Goal: Task Accomplishment & Management: Use online tool/utility

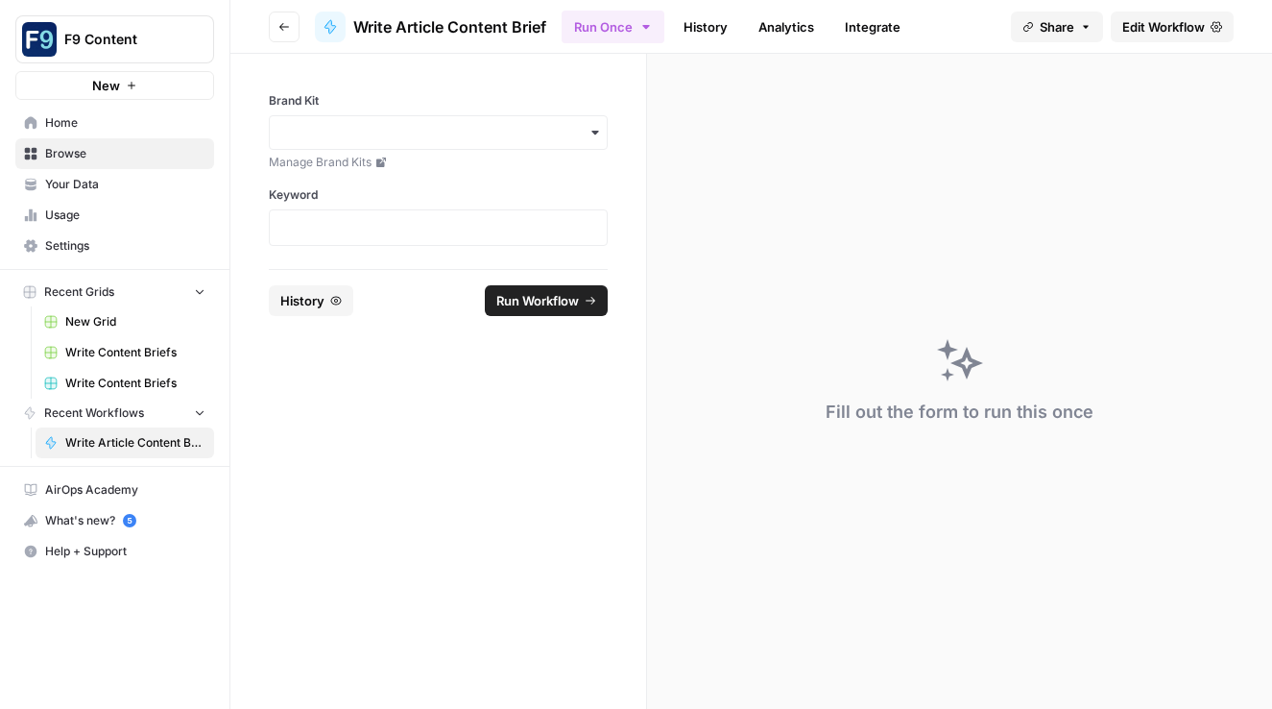
click at [593, 134] on icon "button" at bounding box center [595, 132] width 15 height 15
click at [533, 178] on div "Sommsation" at bounding box center [438, 184] width 337 height 36
click at [451, 223] on p at bounding box center [438, 227] width 314 height 19
click at [542, 301] on span "Run Workflow" at bounding box center [537, 300] width 83 height 19
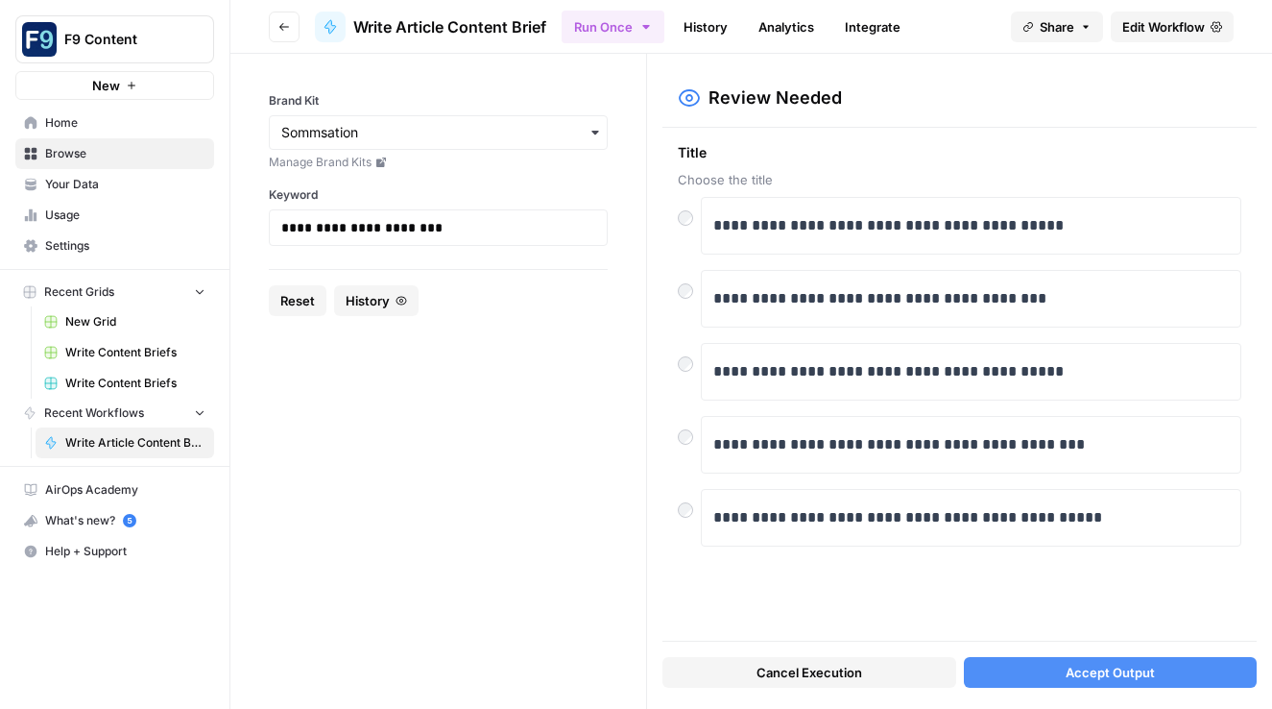
click at [1042, 676] on button "Accept Output" at bounding box center [1111, 672] width 294 height 31
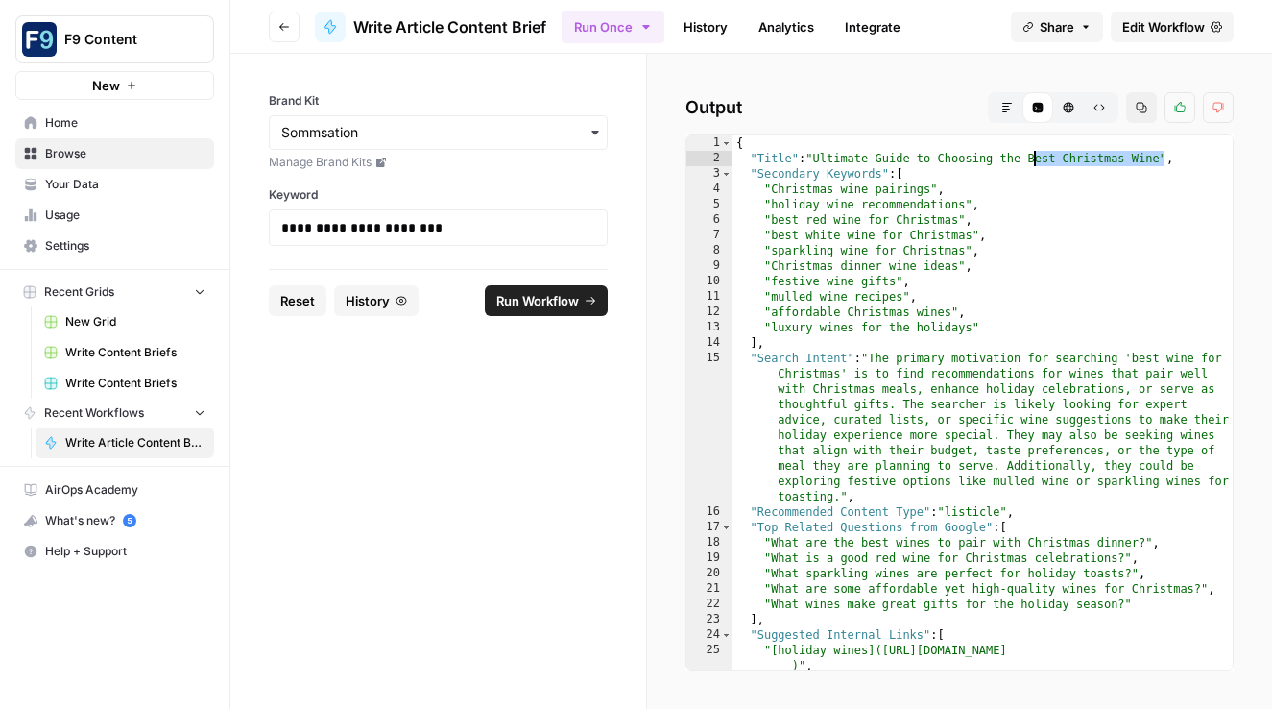
drag, startPoint x: 1164, startPoint y: 160, endPoint x: 1033, endPoint y: 157, distance: 130.6
click at [1033, 157] on div "{ "Title" : "Ultimate Guide to Choosing the Best Christmas Wine" , "Secondary K…" at bounding box center [983, 425] width 500 height 580
click at [1146, 164] on div "{ "Title" : "Ultimate Guide to Choosing the Best Christmas Wine" , "Secondary K…" at bounding box center [983, 425] width 500 height 580
drag, startPoint x: 1165, startPoint y: 159, endPoint x: 818, endPoint y: 158, distance: 346.6
click at [818, 158] on div "{ "Title" : "Ultimate Guide to Choosing the Best Christmas Wine" , "Secondary K…" at bounding box center [983, 425] width 500 height 580
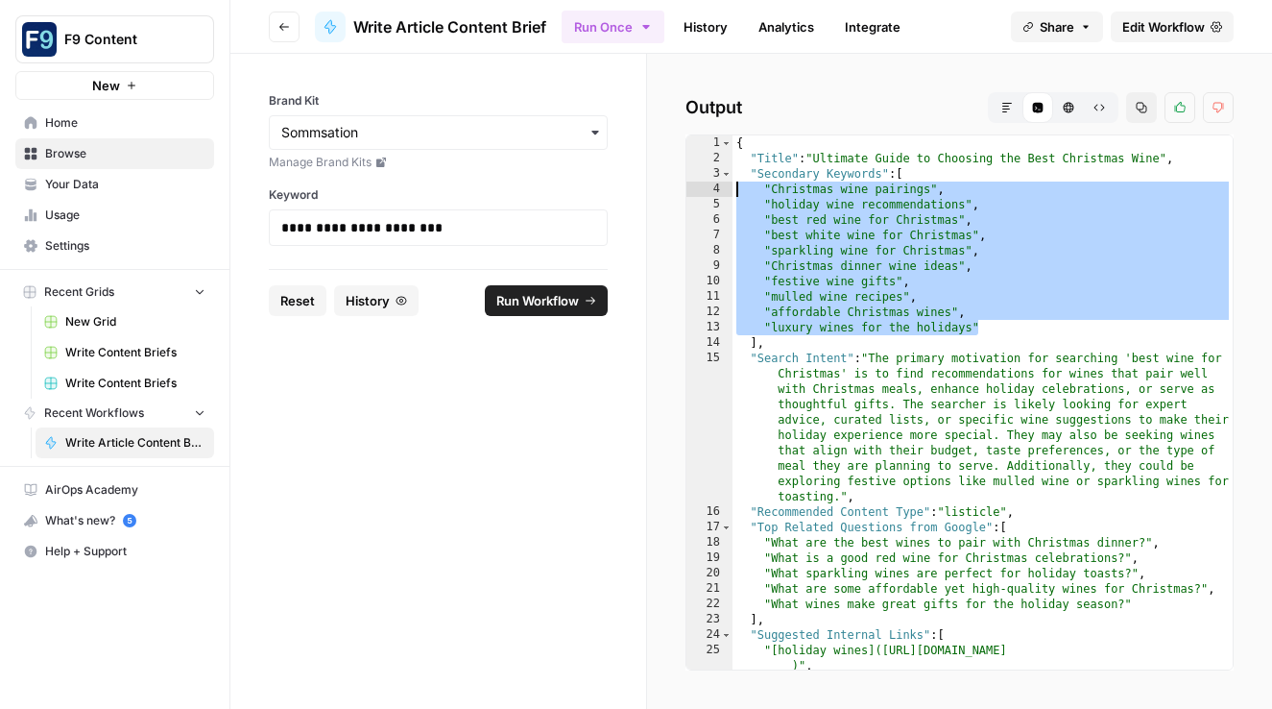
drag, startPoint x: 984, startPoint y: 325, endPoint x: 717, endPoint y: 195, distance: 296.7
click at [717, 195] on div "**********" at bounding box center [960, 402] width 548 height 536
type textarea "**********"
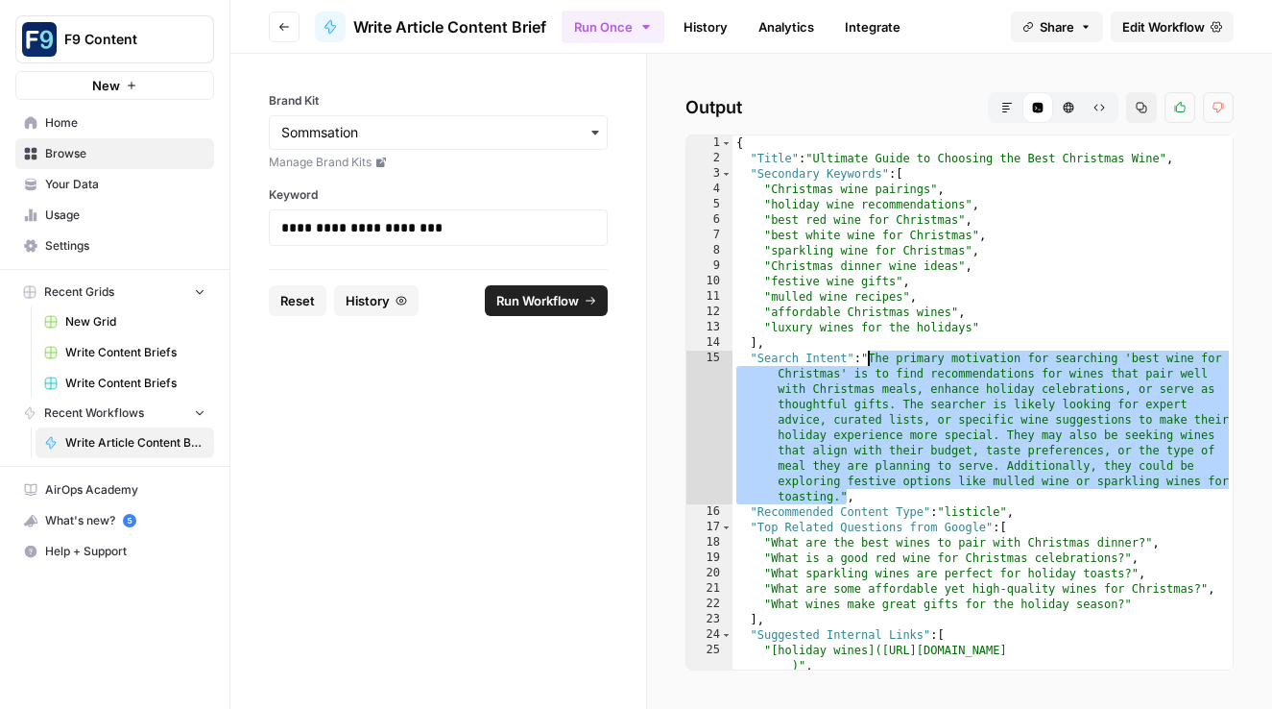
drag, startPoint x: 845, startPoint y: 493, endPoint x: 867, endPoint y: 359, distance: 135.3
click at [867, 359] on div "{ "Title" : "Ultimate Guide to Choosing the Best Christmas Wine" , "Secondary K…" at bounding box center [983, 425] width 500 height 580
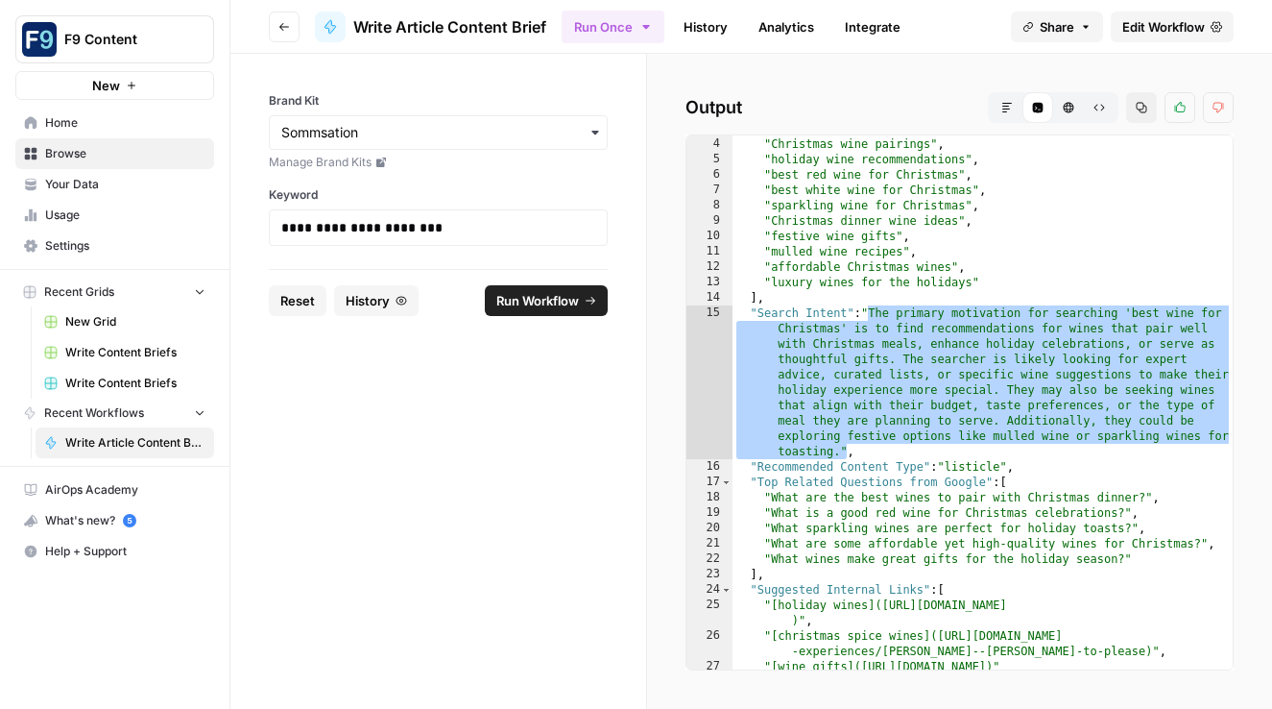
scroll to position [45, 0]
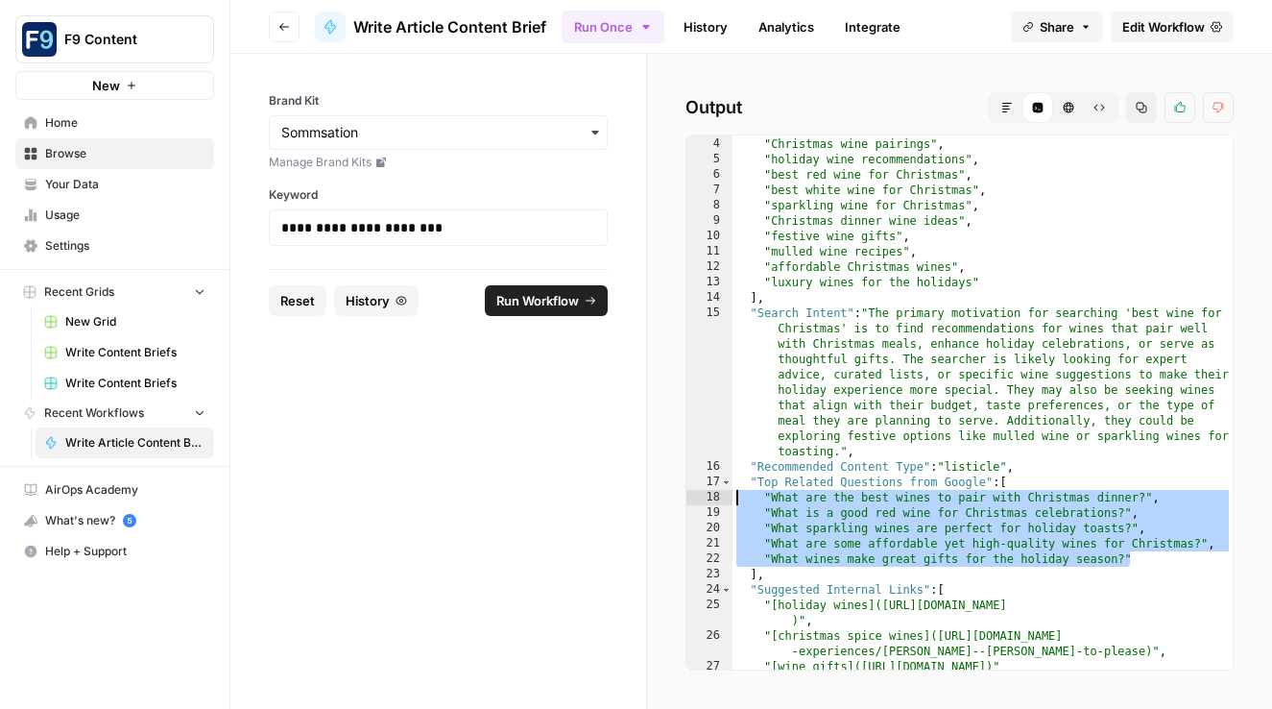
drag, startPoint x: 1130, startPoint y: 559, endPoint x: 713, endPoint y: 502, distance: 420.5
click at [713, 502] on div "3 4 5 6 7 8 9 10 11 12 13 14 15 16 17 18 19 20 21 22 23 24 25 26 27 28 "Seconda…" at bounding box center [960, 402] width 548 height 536
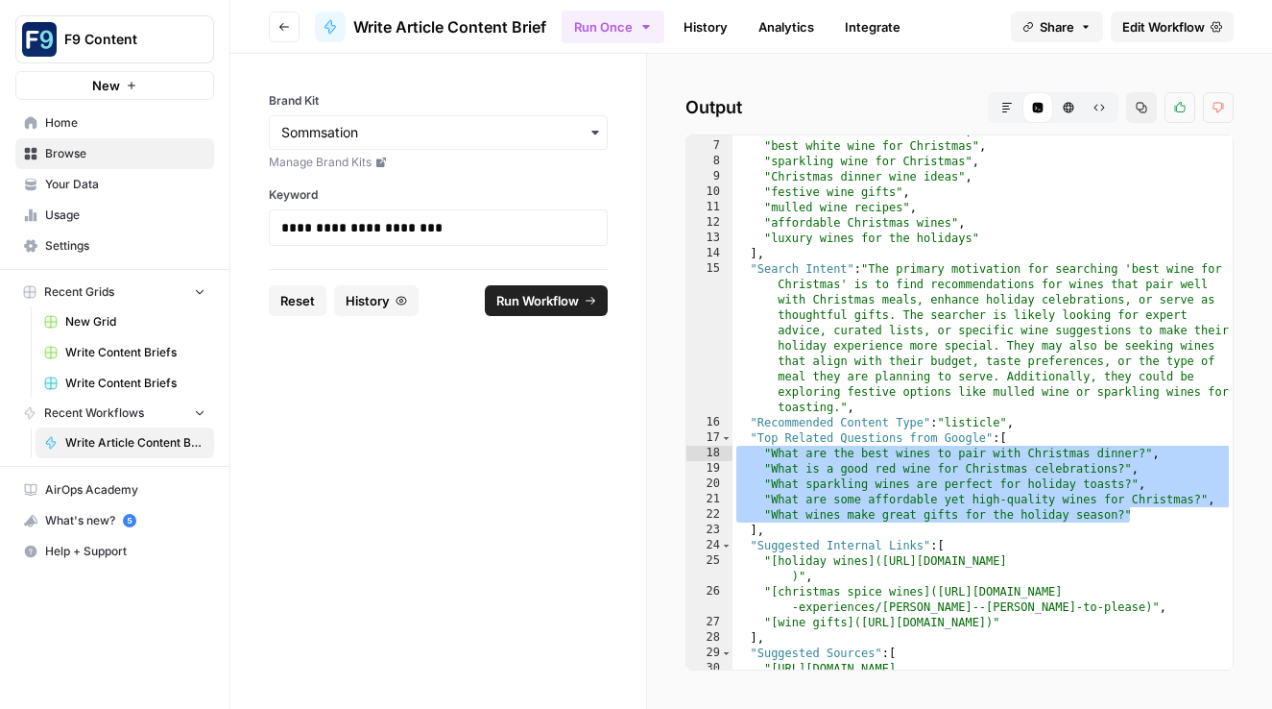
scroll to position [120, 0]
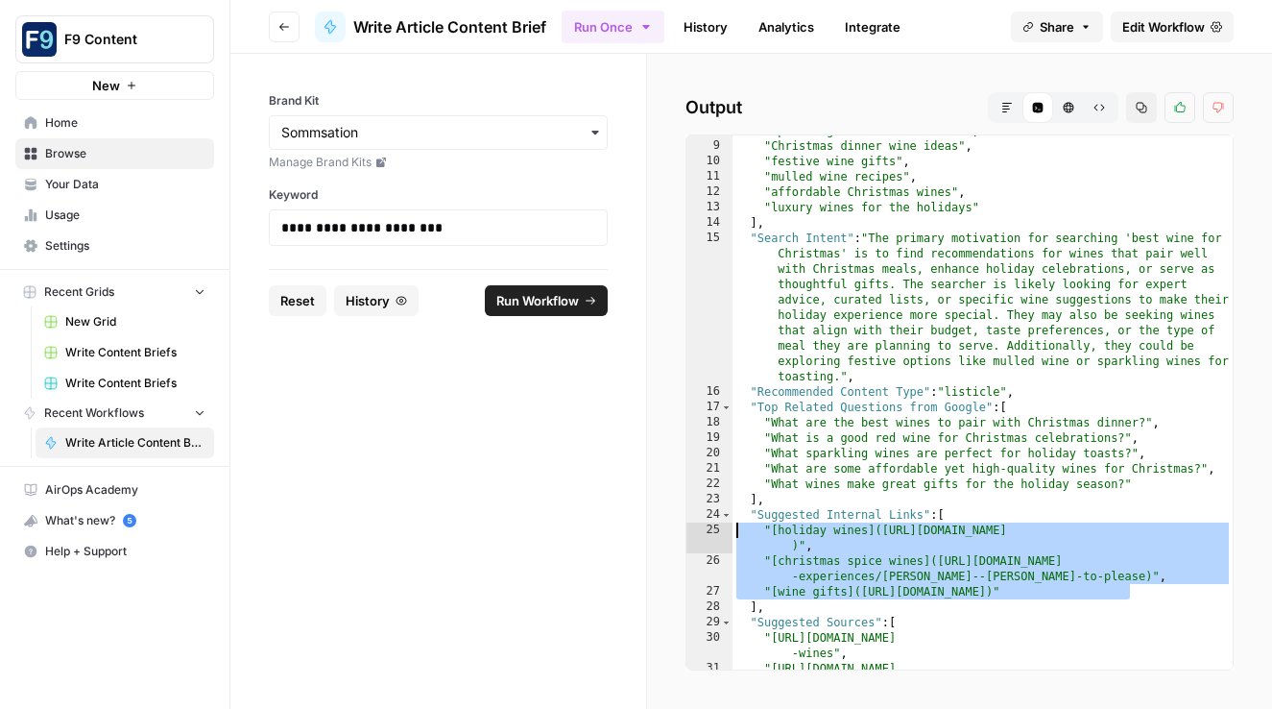
drag, startPoint x: 1142, startPoint y: 591, endPoint x: 682, endPoint y: 527, distance: 464.3
click at [682, 527] on div "**********" at bounding box center [959, 381] width 625 height 655
type textarea "**********"
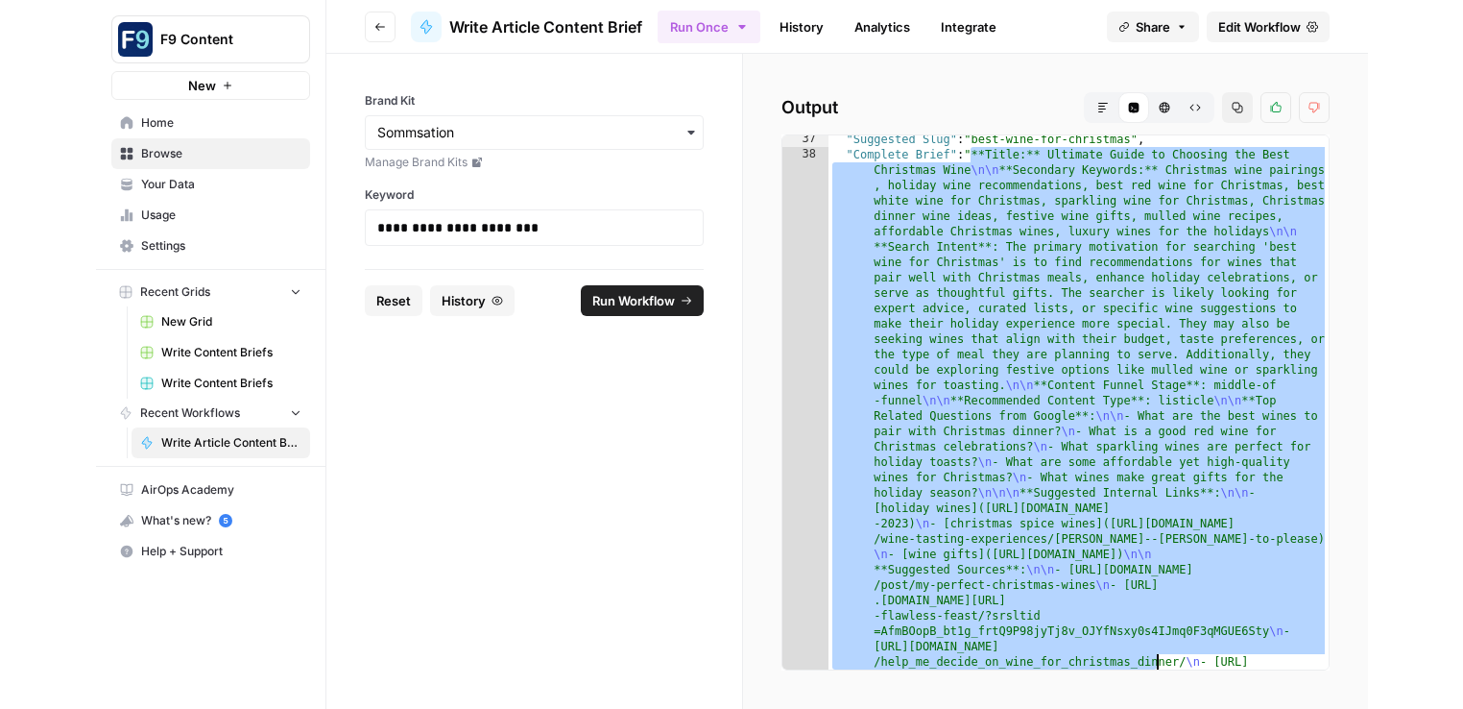
scroll to position [941, 0]
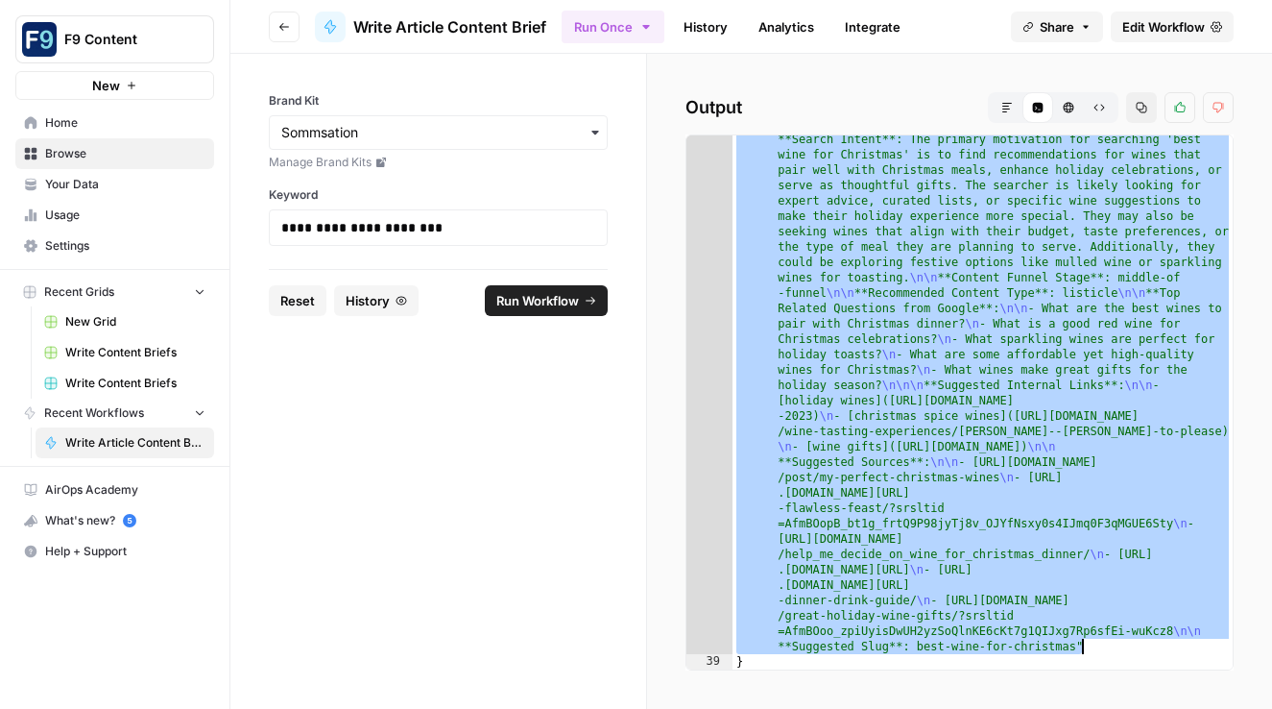
drag, startPoint x: 872, startPoint y: 199, endPoint x: 1098, endPoint y: 644, distance: 499.8
click at [1098, 644] on div ""Complete Brief" : "**Title:** Ultimate Guide to Choosing the Best Christmas Wi…" at bounding box center [983, 621] width 500 height 1164
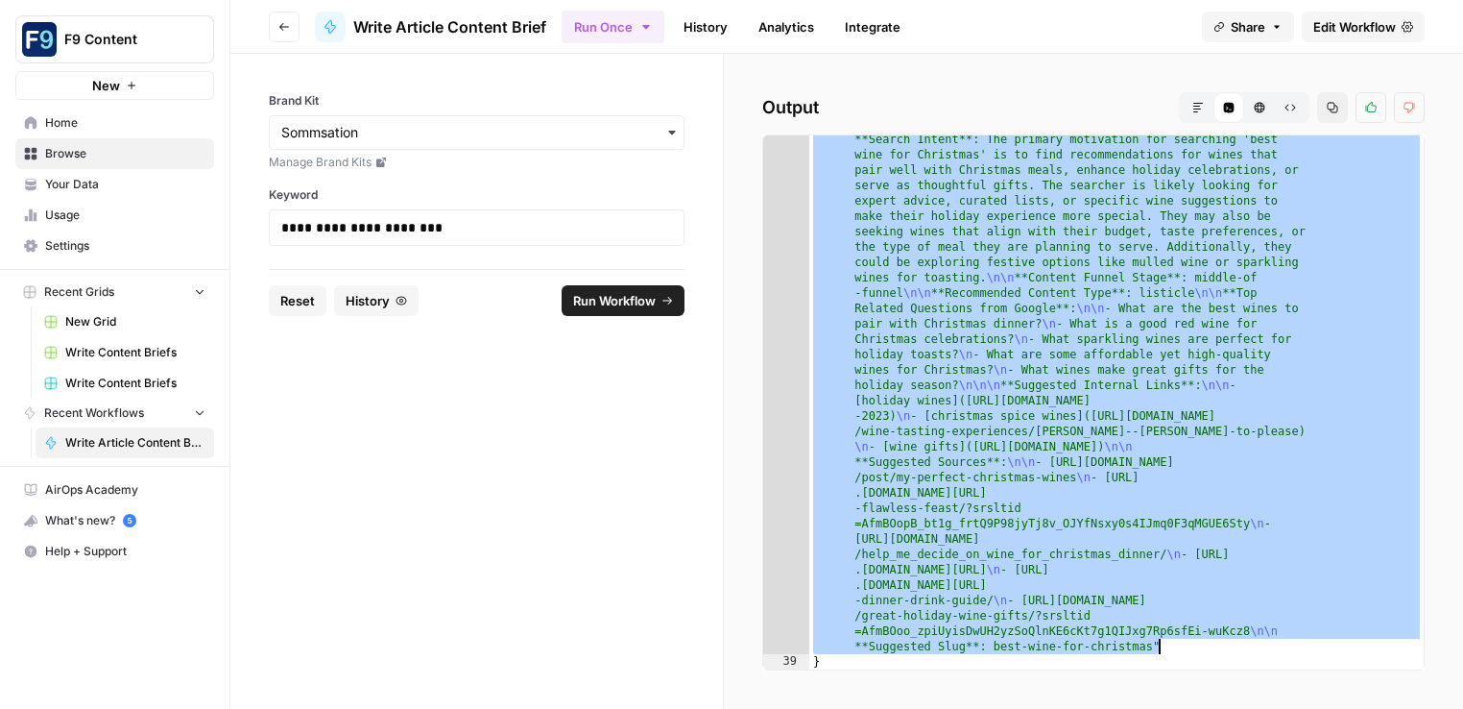
scroll to position [741, 0]
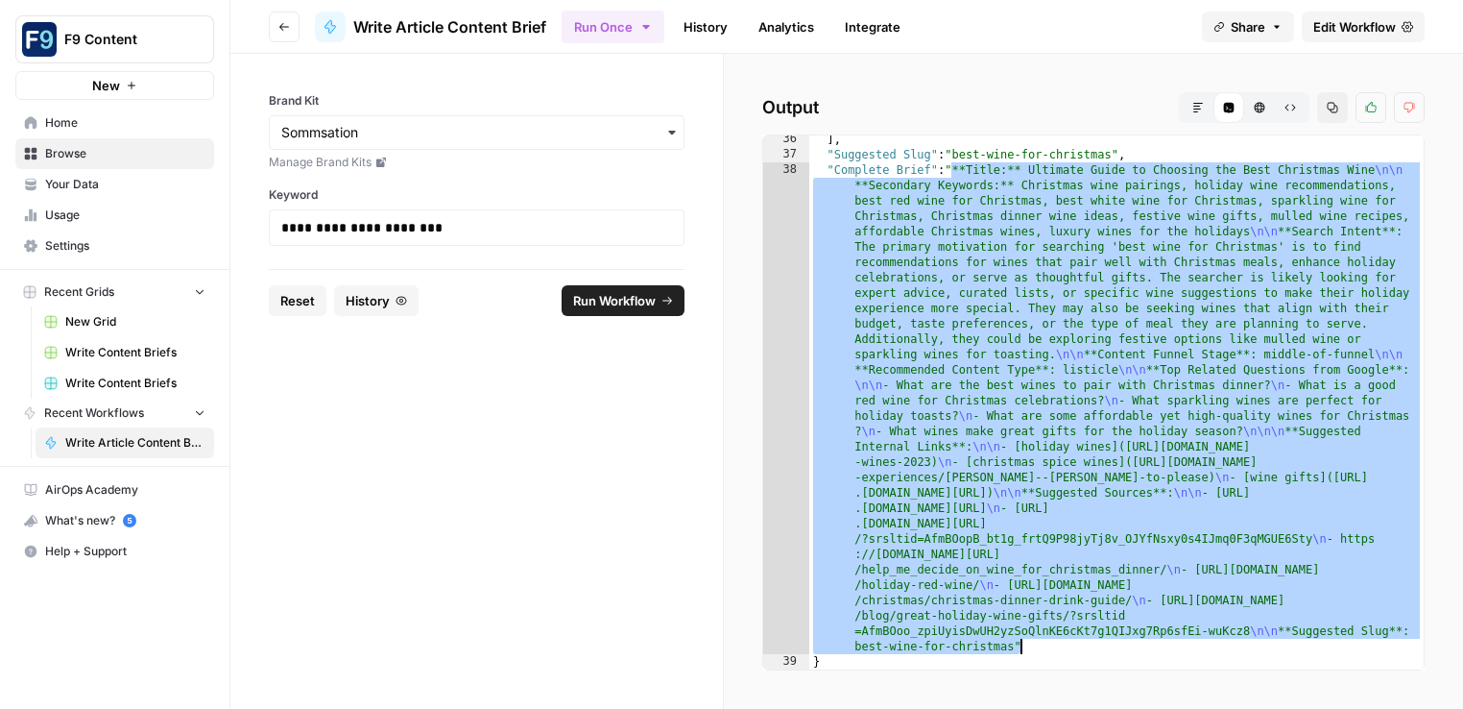
click at [982, 457] on div "] , "Suggested Slug" : "best-wine-for-christmas" , "Complete Brief" : "**Title:…" at bounding box center [1116, 414] width 615 height 565
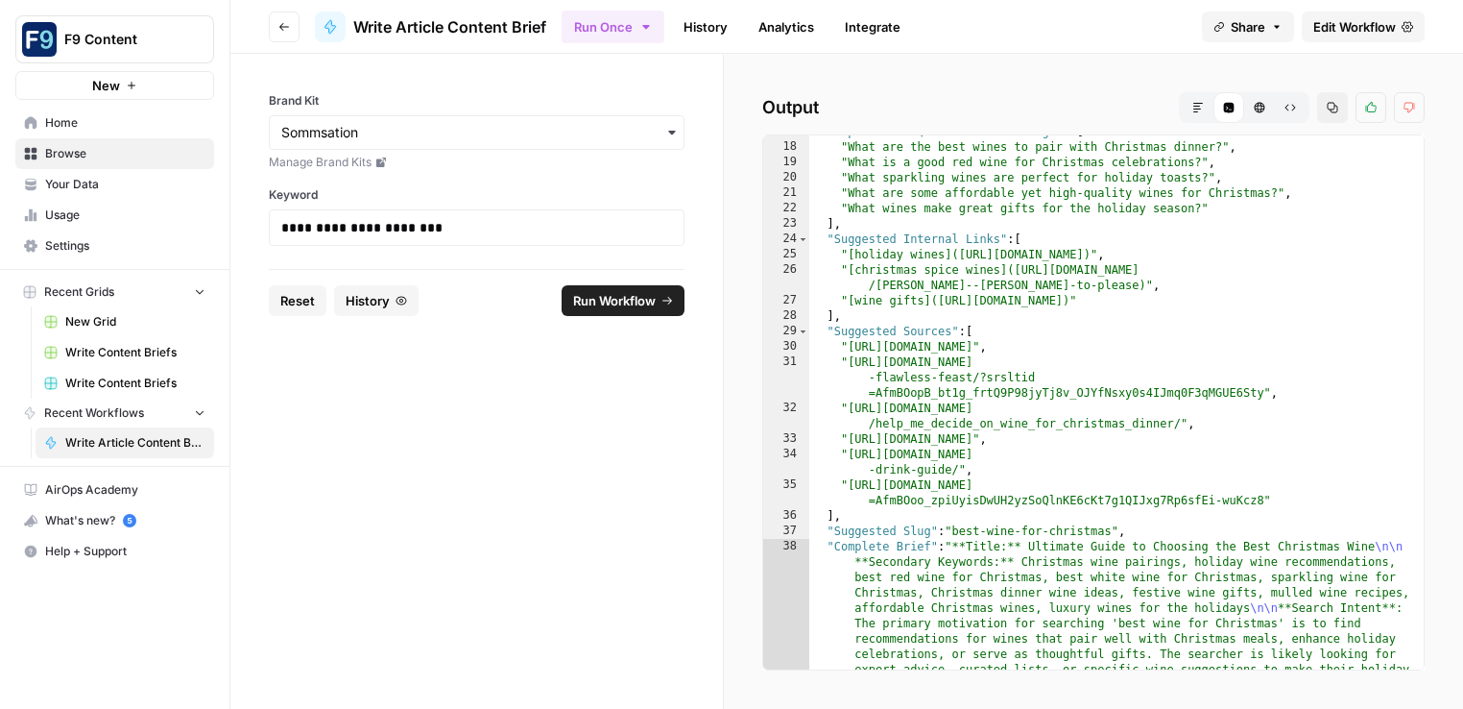
scroll to position [364, 0]
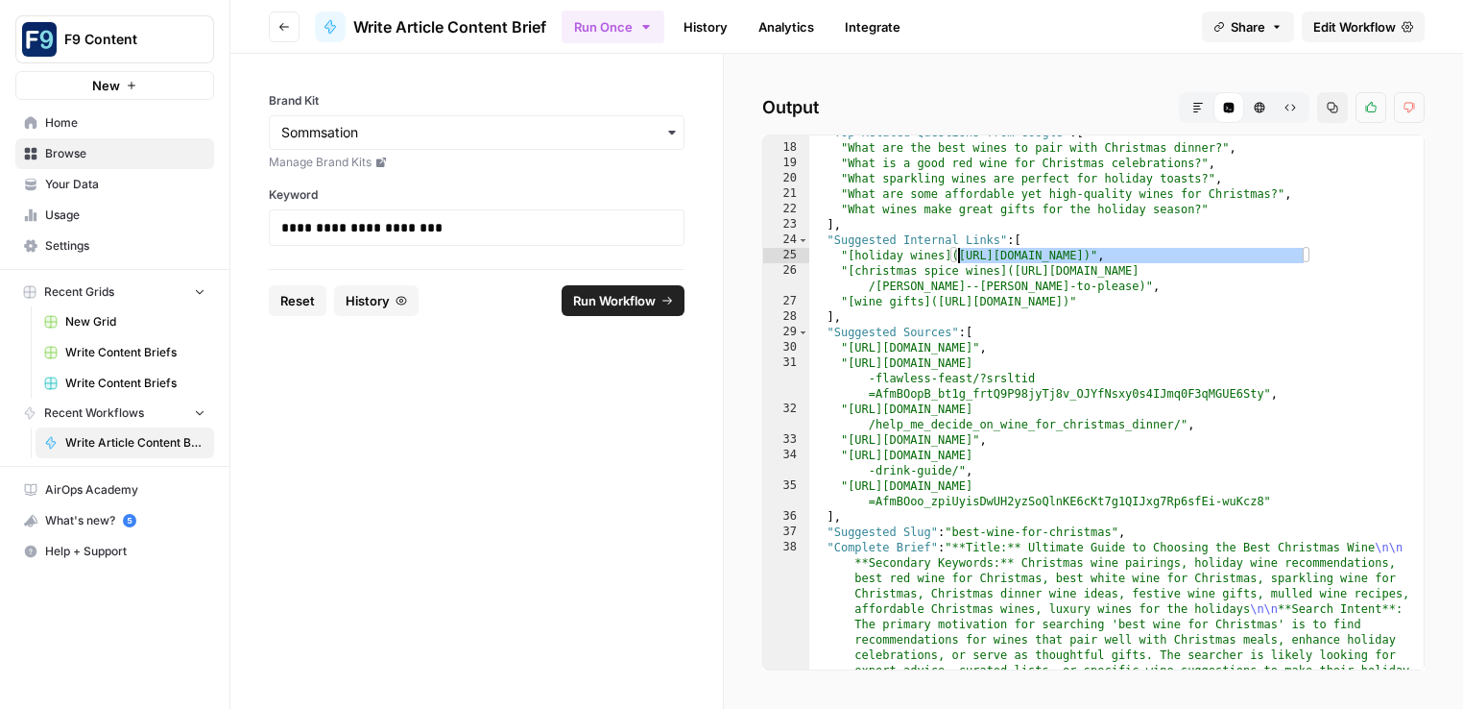
drag, startPoint x: 1304, startPoint y: 253, endPoint x: 959, endPoint y: 254, distance: 344.7
click at [959, 254] on div ""Top Related Questions from Google" : [ "What are the best wines to pair with C…" at bounding box center [1116, 645] width 615 height 1041
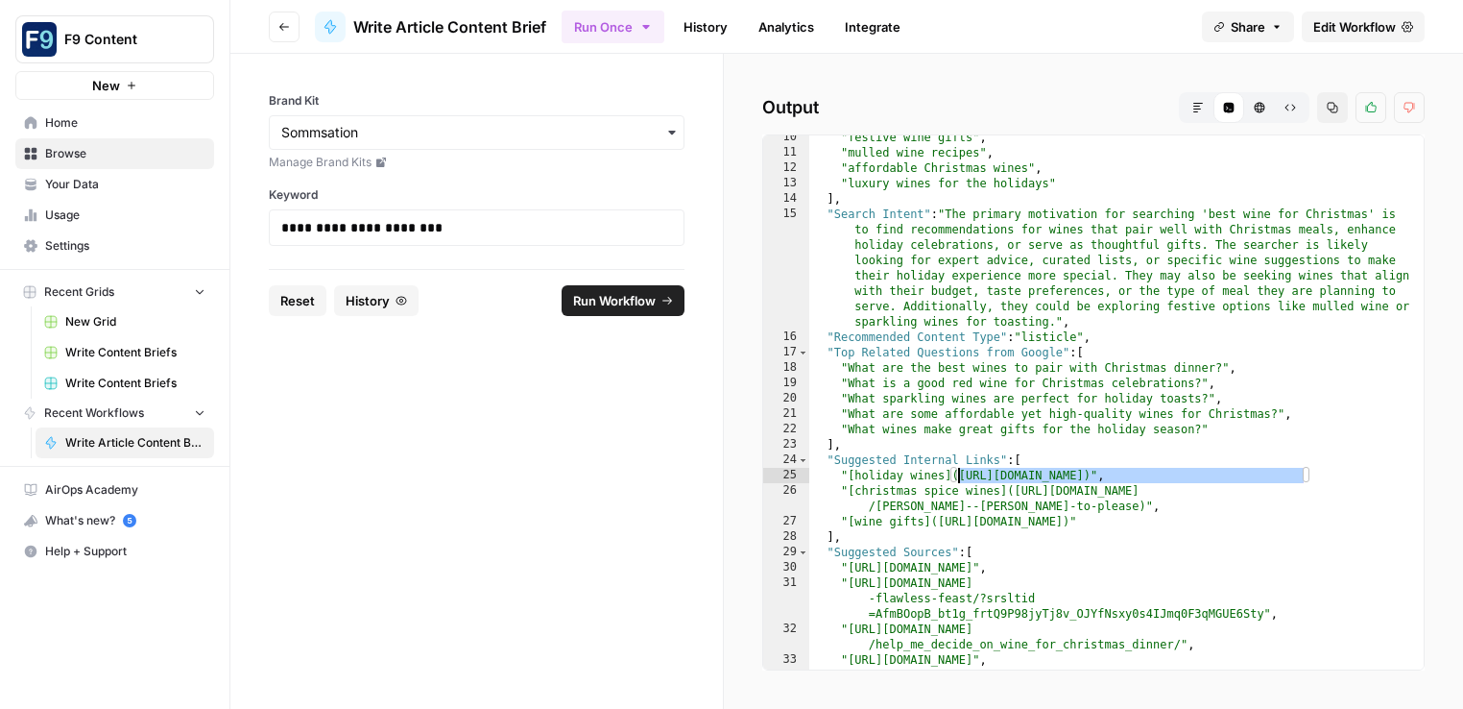
scroll to position [0, 0]
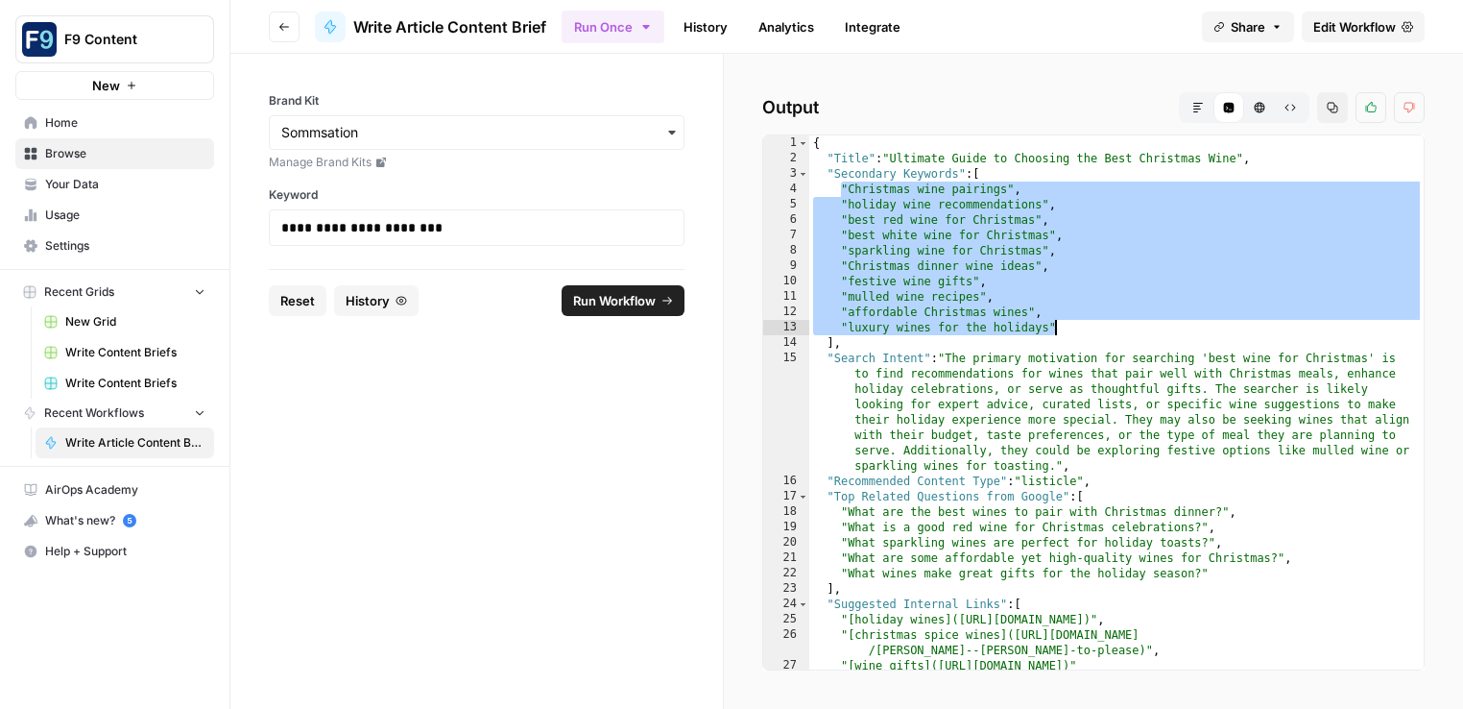
drag, startPoint x: 841, startPoint y: 188, endPoint x: 1082, endPoint y: 324, distance: 276.4
click at [1082, 324] on div "{ "Title" : "Ultimate Guide to Choosing the Best Christmas Wine" , "Secondary K…" at bounding box center [1116, 417] width 615 height 565
type textarea "**********"
drag, startPoint x: 437, startPoint y: 236, endPoint x: 225, endPoint y: 205, distance: 214.6
click at [225, 205] on div "**********" at bounding box center [731, 354] width 1463 height 709
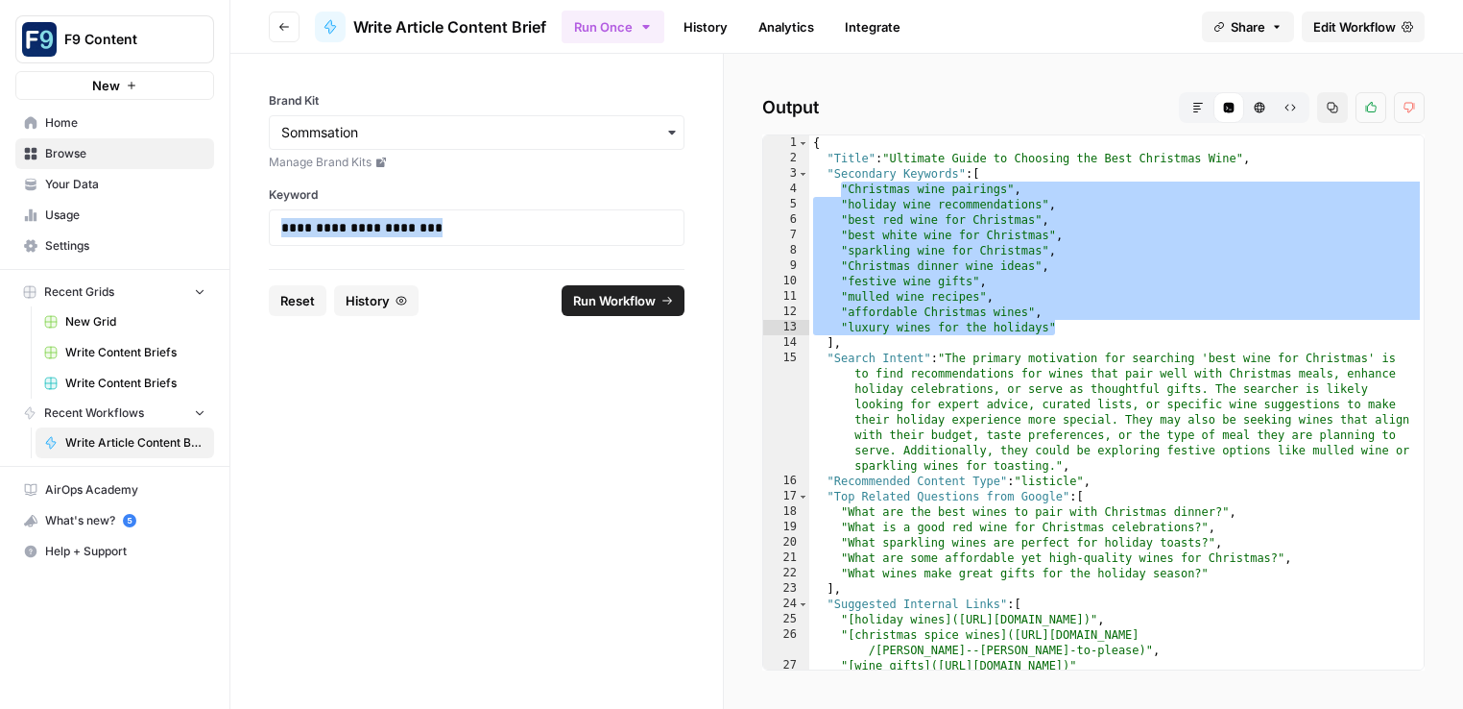
click at [297, 301] on span "Reset" at bounding box center [297, 300] width 35 height 19
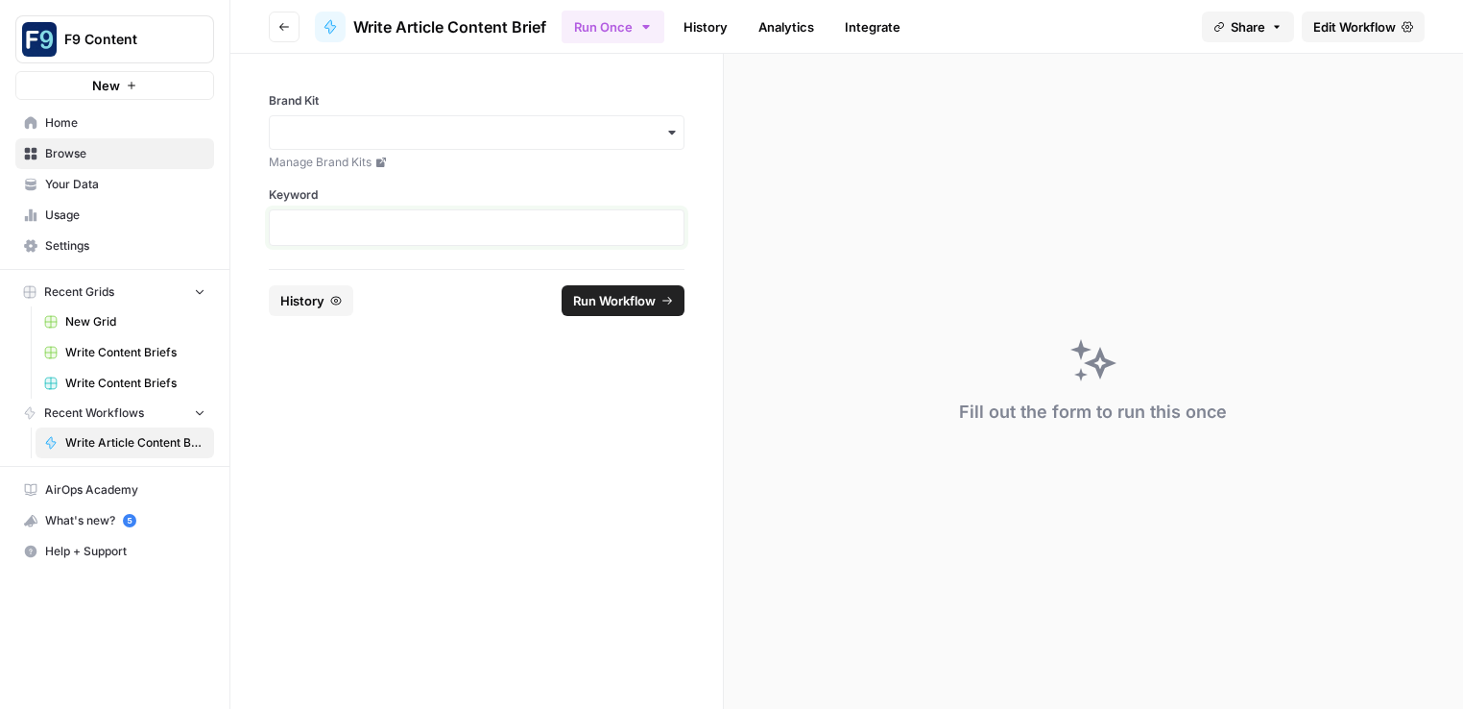
click at [326, 234] on p at bounding box center [476, 227] width 391 height 19
click at [549, 130] on input "Brand Kit" at bounding box center [476, 132] width 391 height 19
click at [464, 177] on div "Sommsation" at bounding box center [477, 184] width 414 height 36
click at [593, 295] on span "Run Workflow" at bounding box center [614, 300] width 83 height 19
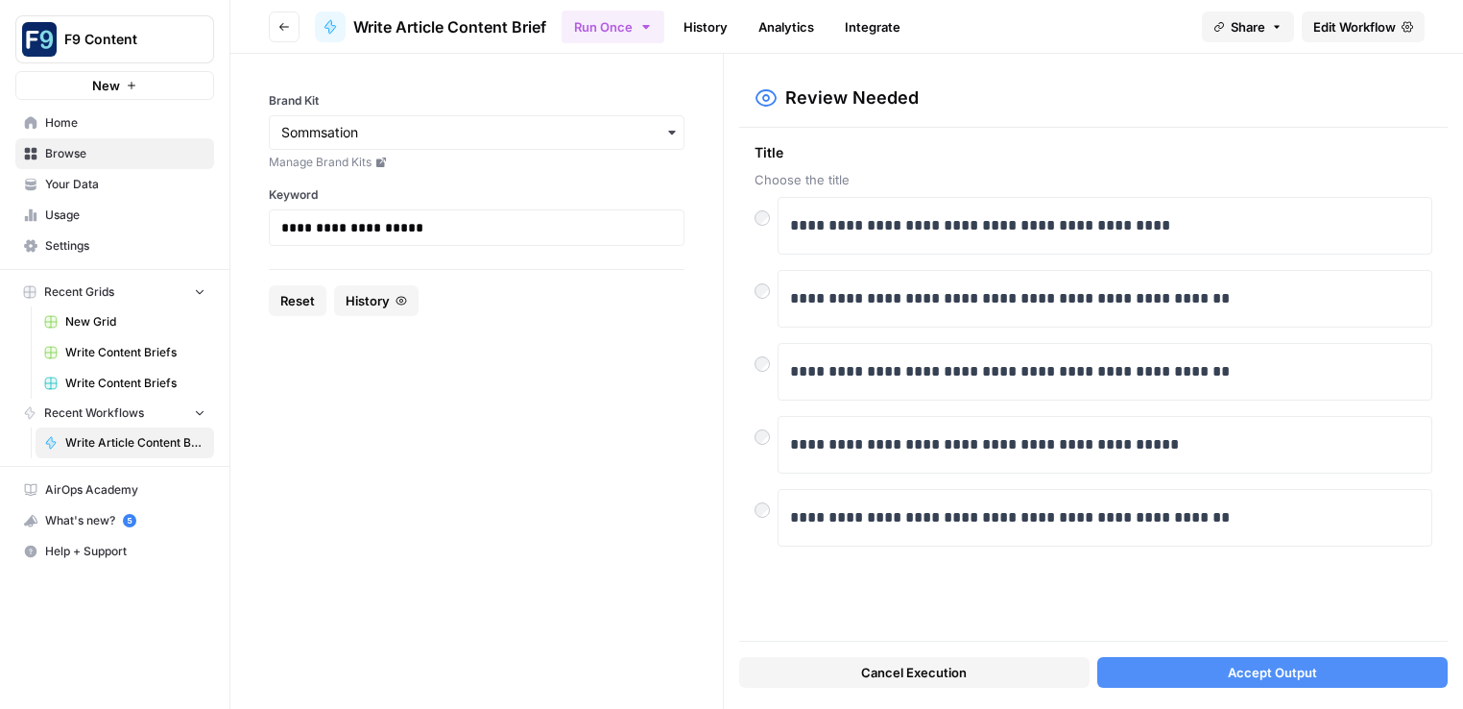
click at [1165, 672] on button "Accept Output" at bounding box center [1272, 672] width 350 height 31
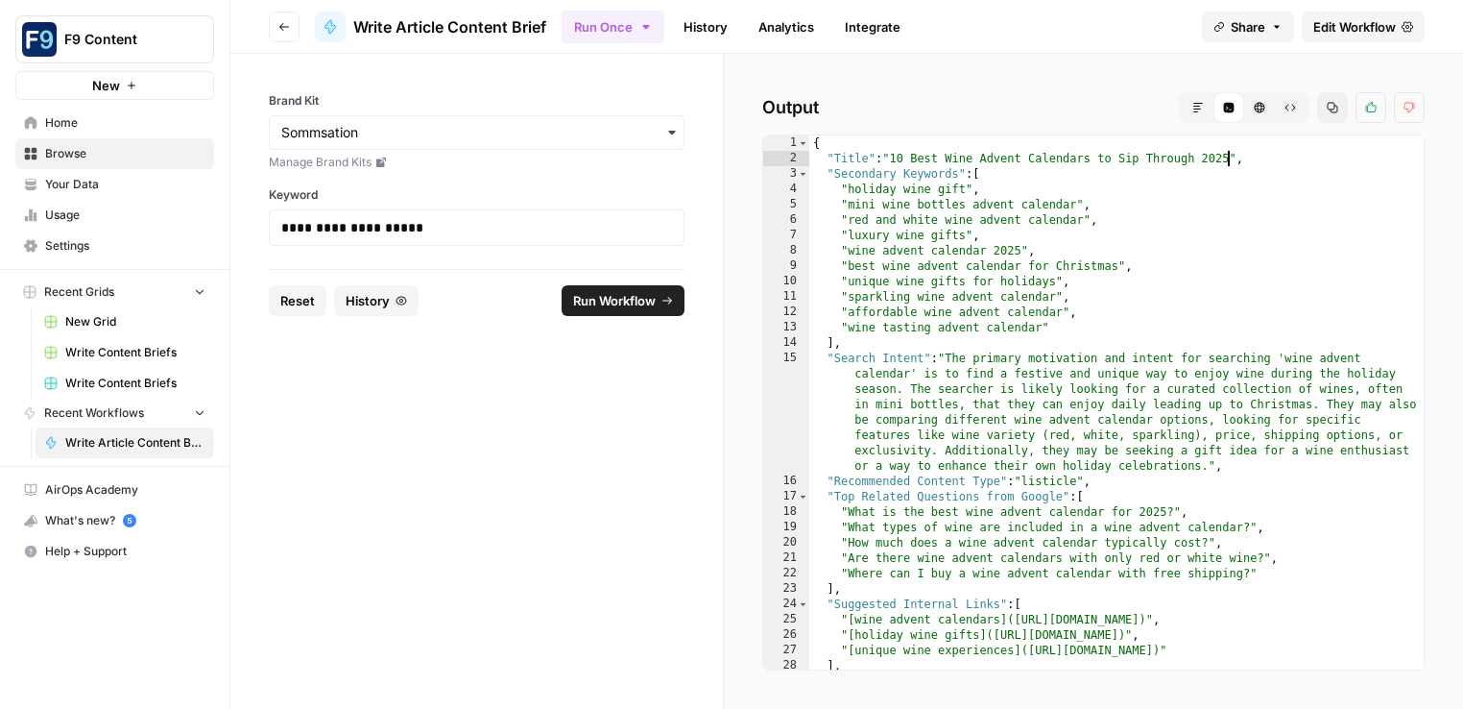
click at [1231, 157] on div "{ "Title" : "10 Best Wine Advent Calendars to Sip Through 2025" , "Secondary Ke…" at bounding box center [1116, 417] width 615 height 565
drag, startPoint x: 1237, startPoint y: 160, endPoint x: 894, endPoint y: 156, distance: 342.8
click at [894, 156] on div "{ "Title" : "10 Best Wine Advent Calendars to Sip Through 2025" , "Secondary Ke…" at bounding box center [1116, 417] width 615 height 565
click at [1105, 169] on div "{ "Title" : "10 Best Wine Advent Calendars to Sip Through 2025" , "Secondary Ke…" at bounding box center [1116, 417] width 615 height 565
drag, startPoint x: 950, startPoint y: 156, endPoint x: 1088, endPoint y: 161, distance: 138.4
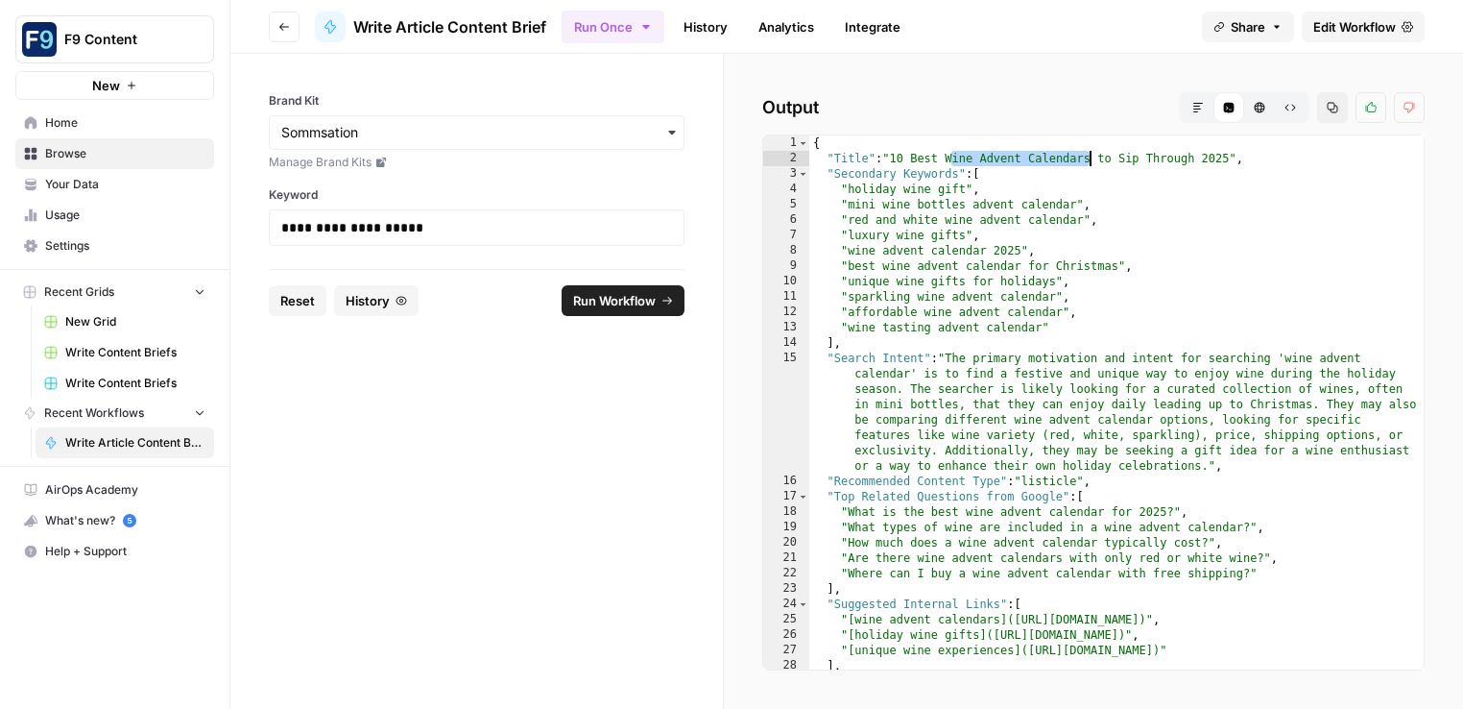
click at [1088, 161] on div "{ "Title" : "10 Best Wine Advent Calendars to Sip Through 2025" , "Secondary Ke…" at bounding box center [1116, 417] width 615 height 565
click at [1049, 319] on div "{ "Title" : "10 Best Wine Advent Calendars to Sip Through 2025" , "Secondary Ke…" at bounding box center [1116, 417] width 615 height 565
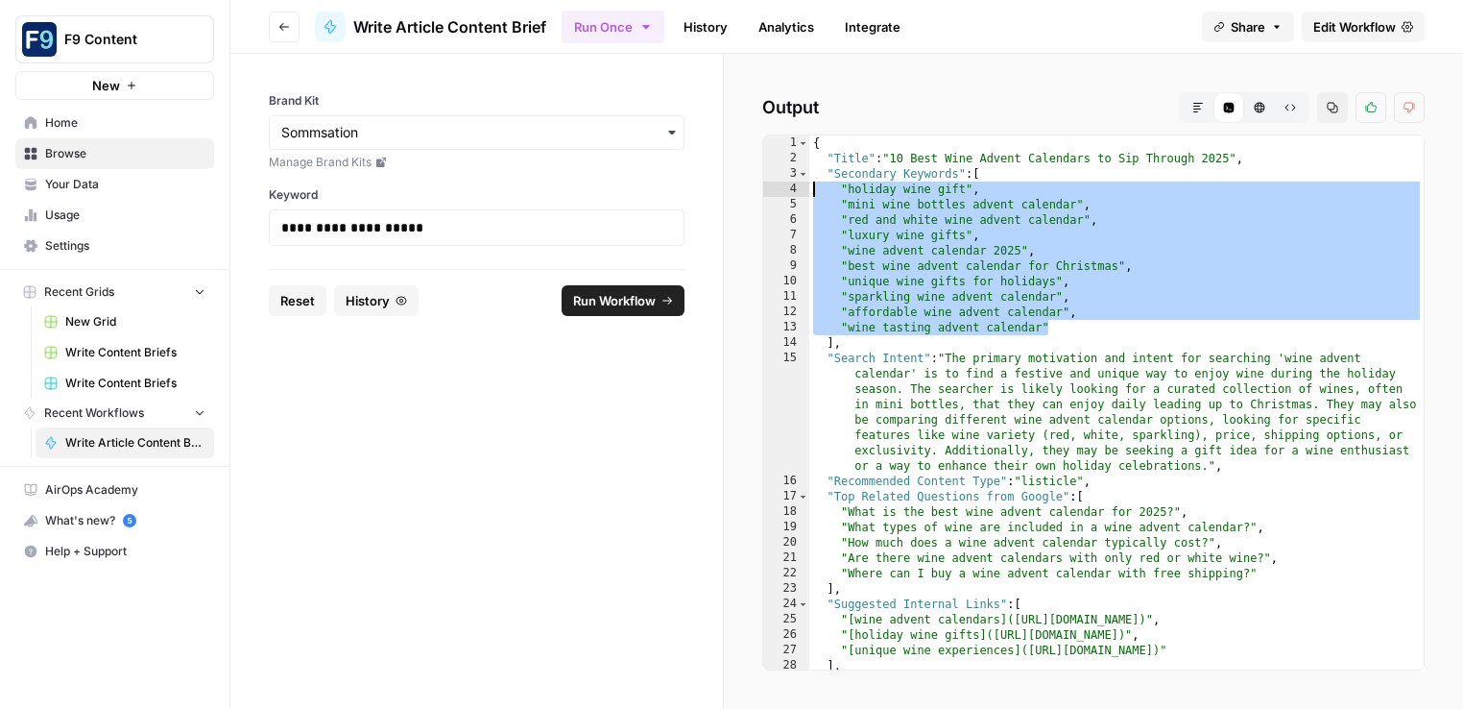
drag, startPoint x: 1048, startPoint y: 327, endPoint x: 808, endPoint y: 193, distance: 274.3
click at [809, 193] on div "{ "Title" : "10 Best Wine Advent Calendars to Sip Through 2025" , "Secondary Ke…" at bounding box center [1116, 417] width 615 height 565
type textarea "**********"
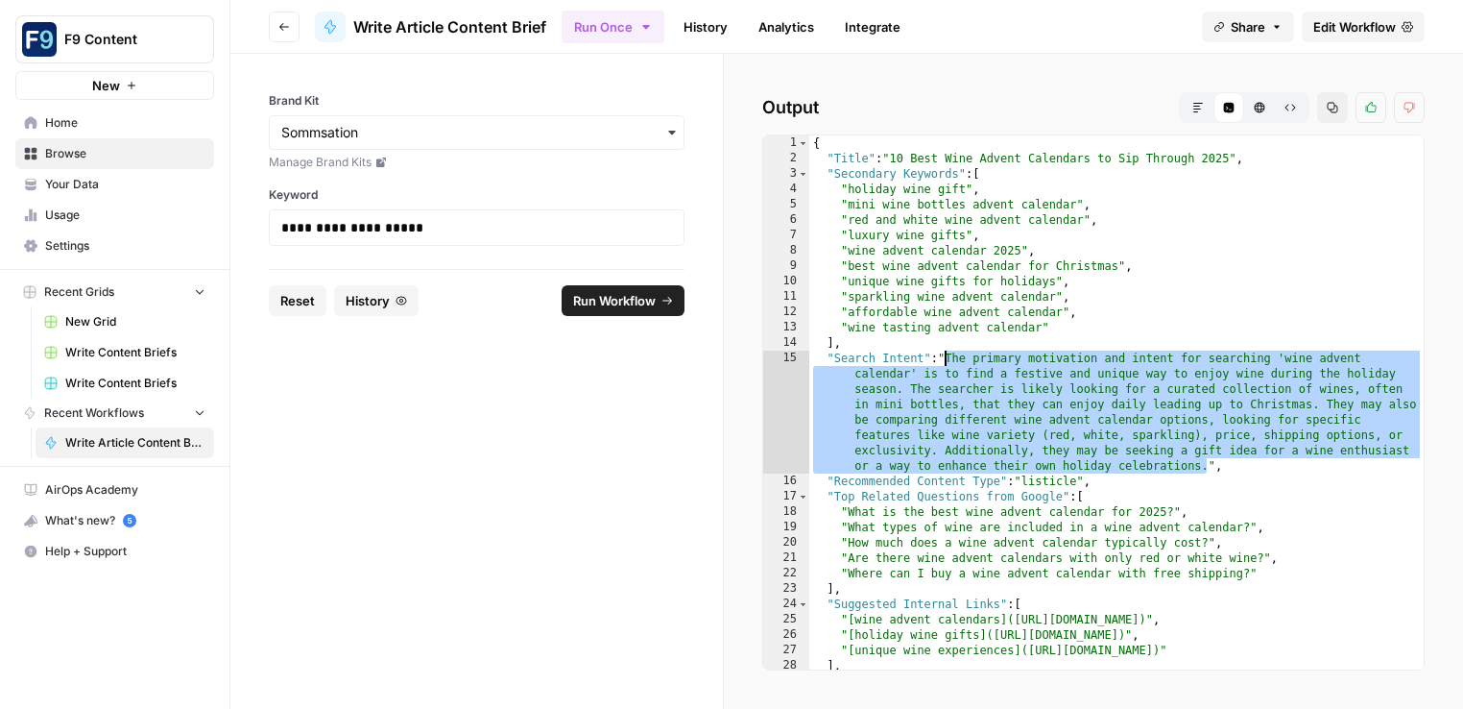
drag, startPoint x: 1205, startPoint y: 470, endPoint x: 946, endPoint y: 353, distance: 284.5
click at [946, 353] on div "{ "Title" : "10 Best Wine Advent Calendars to Sip Through 2025" , "Secondary Ke…" at bounding box center [1116, 417] width 615 height 565
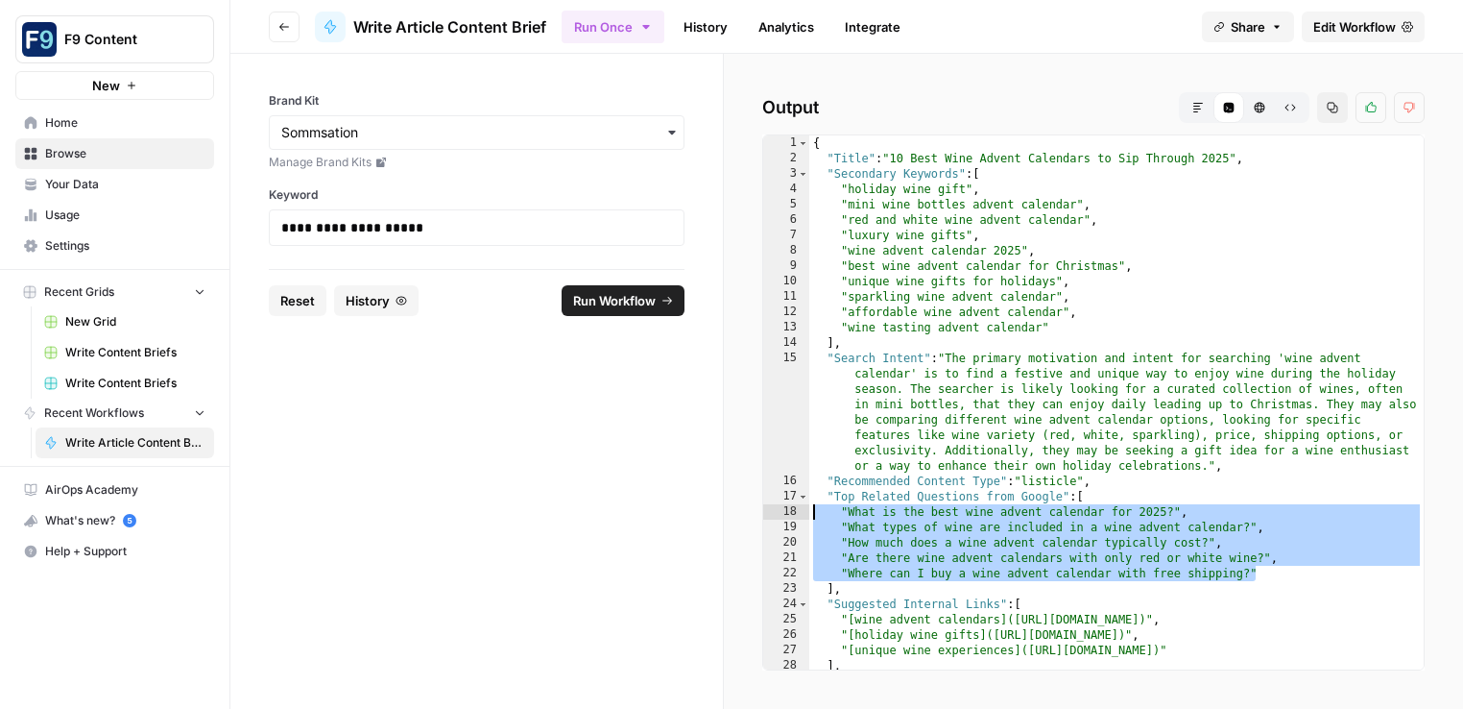
drag, startPoint x: 1256, startPoint y: 576, endPoint x: 812, endPoint y: 508, distance: 448.8
click at [812, 508] on div "{ "Title" : "10 Best Wine Advent Calendars to Sip Through 2025" , "Secondary Ke…" at bounding box center [1116, 417] width 615 height 565
type textarea "**********"
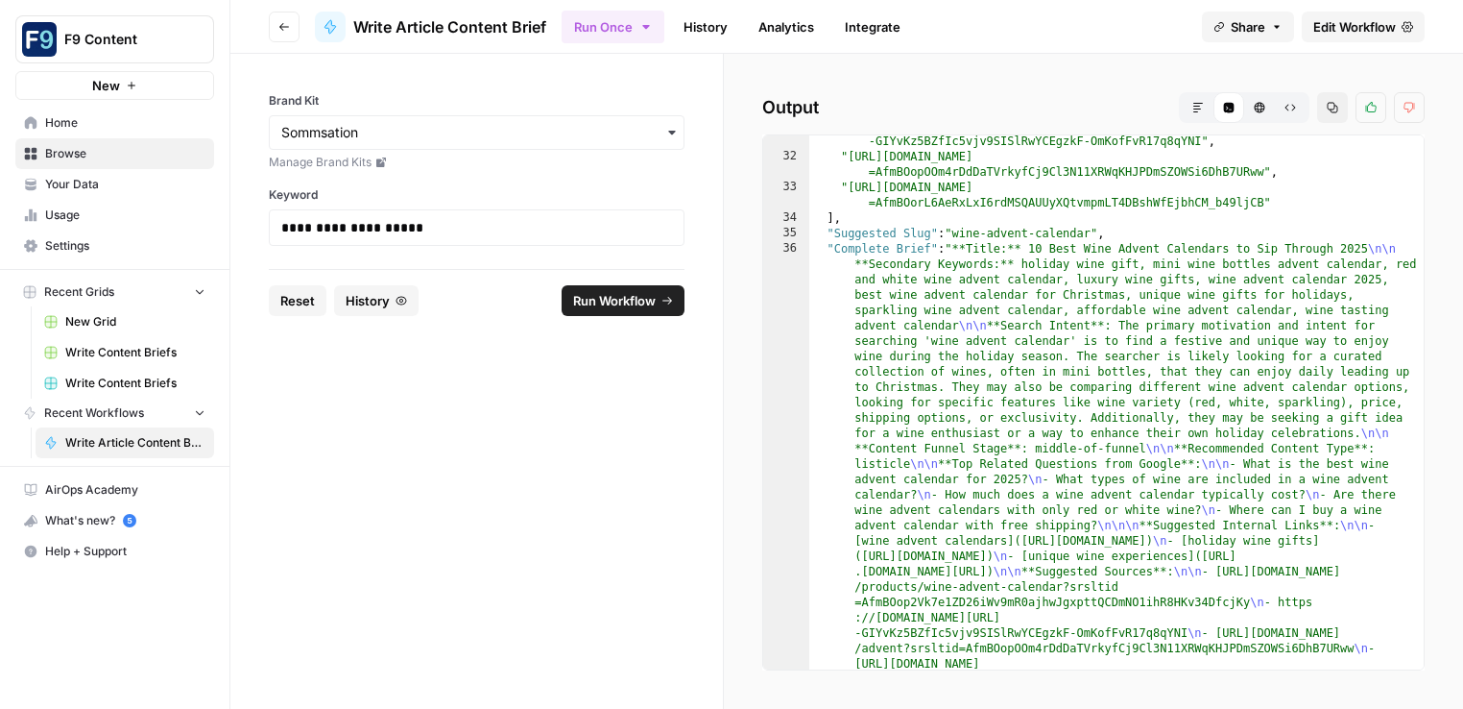
scroll to position [649, 0]
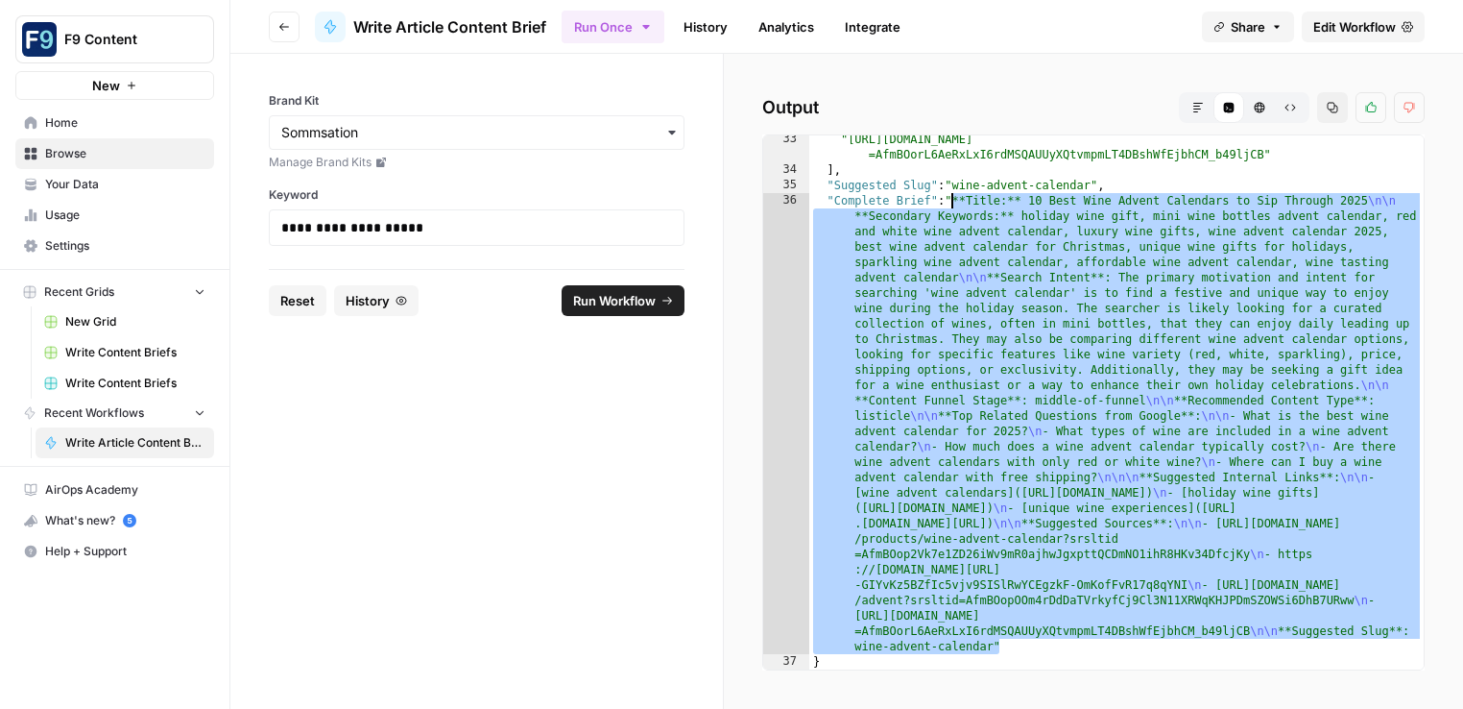
drag, startPoint x: 1028, startPoint y: 646, endPoint x: 952, endPoint y: 197, distance: 455.7
click at [952, 197] on div ""[URL][DOMAIN_NAME] =AfmBOorL6AeRxLxI6rdMSQAUUyXQtvmpmLT4DBshWfEjbhCM_b49ljCB" …" at bounding box center [1116, 422] width 615 height 580
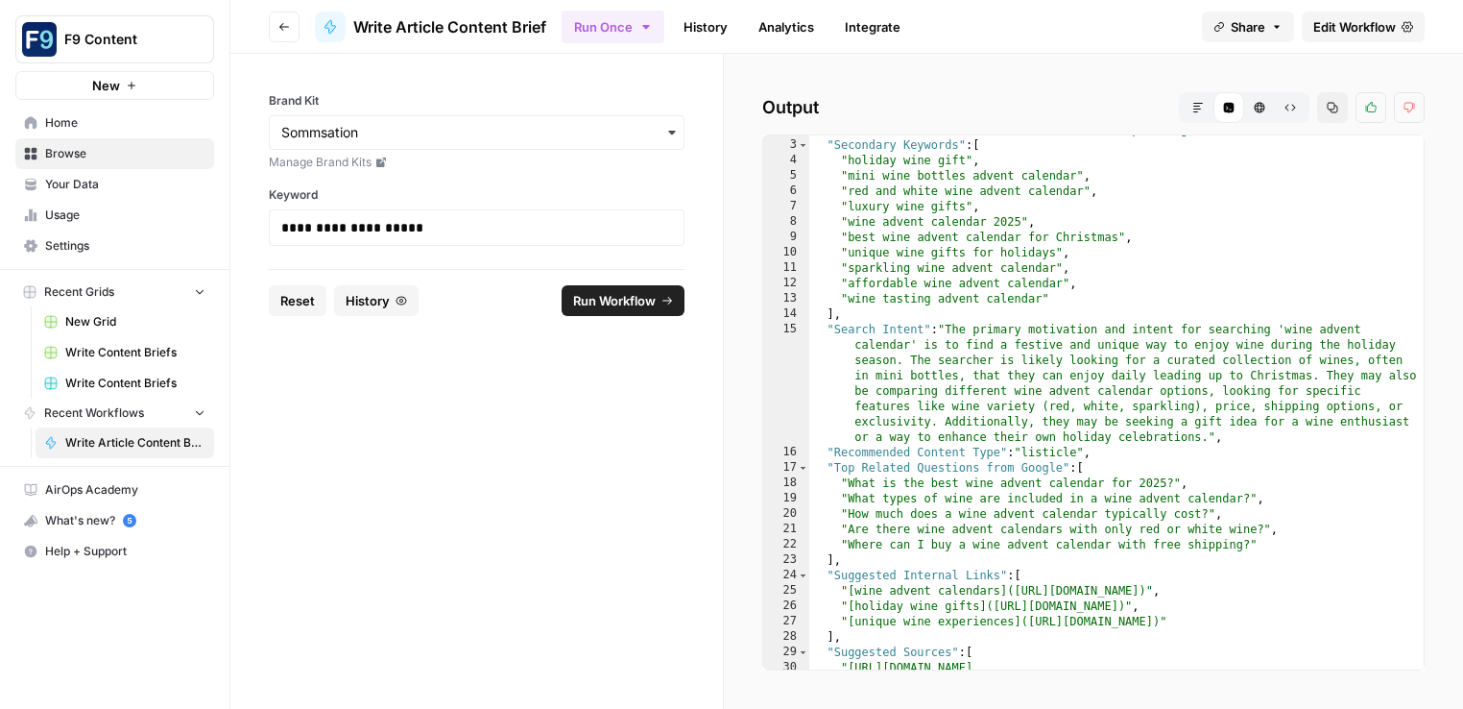
scroll to position [0, 0]
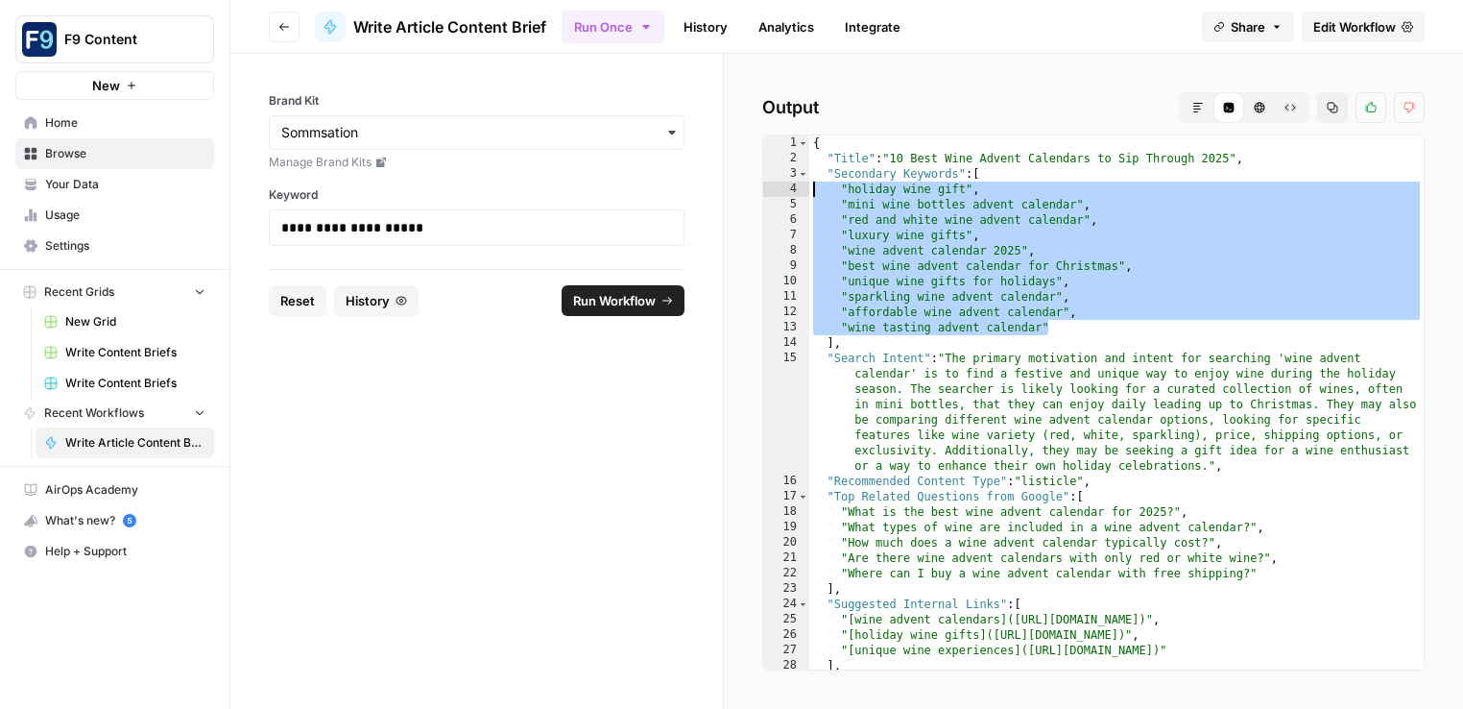
drag, startPoint x: 1061, startPoint y: 326, endPoint x: 803, endPoint y: 195, distance: 289.9
click at [803, 195] on div "1 2 3 4 5 6 7 8 9 10 11 12 13 14 15 16 17 18 19 20 21 22 23 24 25 26 27 28 29 {…" at bounding box center [1093, 402] width 663 height 536
type textarea "**********"
click at [294, 299] on span "Reset" at bounding box center [297, 300] width 35 height 19
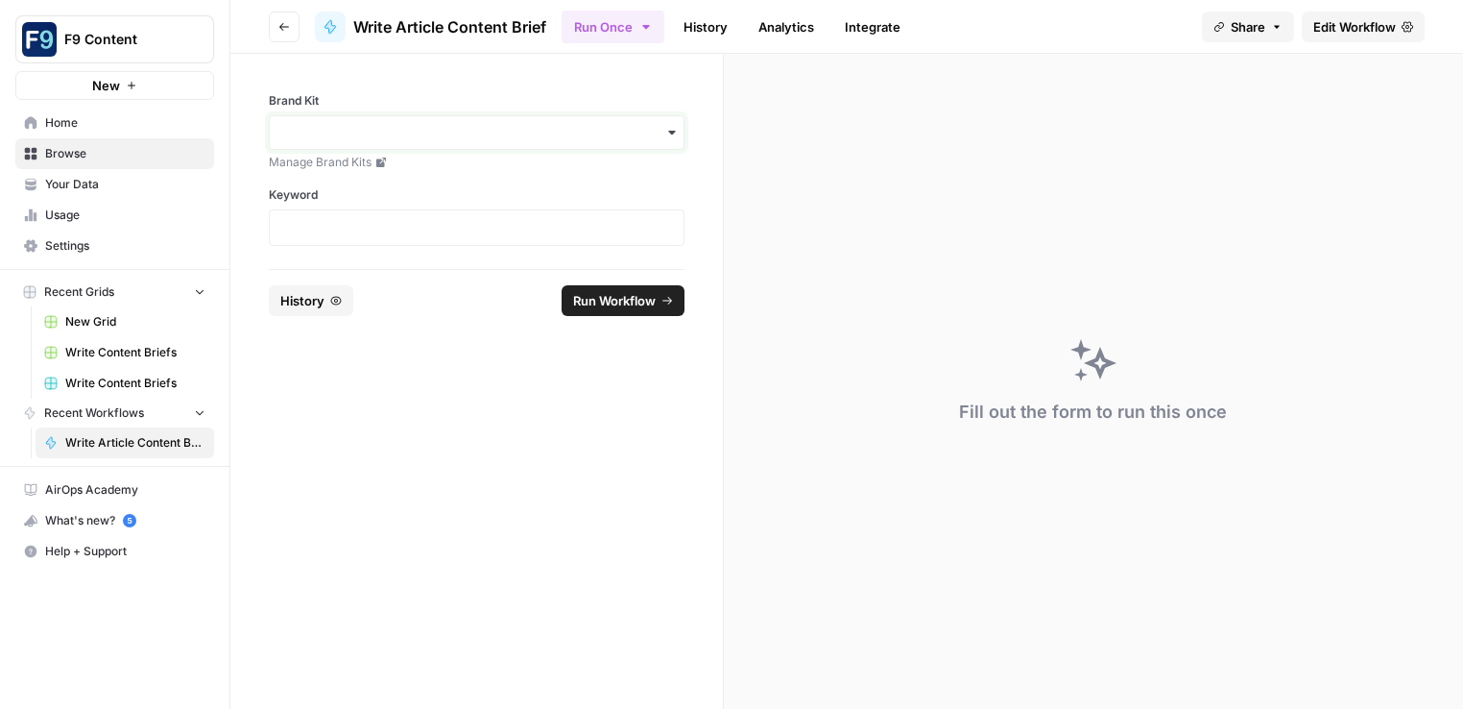
click at [361, 141] on input "Brand Kit" at bounding box center [476, 132] width 391 height 19
click at [350, 188] on div "Sommsation" at bounding box center [477, 184] width 414 height 36
click at [327, 217] on div at bounding box center [477, 227] width 416 height 36
click at [329, 225] on p at bounding box center [476, 227] width 391 height 19
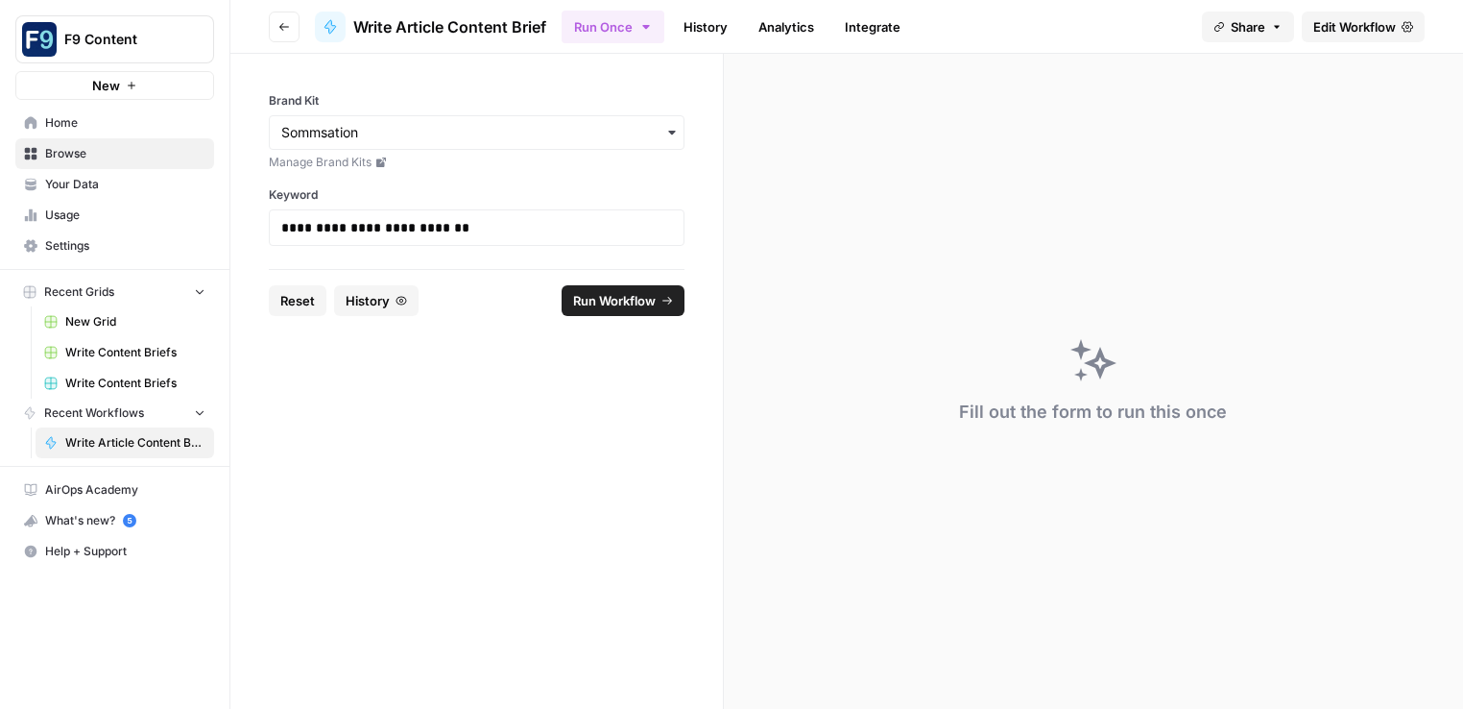
click at [603, 291] on span "Run Workflow" at bounding box center [614, 300] width 83 height 19
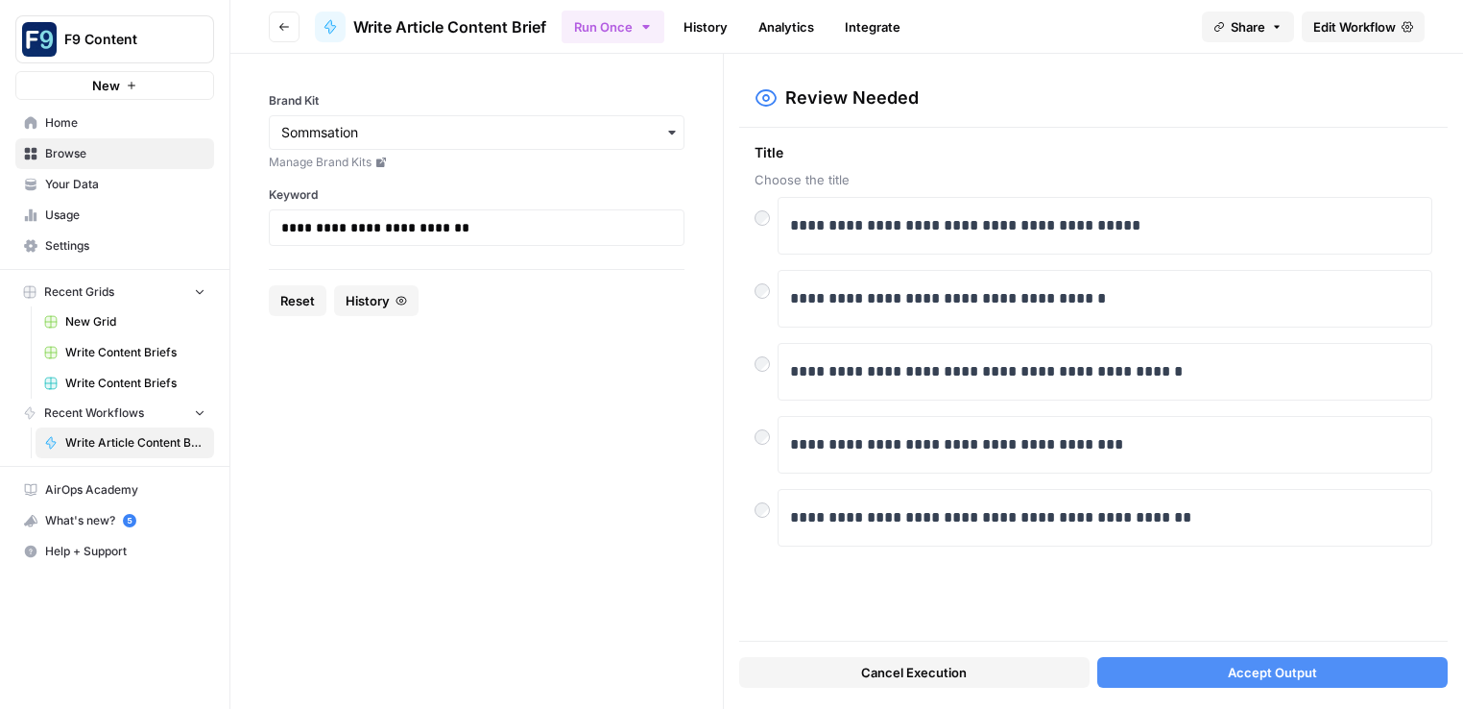
click at [1221, 672] on button "Accept Output" at bounding box center [1272, 672] width 350 height 31
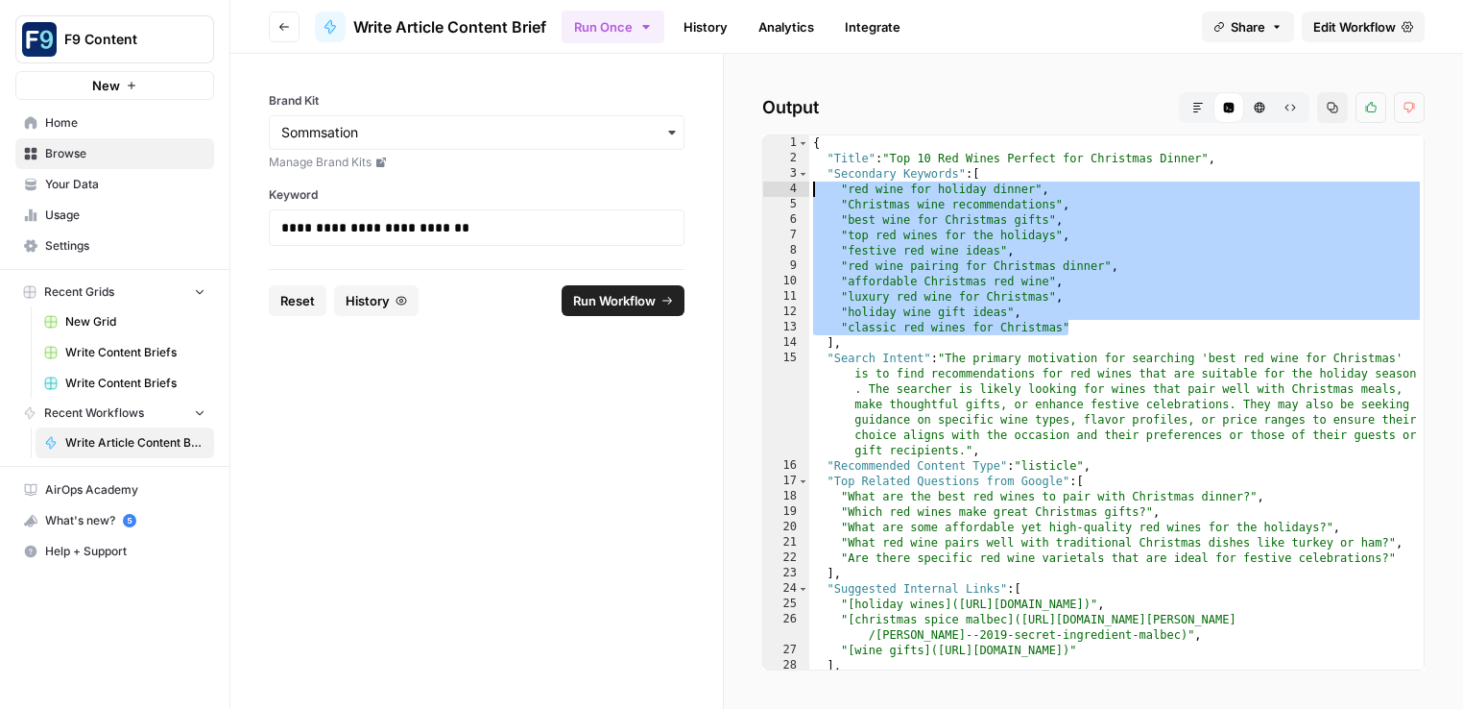
drag, startPoint x: 1071, startPoint y: 325, endPoint x: 799, endPoint y: 194, distance: 301.9
click at [799, 194] on div "**********" at bounding box center [1093, 402] width 663 height 536
click at [1034, 423] on div "{ "Title" : "Top 10 Red Wines Perfect for Christmas Dinner" , "Secondary Keywor…" at bounding box center [1116, 417] width 615 height 565
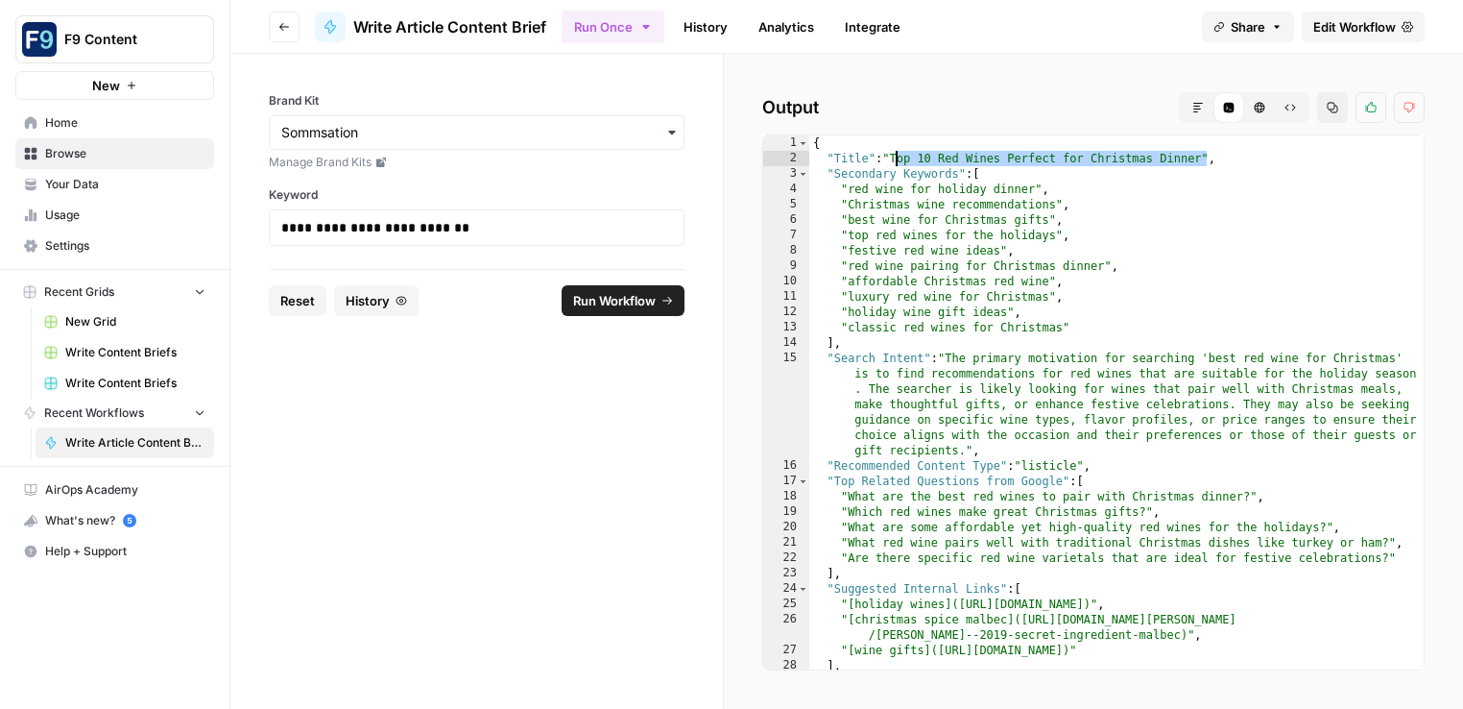
drag, startPoint x: 1205, startPoint y: 157, endPoint x: 898, endPoint y: 156, distance: 307.3
click at [898, 156] on div "{ "Title" : "Top 10 Red Wines Perfect for Christmas Dinner" , "Secondary Keywor…" at bounding box center [1116, 417] width 615 height 565
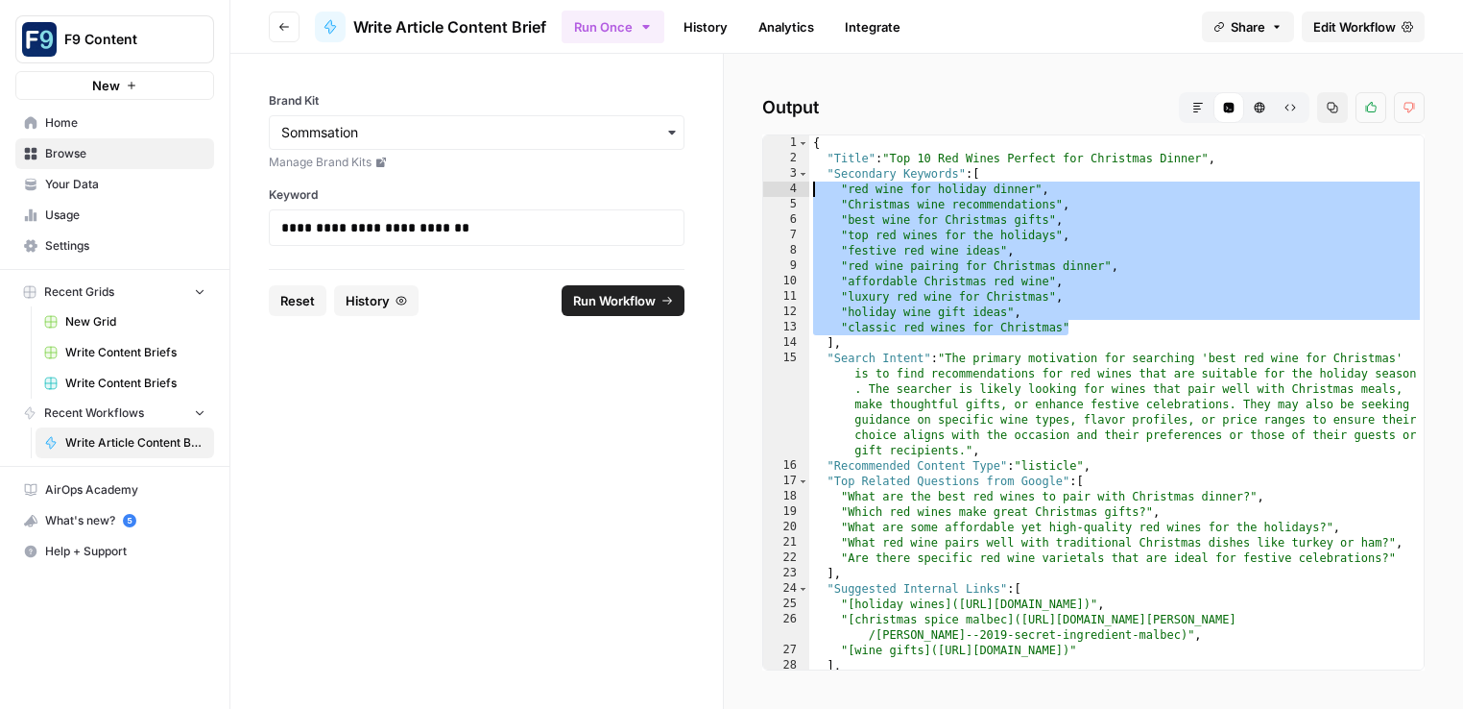
drag, startPoint x: 1075, startPoint y: 325, endPoint x: 752, endPoint y: 186, distance: 352.3
click at [752, 186] on div "**********" at bounding box center [1093, 381] width 739 height 655
type textarea "**********"
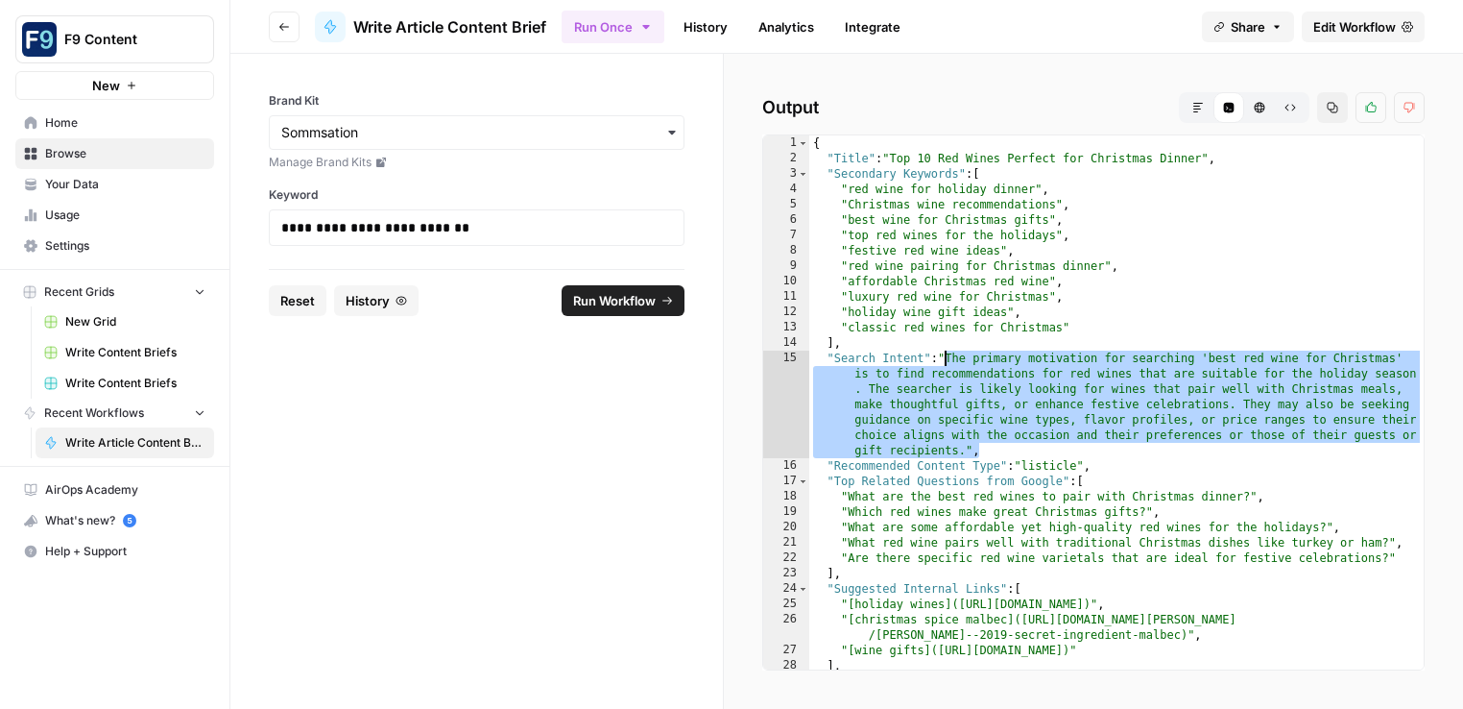
drag, startPoint x: 988, startPoint y: 448, endPoint x: 944, endPoint y: 360, distance: 98.8
click at [944, 360] on div "{ "Title" : "Top 10 Red Wines Perfect for Christmas Dinner" , "Secondary Keywor…" at bounding box center [1116, 417] width 615 height 565
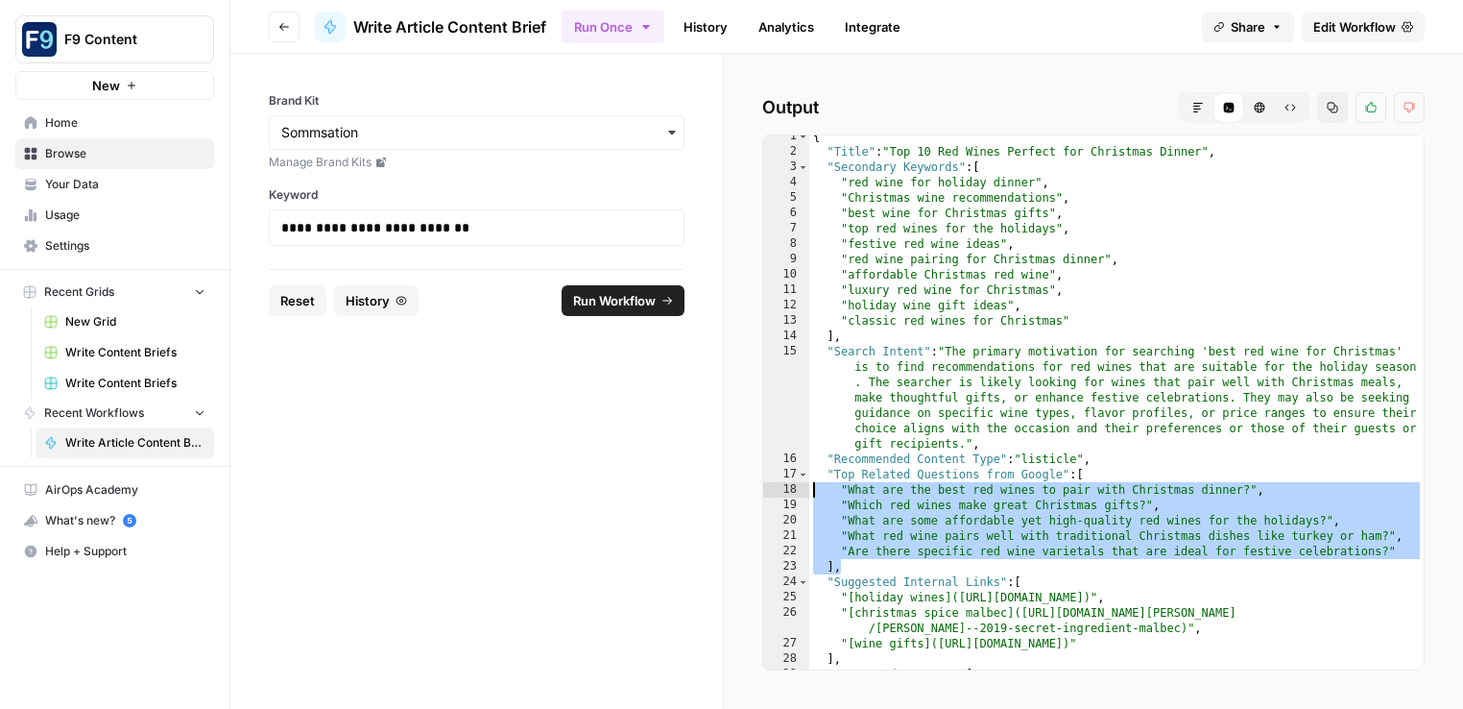
drag, startPoint x: 1403, startPoint y: 560, endPoint x: 786, endPoint y: 497, distance: 619.6
click at [786, 497] on div "1 2 3 4 5 6 7 8 9 10 11 12 13 14 15 16 17 18 19 20 21 22 23 24 25 26 27 28 29 3…" at bounding box center [1093, 402] width 663 height 536
type textarea "**********"
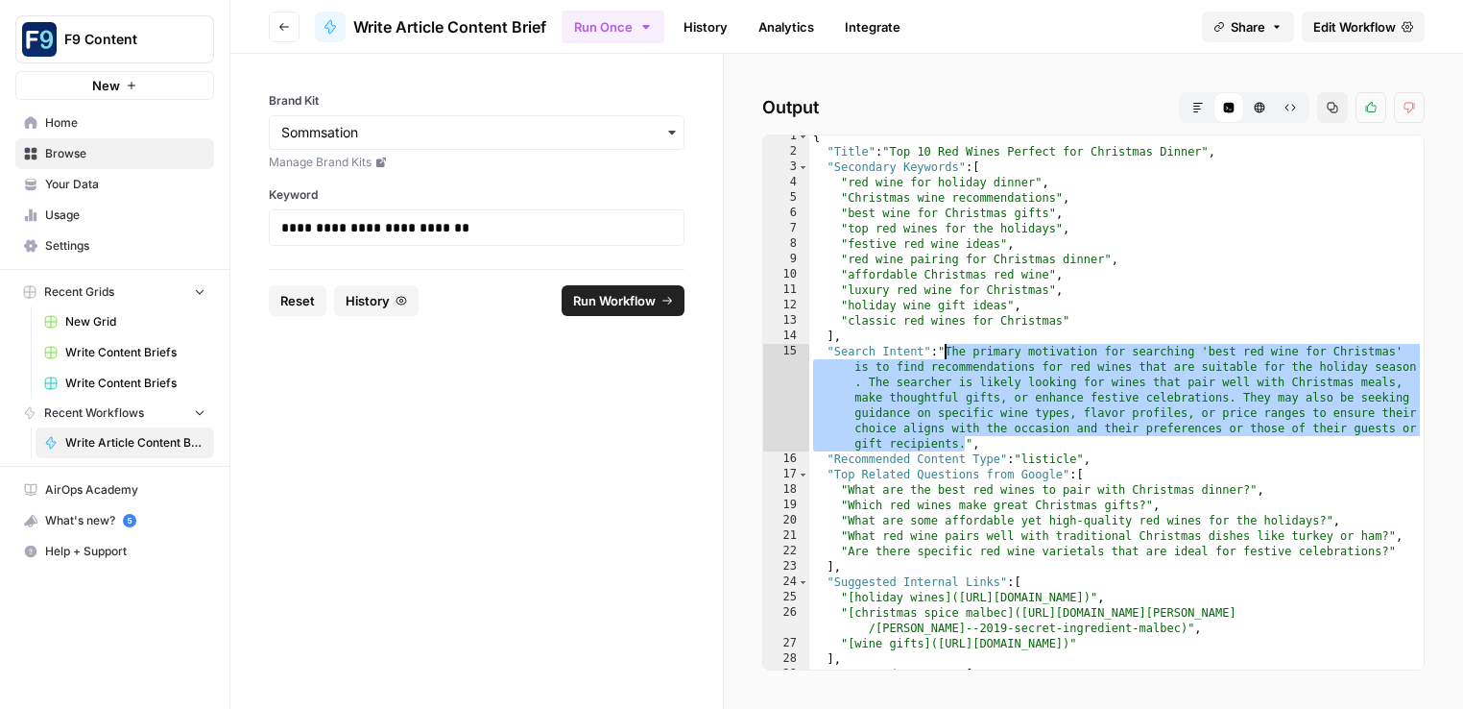
drag, startPoint x: 963, startPoint y: 446, endPoint x: 941, endPoint y: 350, distance: 97.6
click at [941, 350] on div "{ "Title" : "Top 10 Red Wines Perfect for Christmas Dinner" , "Secondary Keywor…" at bounding box center [1116, 411] width 615 height 565
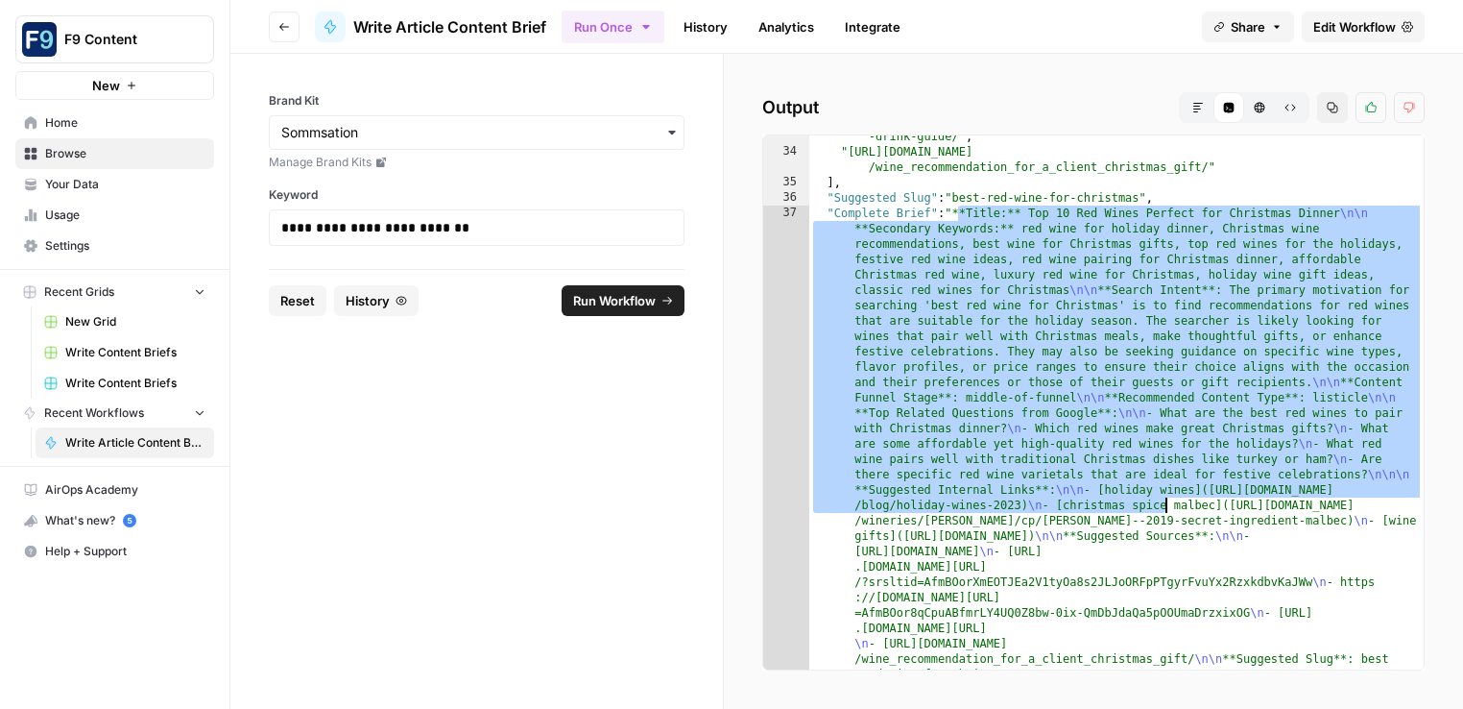
scroll to position [695, 0]
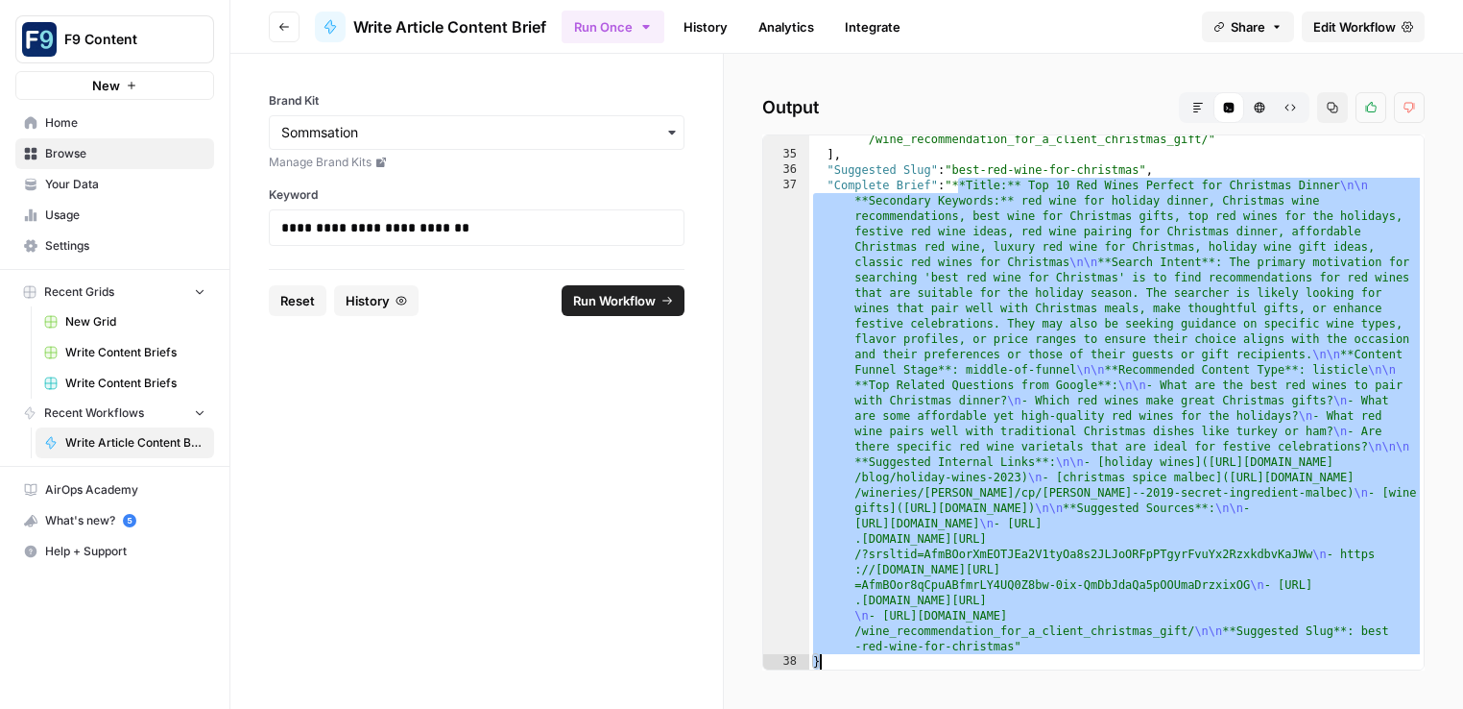
drag, startPoint x: 956, startPoint y: 210, endPoint x: 1216, endPoint y: 670, distance: 528.0
click at [1216, 670] on div "Output Markdown Code Editor HTML Viewer Raw Output Copy Thumbs up Thumbs down 3…" at bounding box center [1093, 381] width 739 height 655
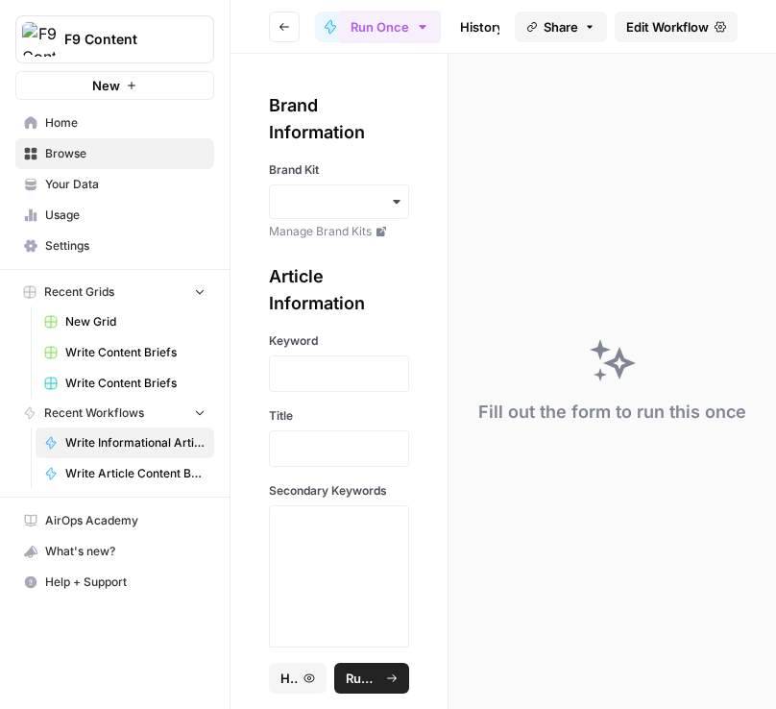
click at [396, 199] on icon "button" at bounding box center [396, 201] width 15 height 15
click at [370, 251] on div "Sommsation" at bounding box center [339, 253] width 138 height 36
click at [292, 374] on p at bounding box center [338, 373] width 115 height 19
click at [312, 381] on p at bounding box center [338, 373] width 115 height 19
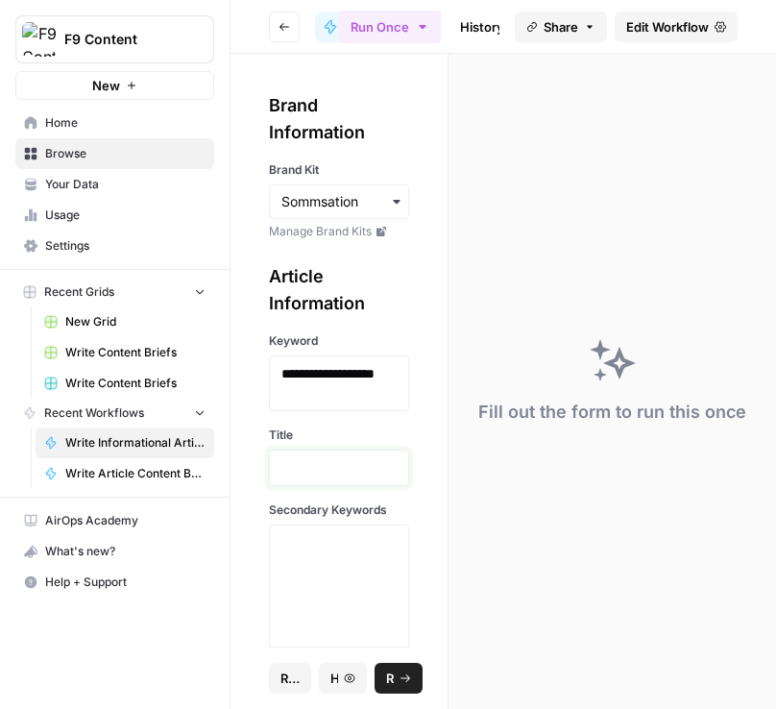
click at [308, 470] on p at bounding box center [338, 467] width 115 height 19
click at [309, 593] on textarea "Secondary Keywords" at bounding box center [338, 659] width 115 height 136
paste textarea ""Christmas wine pairings", "holiday wine recommendations", "best red wine for C…"
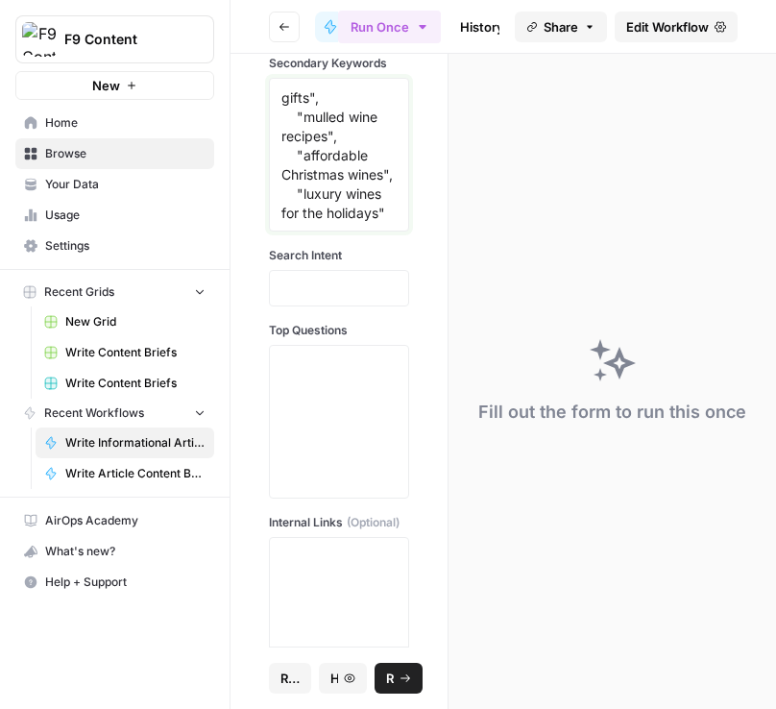
scroll to position [505, 0]
type textarea ""Christmas wine pairings", "holiday wine recommendations", "best red wine for C…"
click at [314, 280] on p at bounding box center [338, 286] width 115 height 19
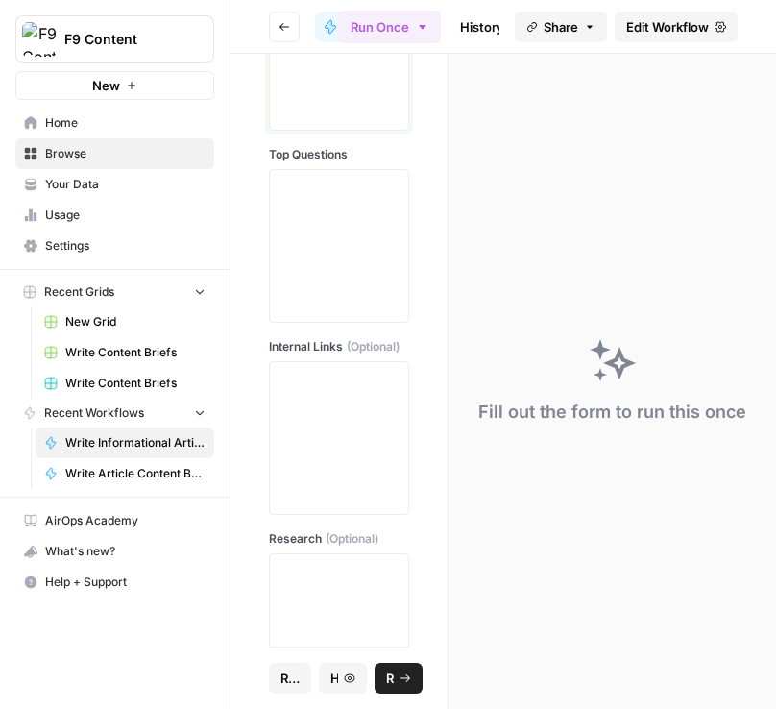
scroll to position [1396, 0]
click at [311, 183] on textarea "Top Questions" at bounding box center [338, 240] width 115 height 136
paste textarea ""What are the best wines to pair with Christmas dinner?", "What is a good red w…"
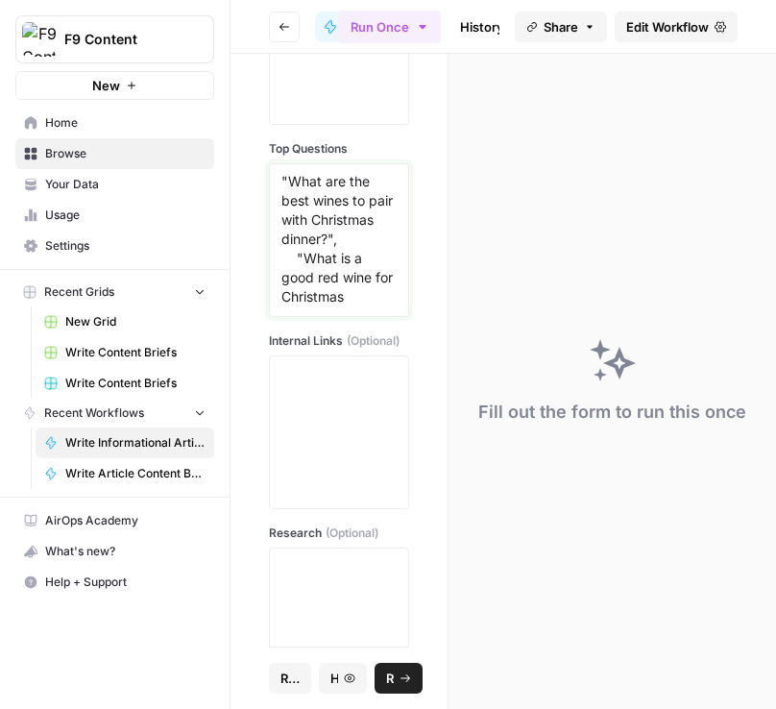
scroll to position [265, 0]
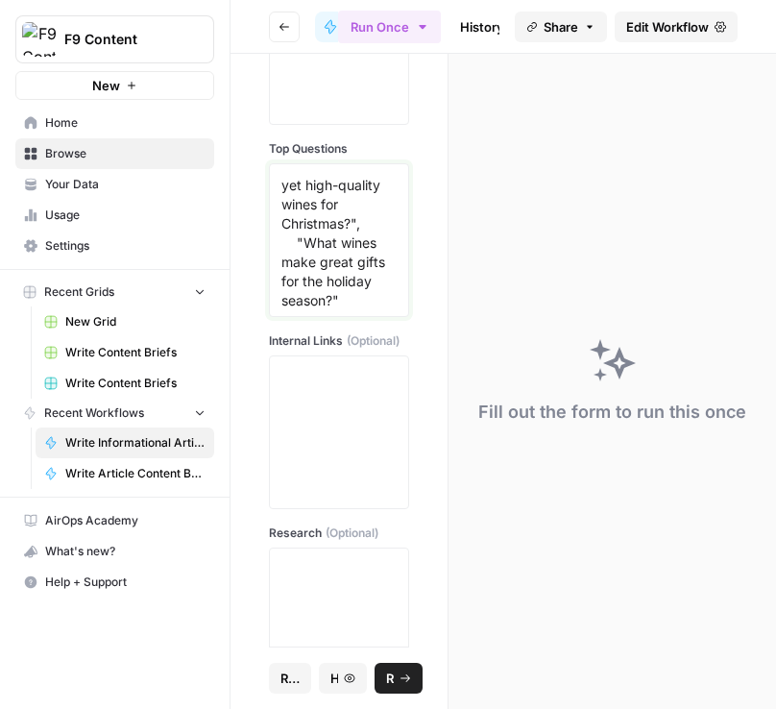
type textarea ""What are the best wines to pair with Christmas dinner?", "What is a good red w…"
click at [336, 391] on textarea "Internal Links (Optional)" at bounding box center [338, 432] width 115 height 136
paste textarea ""[holiday wines](https://www.sommsation.com/blog/holiday-wines-2023)", "[christ…"
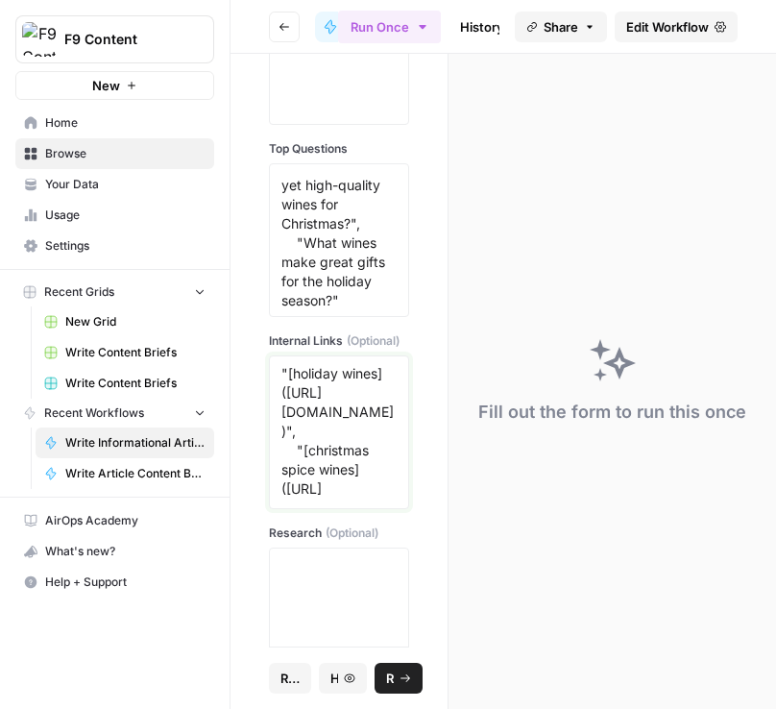
scroll to position [227, 0]
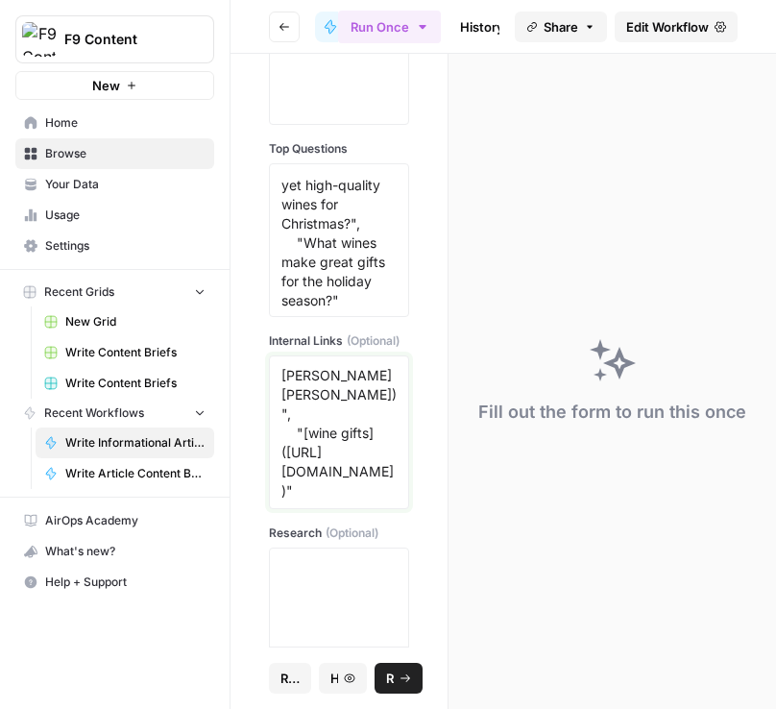
type textarea ""[holiday wines](https://www.sommsation.com/blog/holiday-wines-2023)", "[christ…"
click at [313, 564] on textarea "Research (Optional)" at bounding box center [338, 624] width 115 height 136
paste textarea ""**Title:** Ultimate Guide to Choosing the Best Christmas Wine\n\n**Secondary K…"
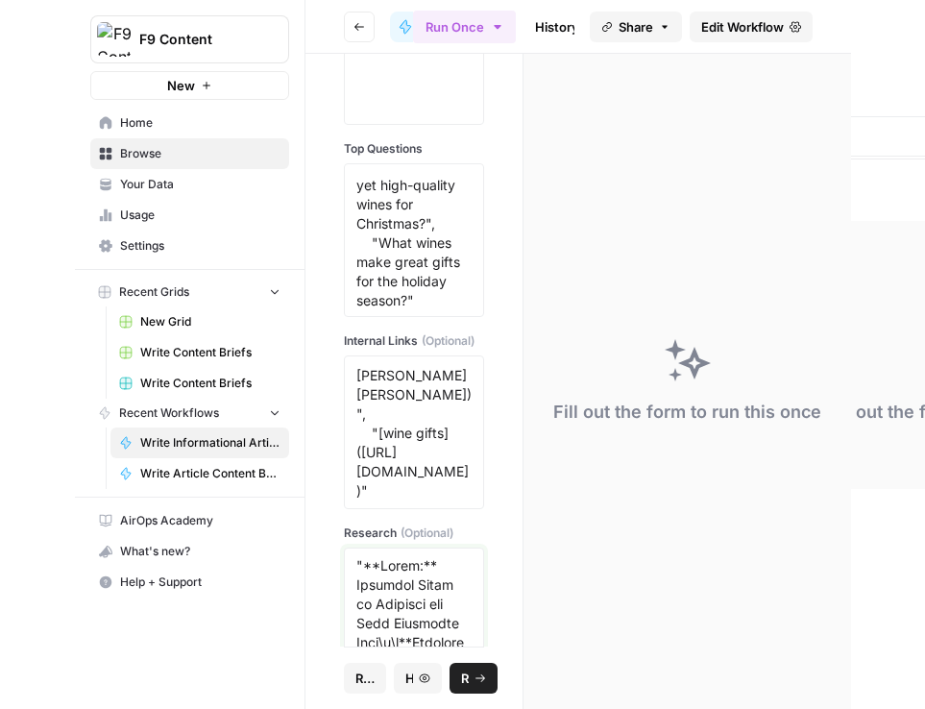
scroll to position [1442, 0]
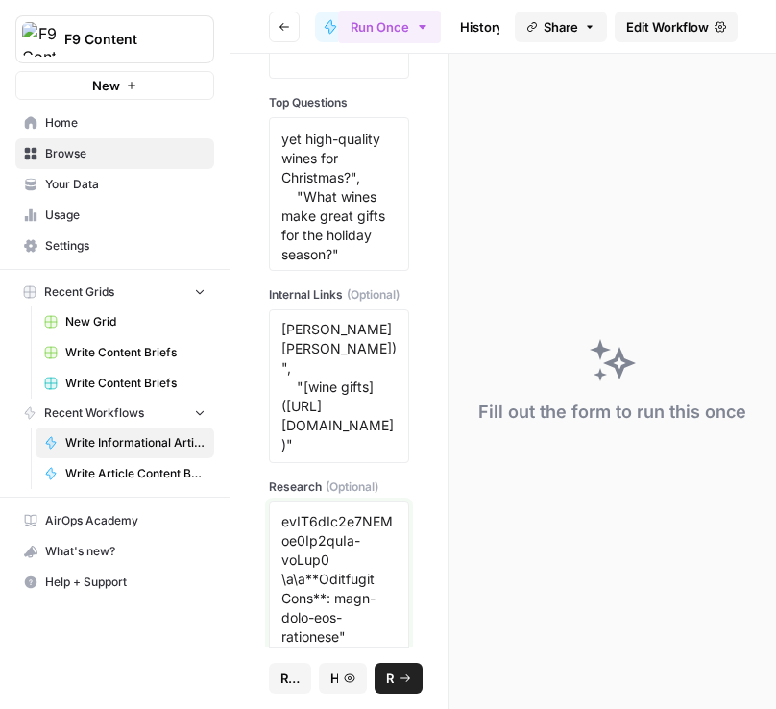
type textarea ""**Title:** Ultimate Guide to Choosing the Best Christmas Wine\n\n**Secondary K…"
click at [398, 670] on button "Run Workflow" at bounding box center [398, 678] width 48 height 31
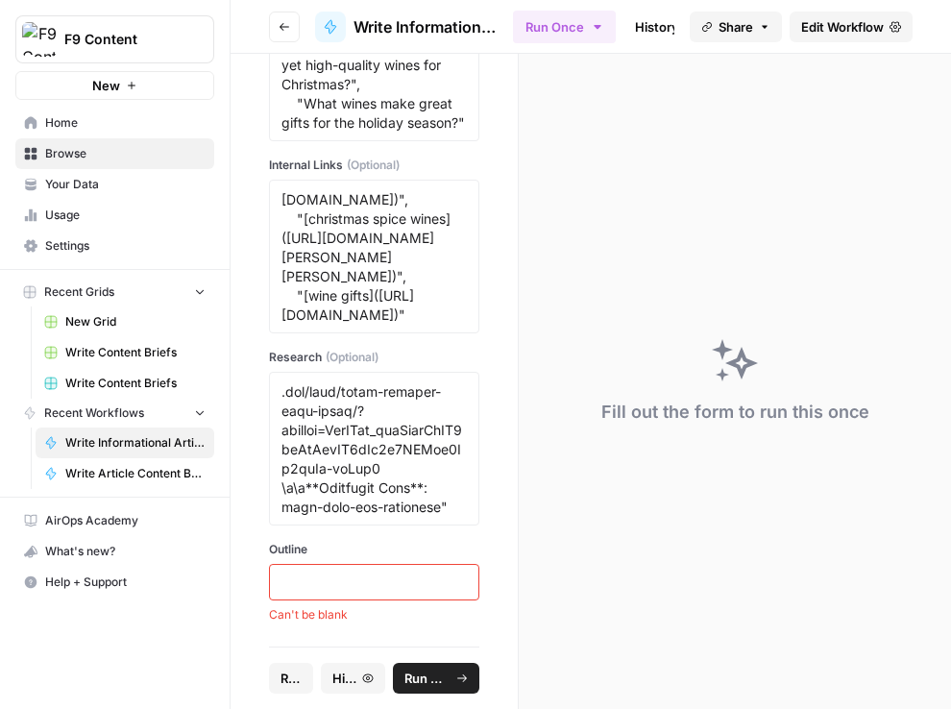
scroll to position [190, 0]
click at [398, 463] on textarea "Research (Optional)" at bounding box center [373, 448] width 185 height 136
click at [333, 572] on p at bounding box center [373, 581] width 185 height 19
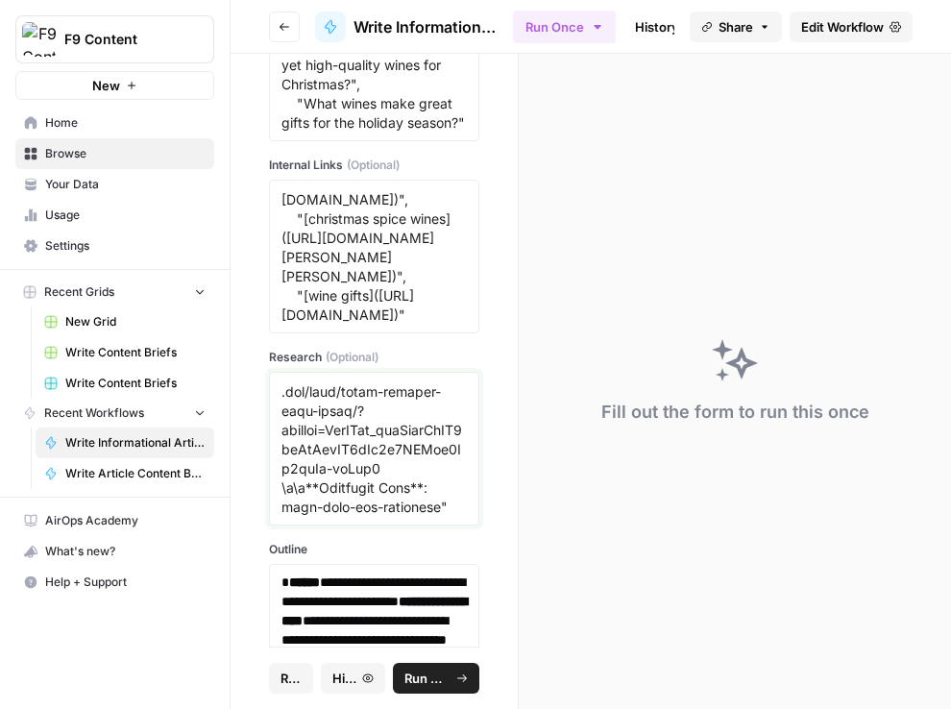
click at [354, 501] on textarea "Research (Optional)" at bounding box center [373, 448] width 185 height 136
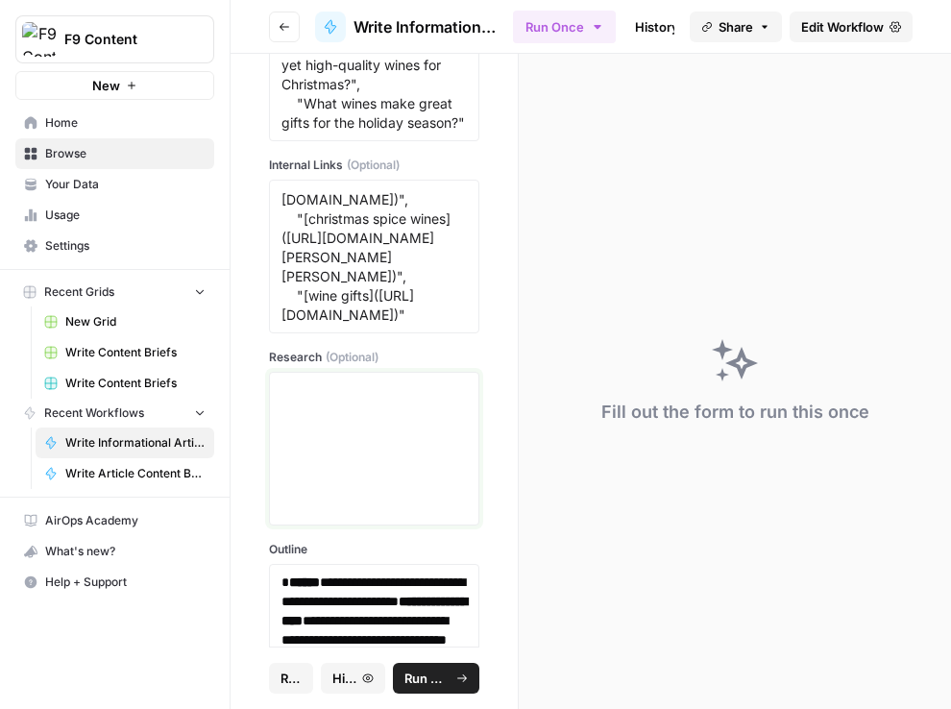
scroll to position [0, 0]
click at [422, 665] on button "Run Workflow" at bounding box center [436, 678] width 86 height 31
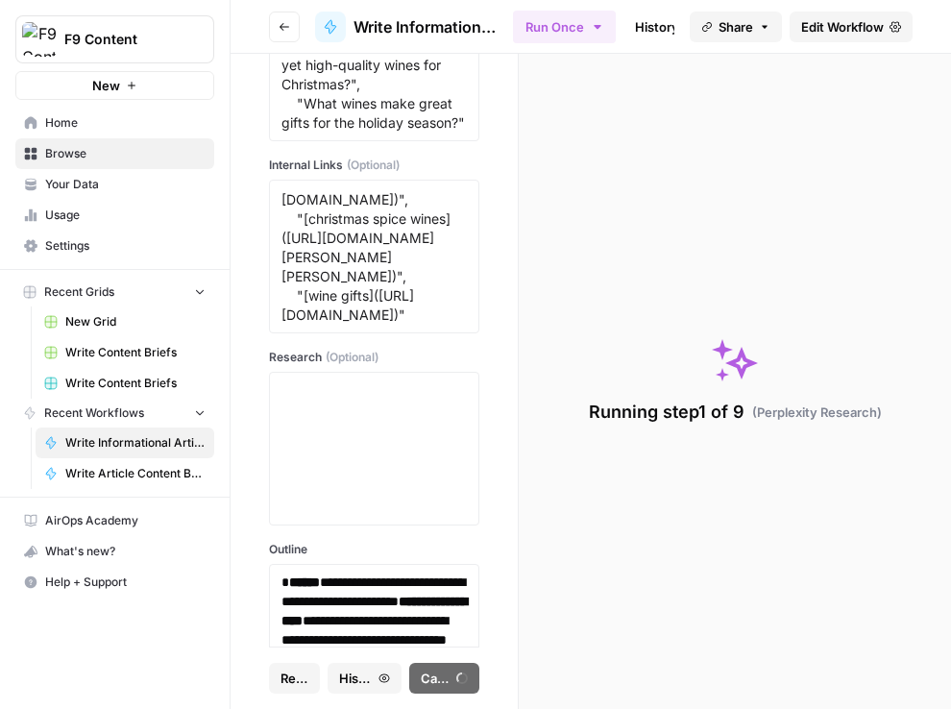
type textarea "null"
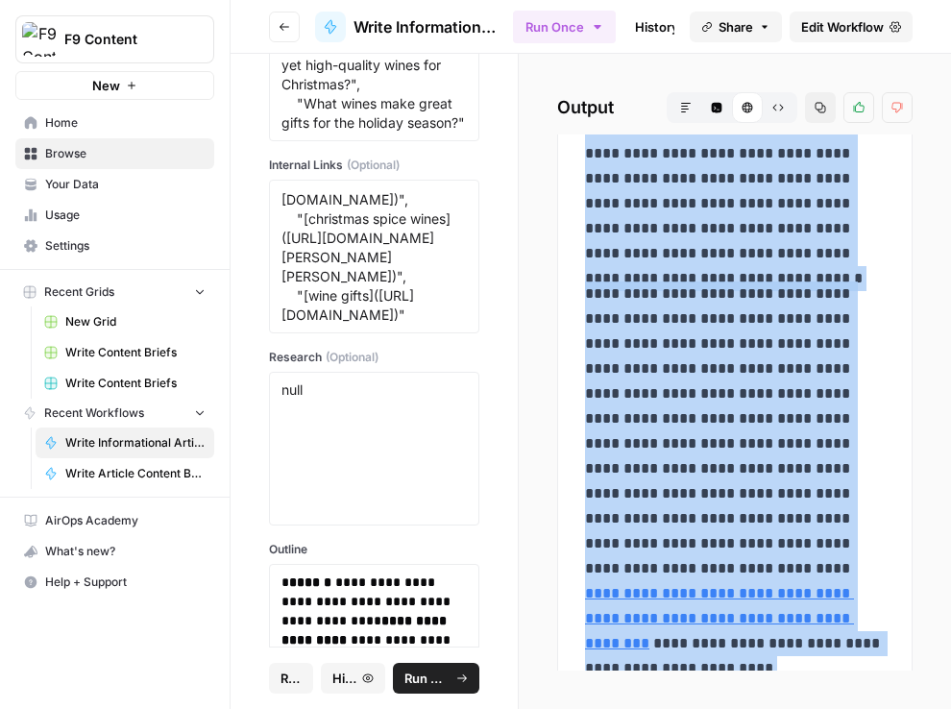
scroll to position [4638, 0]
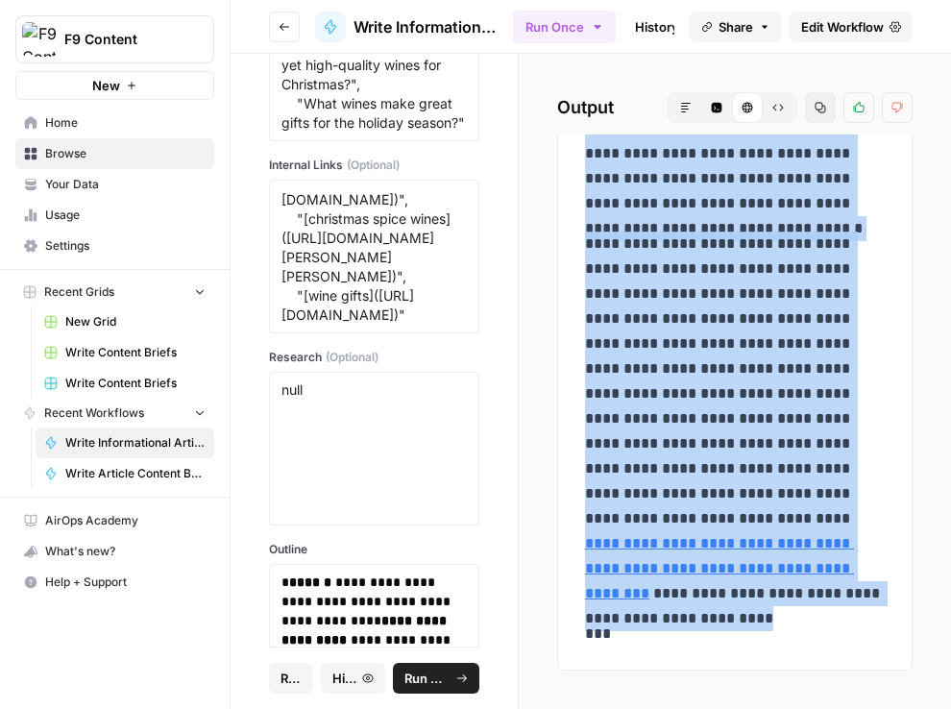
drag, startPoint x: 591, startPoint y: 206, endPoint x: 831, endPoint y: 597, distance: 458.6
copy div "**********"
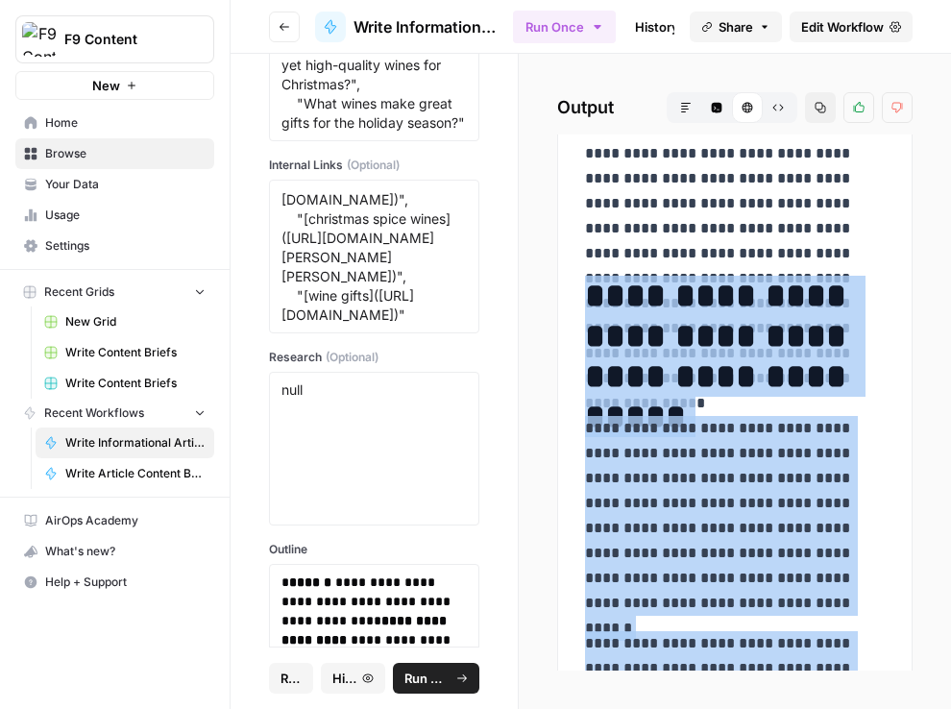
scroll to position [2196, 0]
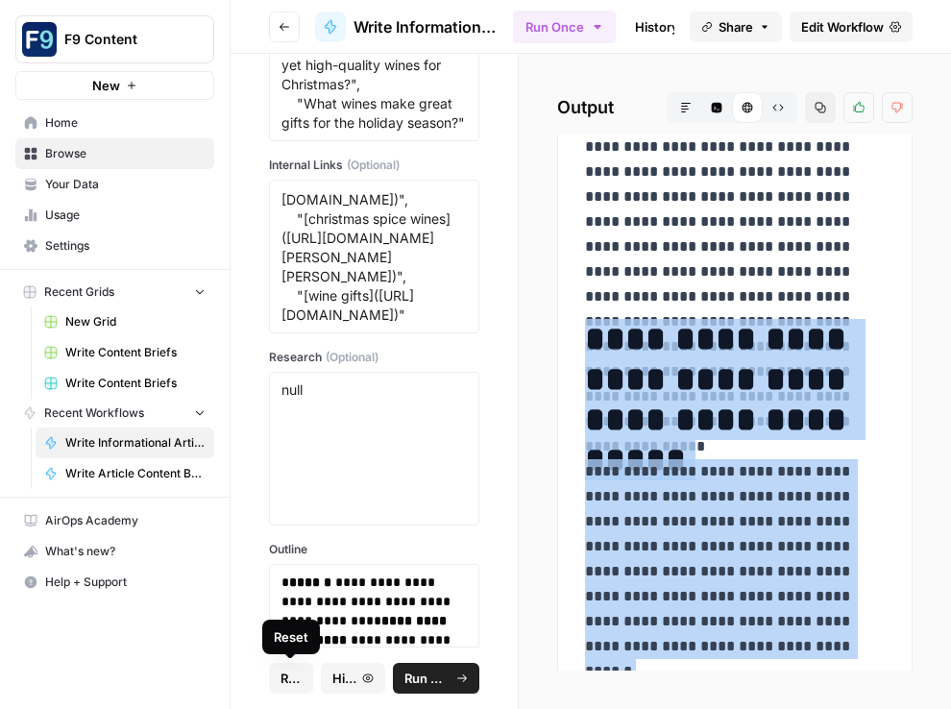
click at [290, 678] on span "Reset" at bounding box center [290, 677] width 21 height 19
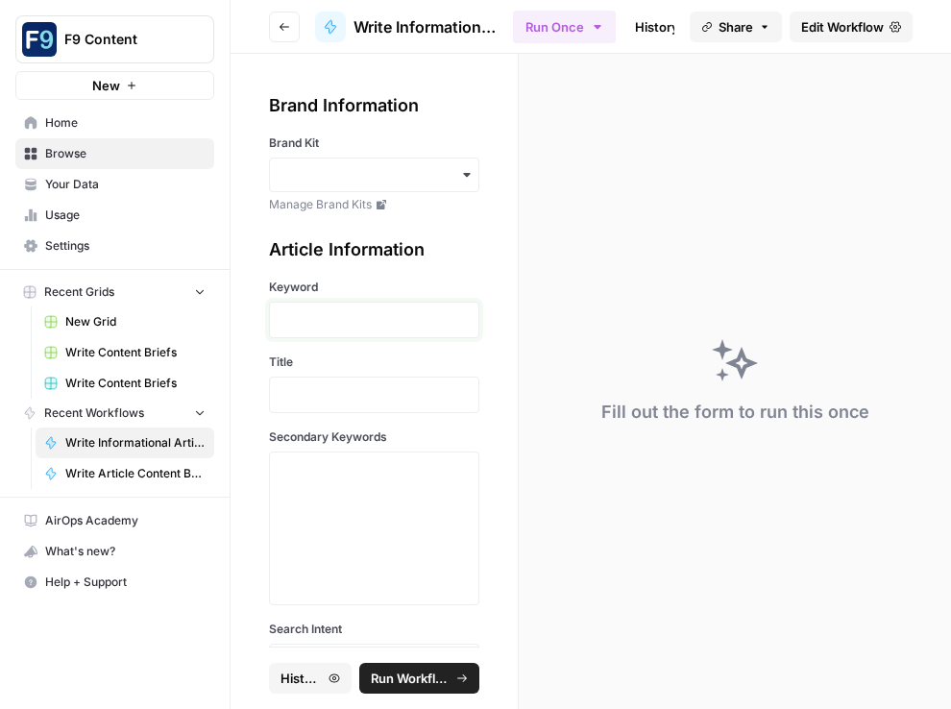
click at [371, 320] on p at bounding box center [373, 319] width 185 height 19
click at [353, 394] on p at bounding box center [373, 394] width 185 height 19
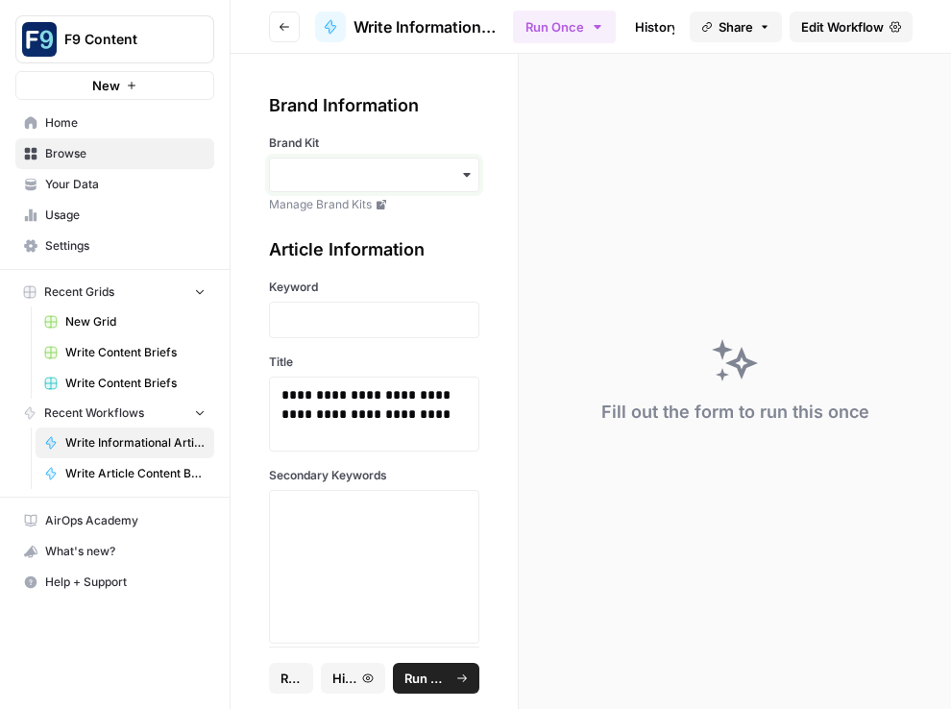
click at [453, 170] on input "Brand Kit" at bounding box center [373, 174] width 185 height 19
click at [397, 227] on div "Sommsation" at bounding box center [374, 226] width 208 height 36
click at [394, 328] on p at bounding box center [373, 319] width 185 height 19
click at [283, 319] on p "**********" at bounding box center [373, 319] width 185 height 19
click at [341, 546] on textarea "Secondary Keywords" at bounding box center [373, 566] width 185 height 136
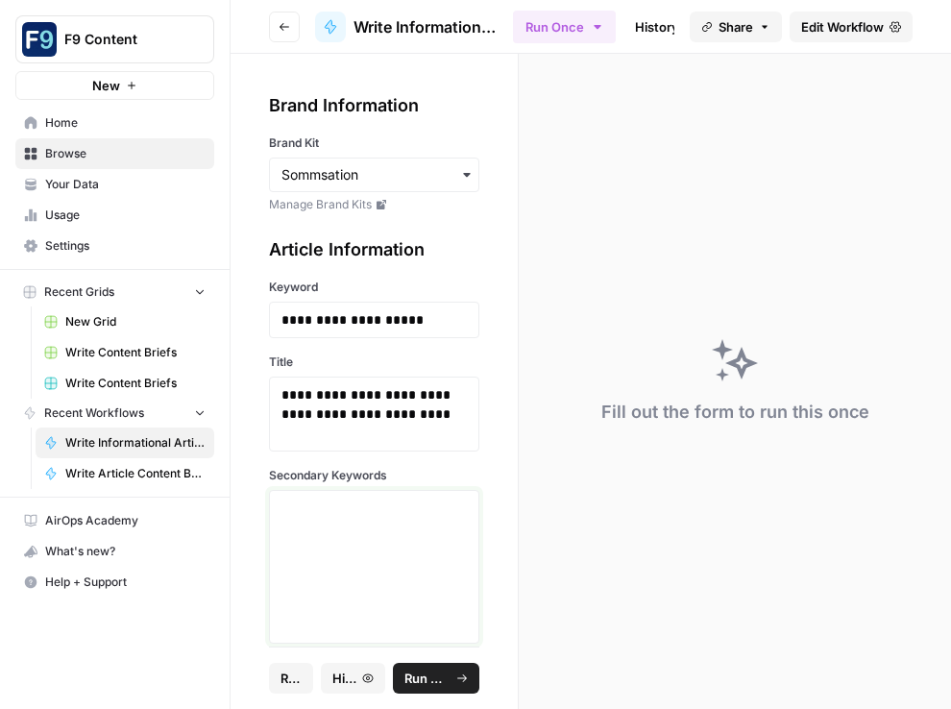
click at [356, 507] on textarea "Secondary Keywords" at bounding box center [373, 566] width 185 height 136
paste textarea ""holiday wine gift", "mini wine bottles advent calendar", "red and white wine a…"
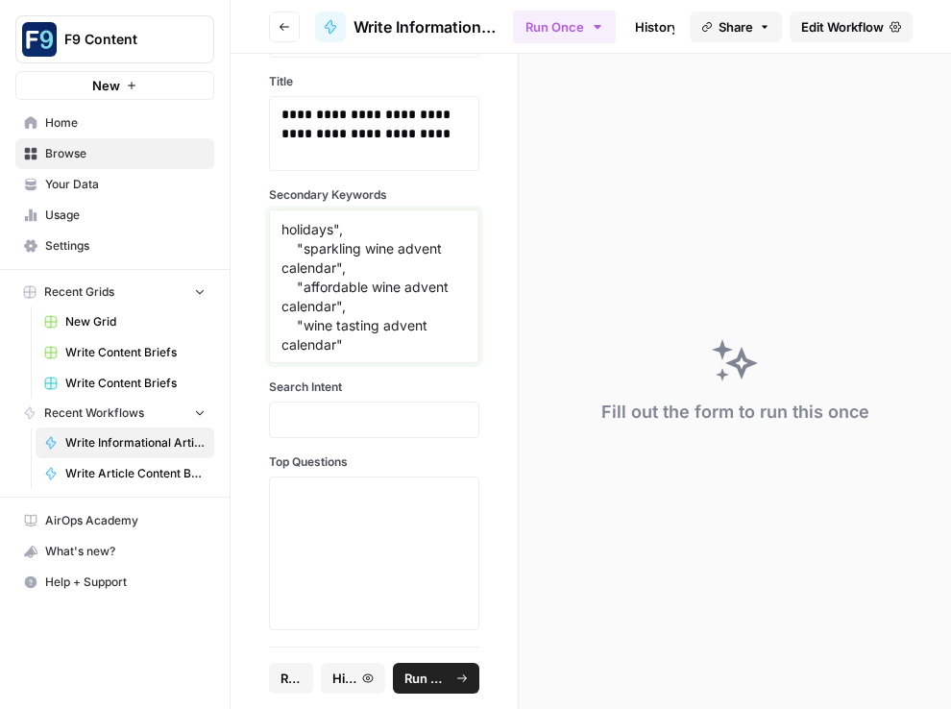
scroll to position [287, 0]
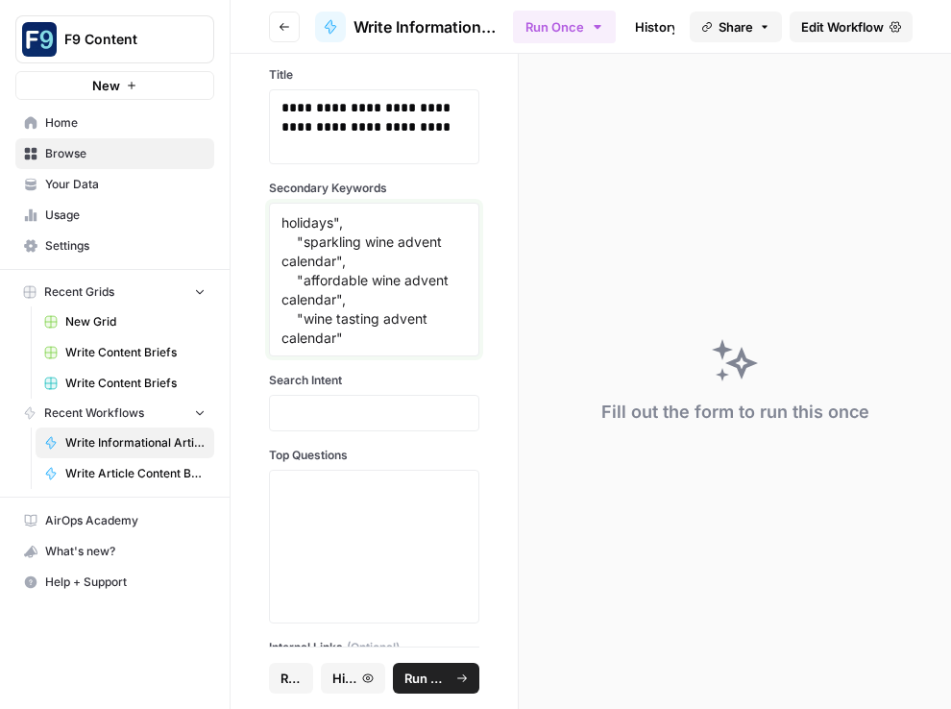
type textarea ""holiday wine gift", "mini wine bottles advent calendar", "red and white wine a…"
click at [346, 417] on p at bounding box center [373, 412] width 185 height 19
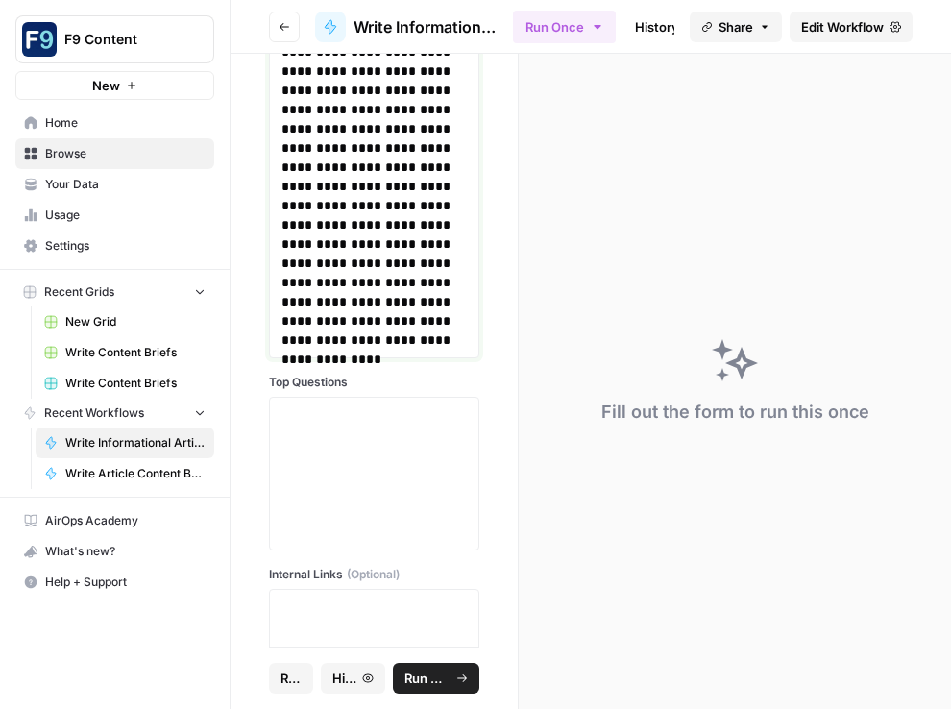
scroll to position [839, 0]
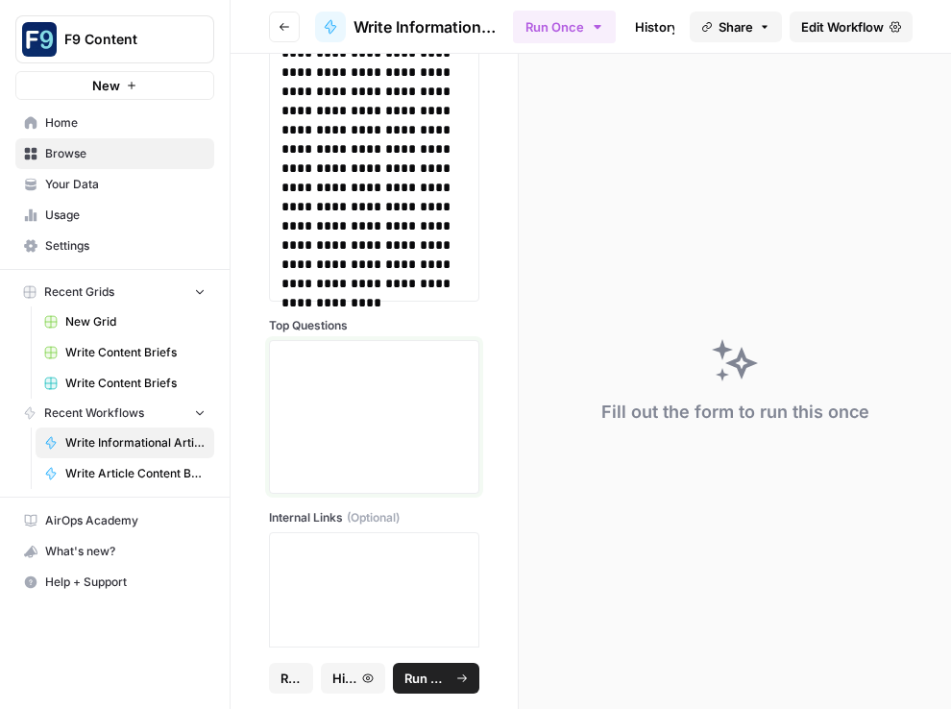
click at [415, 352] on textarea "Top Questions" at bounding box center [373, 417] width 185 height 136
click at [326, 366] on textarea "Top Questions" at bounding box center [373, 417] width 185 height 136
paste textarea ""What is the best wine advent calendar for 2025?", "What types of wine are incl…"
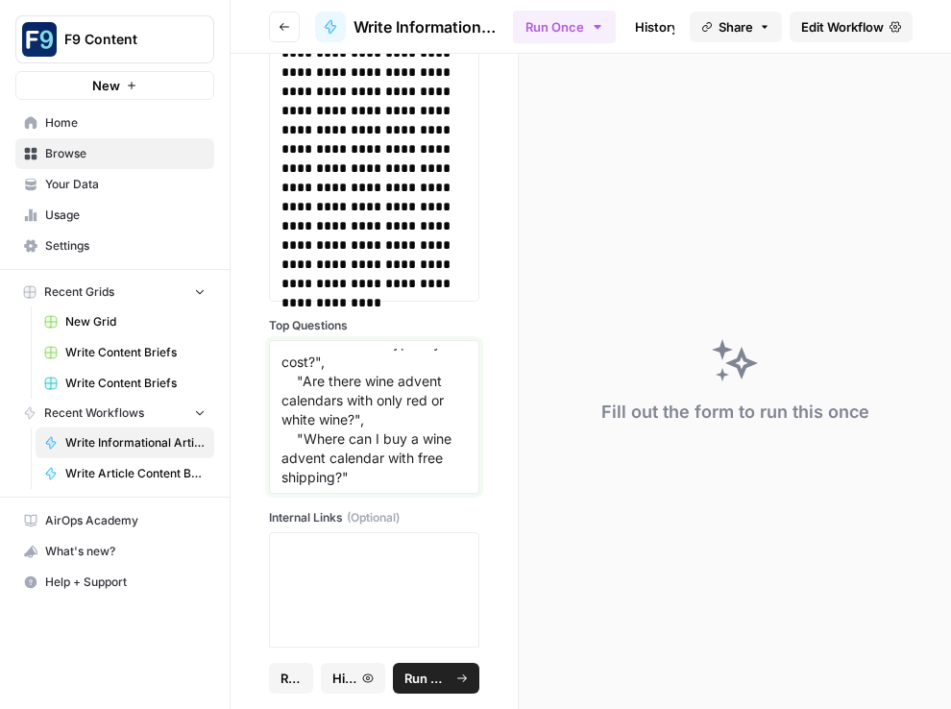
scroll to position [133, 0]
type textarea ""What is the best wine advent calendar for 2025?", "What types of wine are incl…"
click at [414, 577] on textarea "Internal Links (Optional)" at bounding box center [373, 609] width 185 height 136
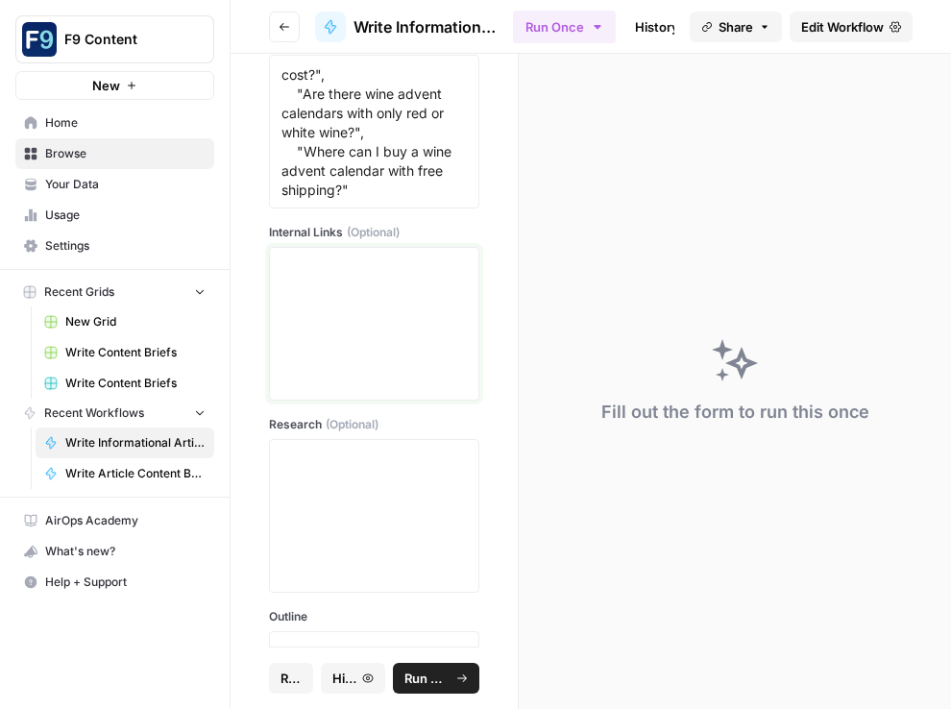
scroll to position [1169, 0]
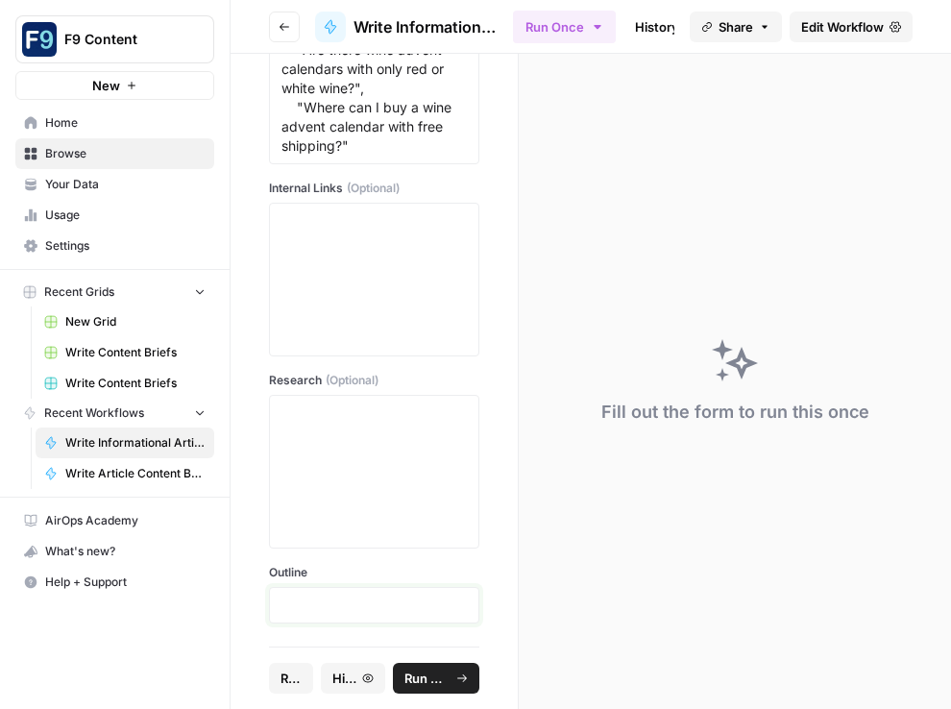
click at [339, 595] on p at bounding box center [373, 604] width 185 height 19
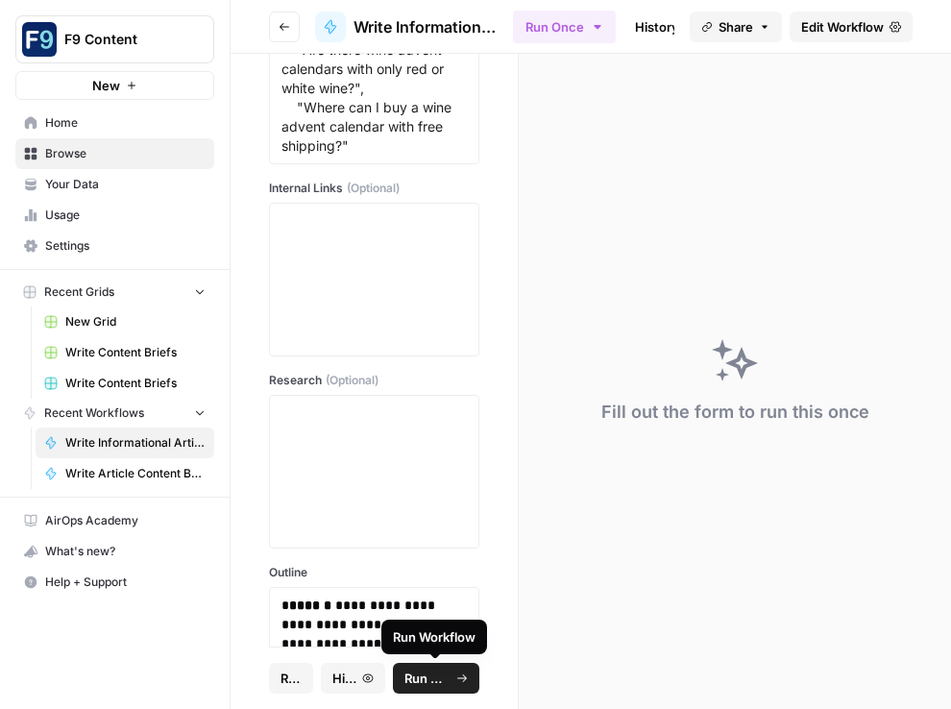
click at [437, 678] on span "Run Workflow" at bounding box center [427, 677] width 46 height 19
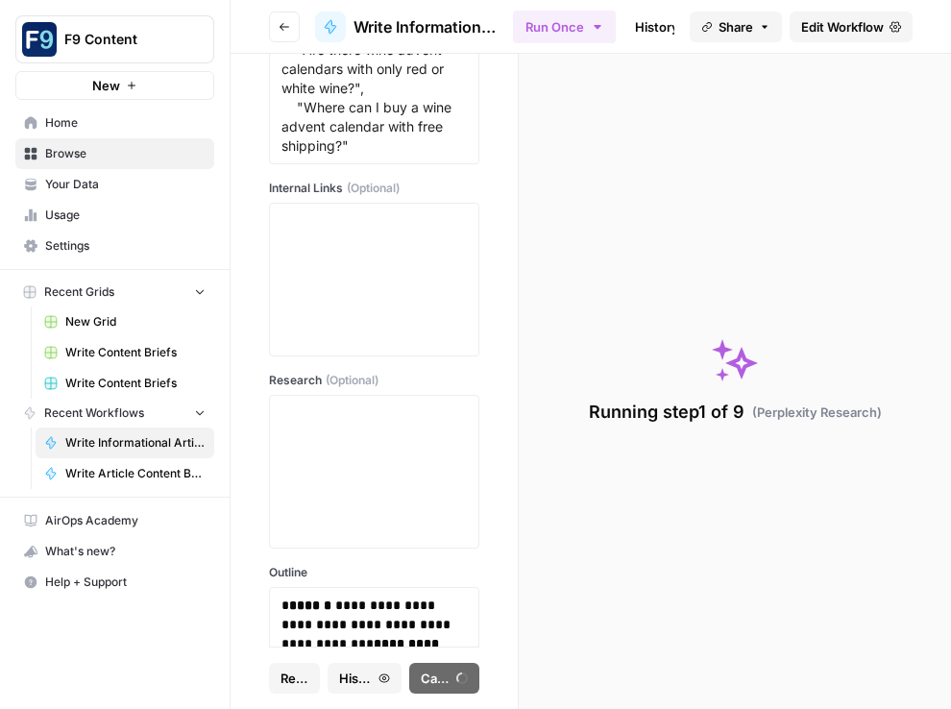
type textarea "null"
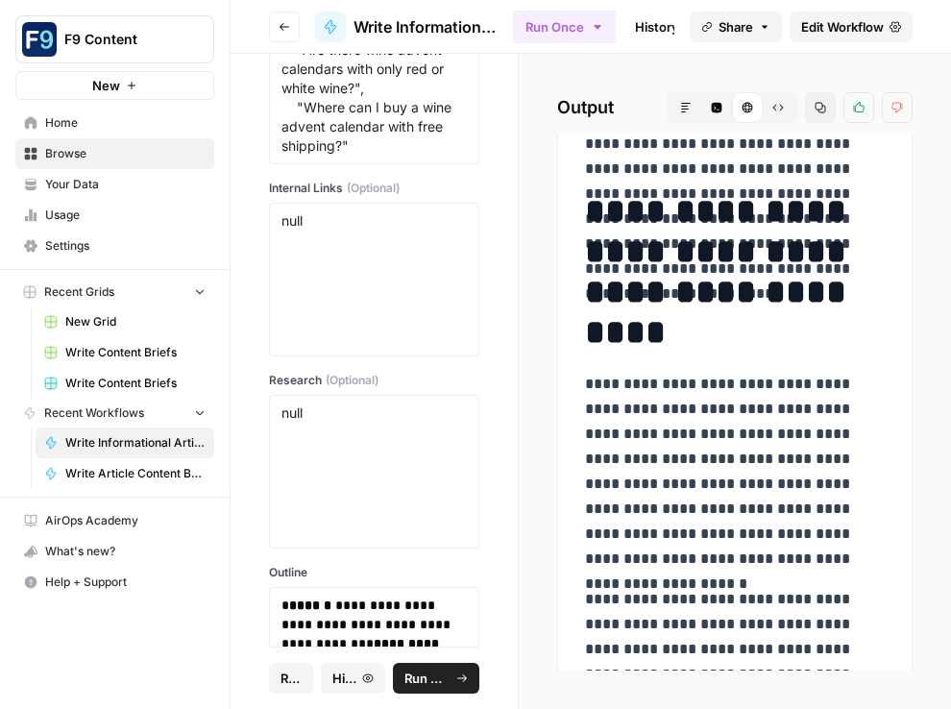
scroll to position [2291, 0]
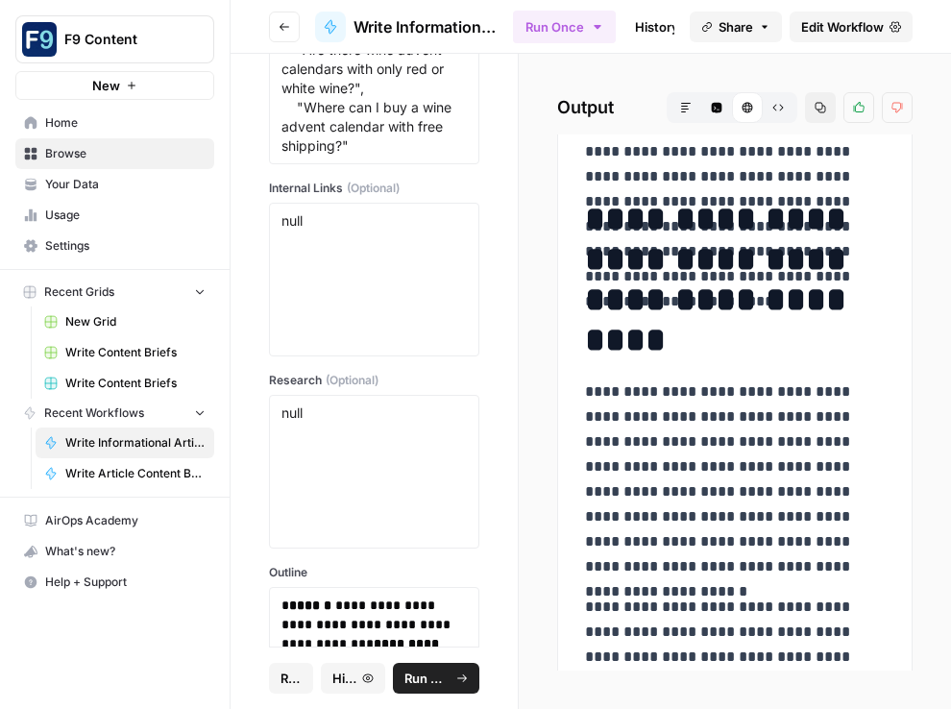
click at [594, 222] on h1 "**********" at bounding box center [735, 279] width 300 height 161
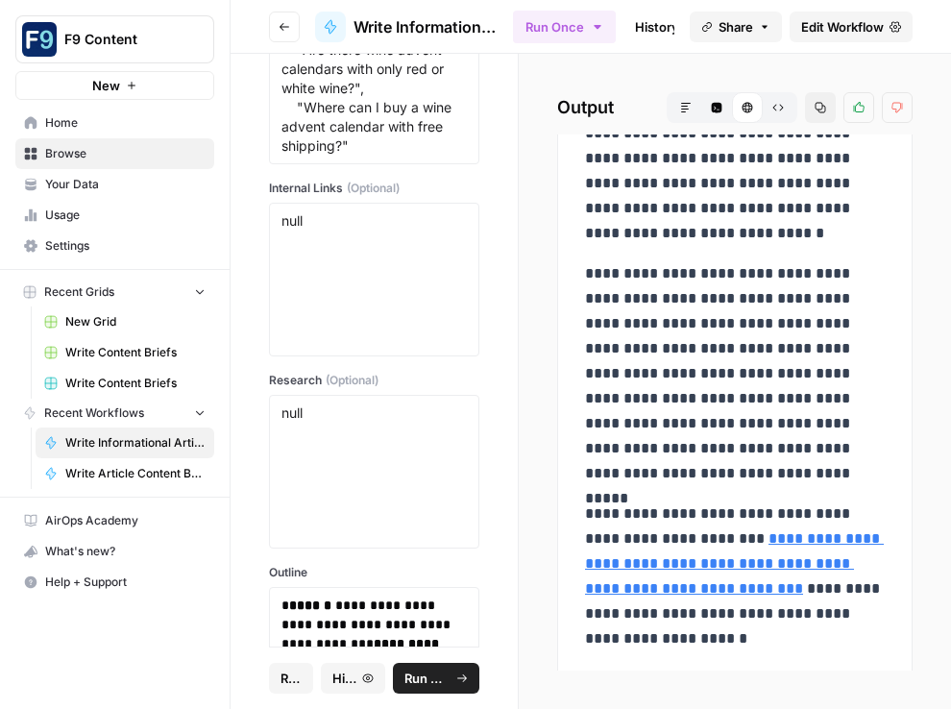
scroll to position [4561, 0]
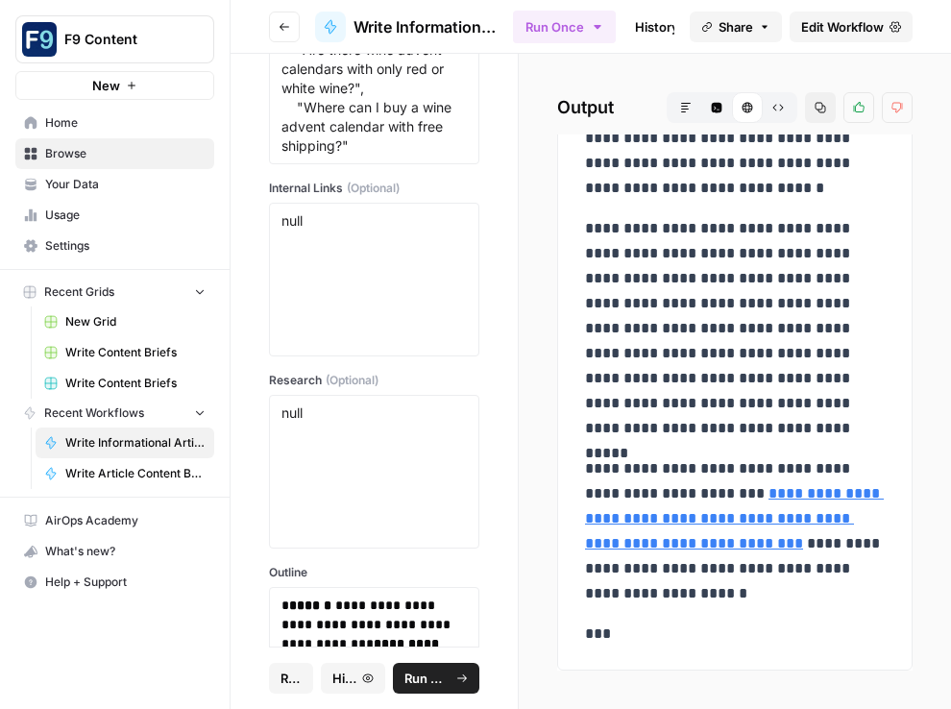
drag, startPoint x: 591, startPoint y: 214, endPoint x: 799, endPoint y: 601, distance: 439.5
copy div "**********"
click at [287, 672] on span "Reset" at bounding box center [290, 677] width 21 height 19
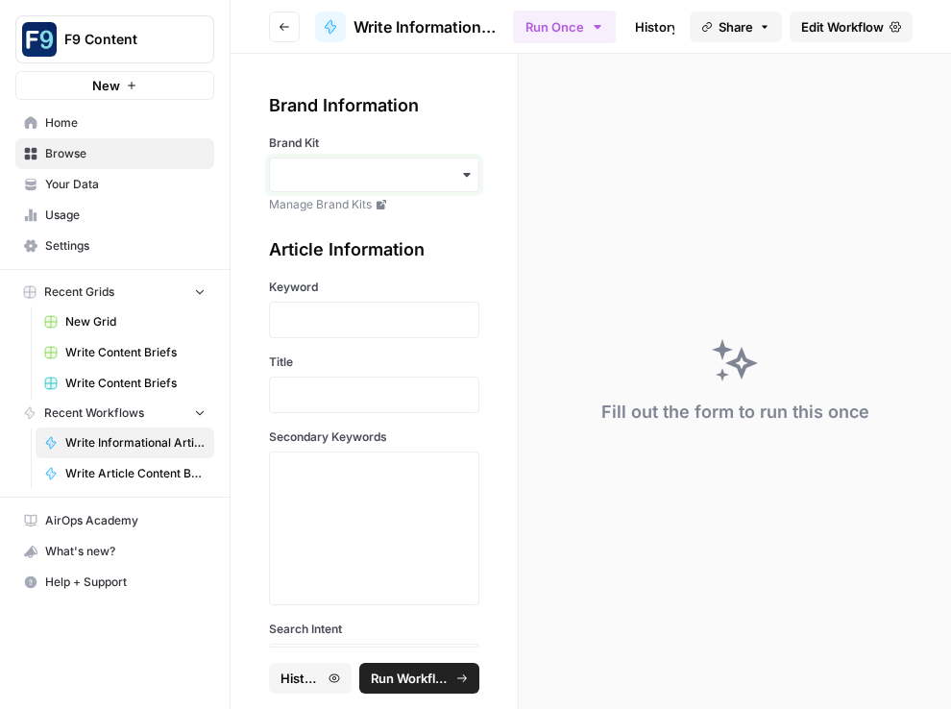
click at [332, 171] on input "Brand Kit" at bounding box center [373, 174] width 185 height 19
click at [331, 219] on div "Sommsation" at bounding box center [374, 226] width 208 height 36
click at [304, 318] on p at bounding box center [373, 319] width 185 height 19
click at [326, 392] on p at bounding box center [373, 394] width 185 height 19
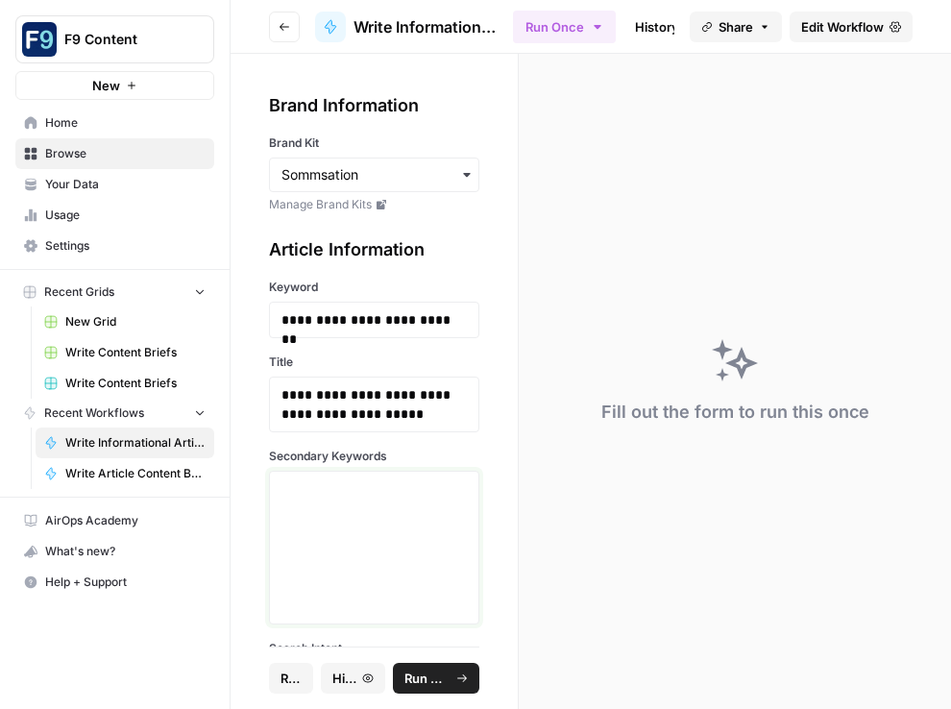
click at [310, 481] on textarea "Secondary Keywords" at bounding box center [373, 547] width 185 height 136
paste textarea ""red wine for holiday dinner", "Christmas wine recommendations", "best wine for…"
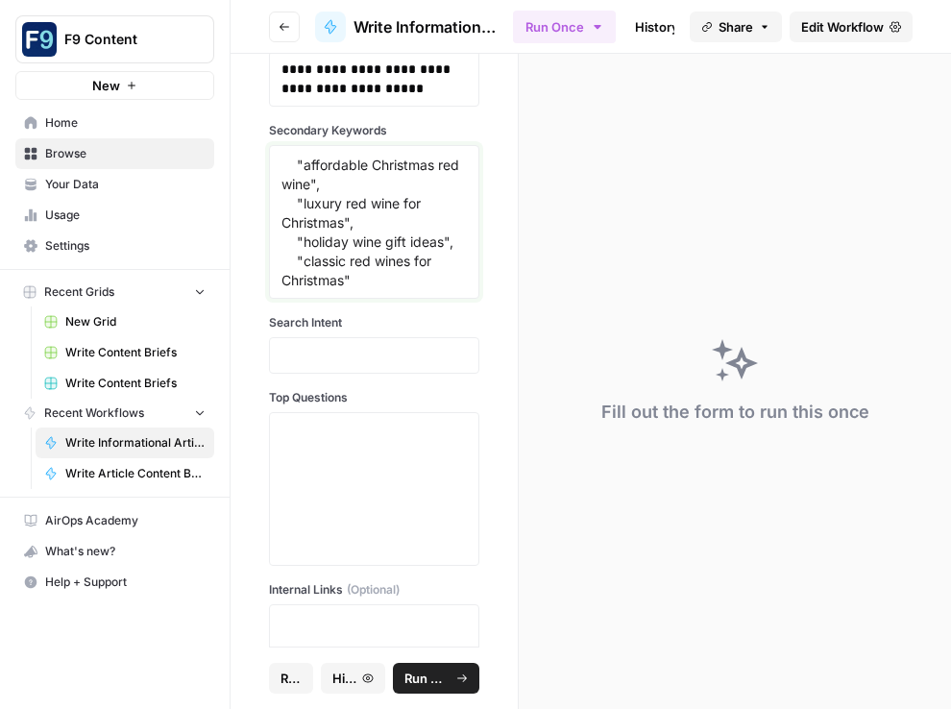
scroll to position [361, 0]
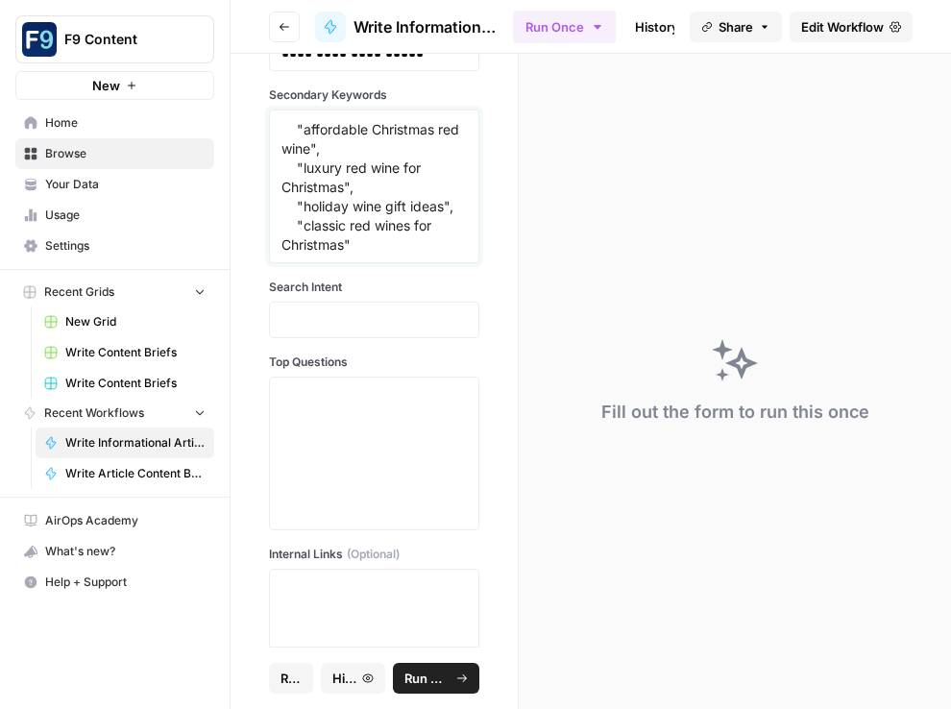
type textarea ""red wine for holiday dinner", "Christmas wine recommendations", "best wine for…"
click at [338, 390] on textarea "Top Questions" at bounding box center [373, 453] width 185 height 136
paste textarea ""The primary motivation for searching 'best red wine for Christmas' is to find …"
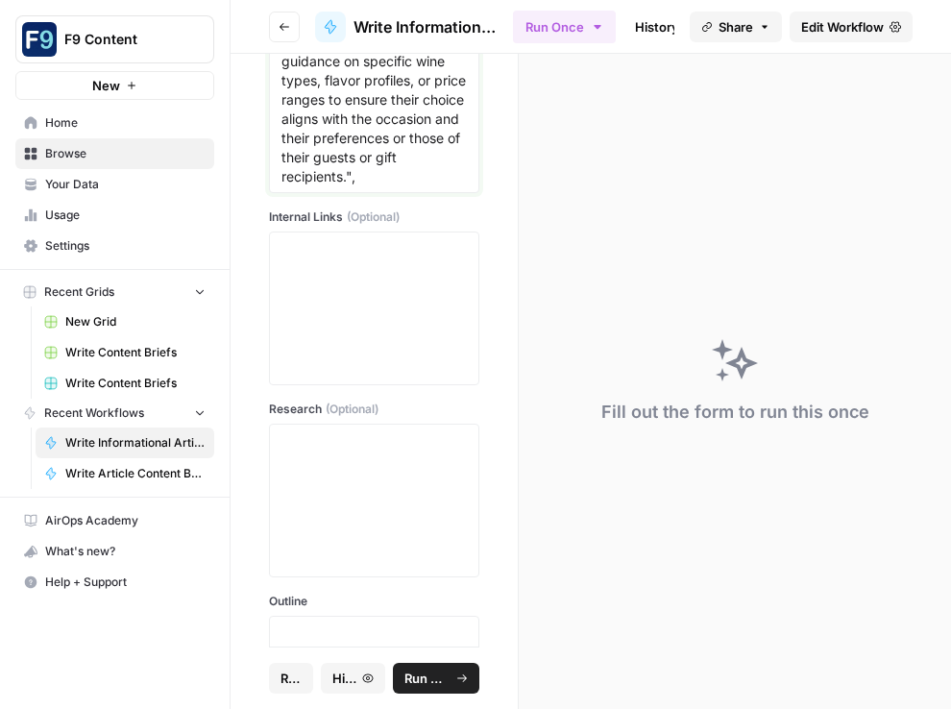
scroll to position [727, 0]
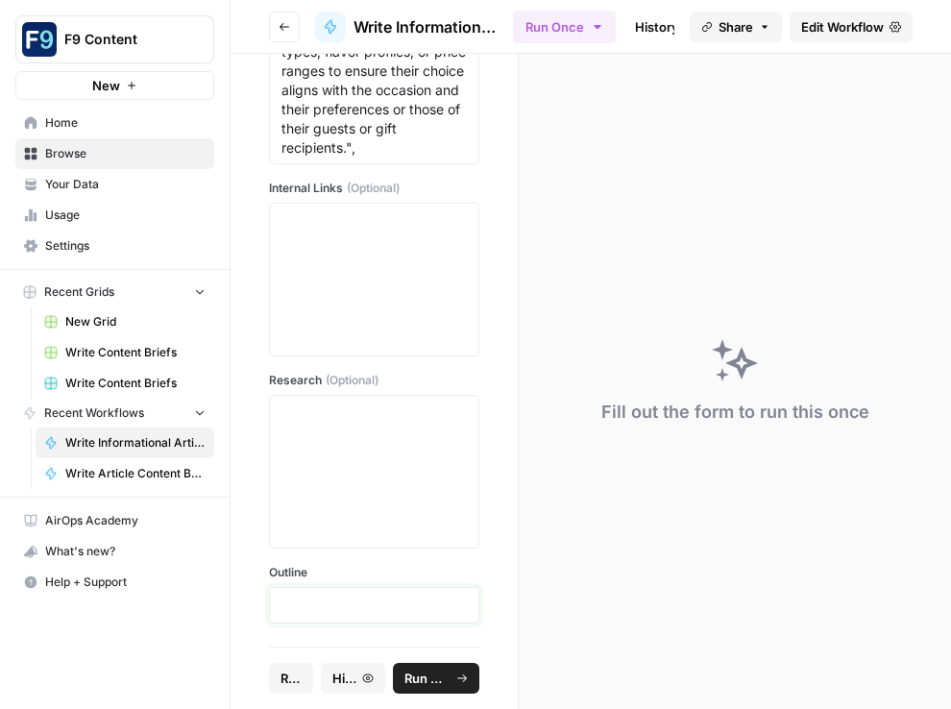
click at [401, 606] on p at bounding box center [373, 604] width 185 height 19
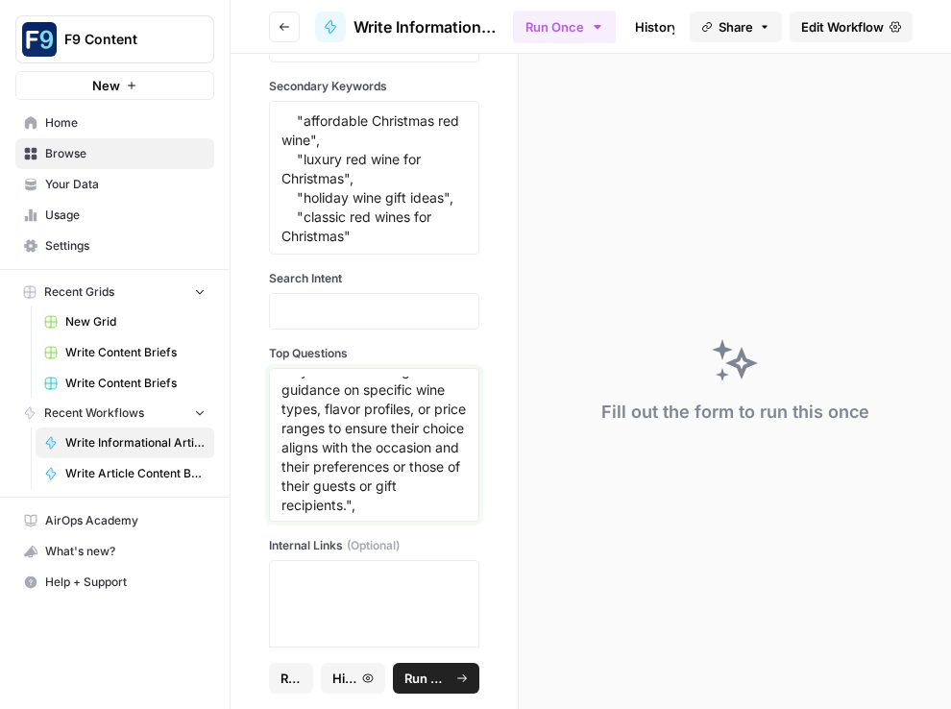
scroll to position [229, 0]
drag, startPoint x: 282, startPoint y: 389, endPoint x: 600, endPoint y: 563, distance: 362.2
click at [600, 563] on section "**********" at bounding box center [590, 381] width 720 height 655
type textarea ""The primary motivation for searching 'best red wine for Christmas' is to find …"
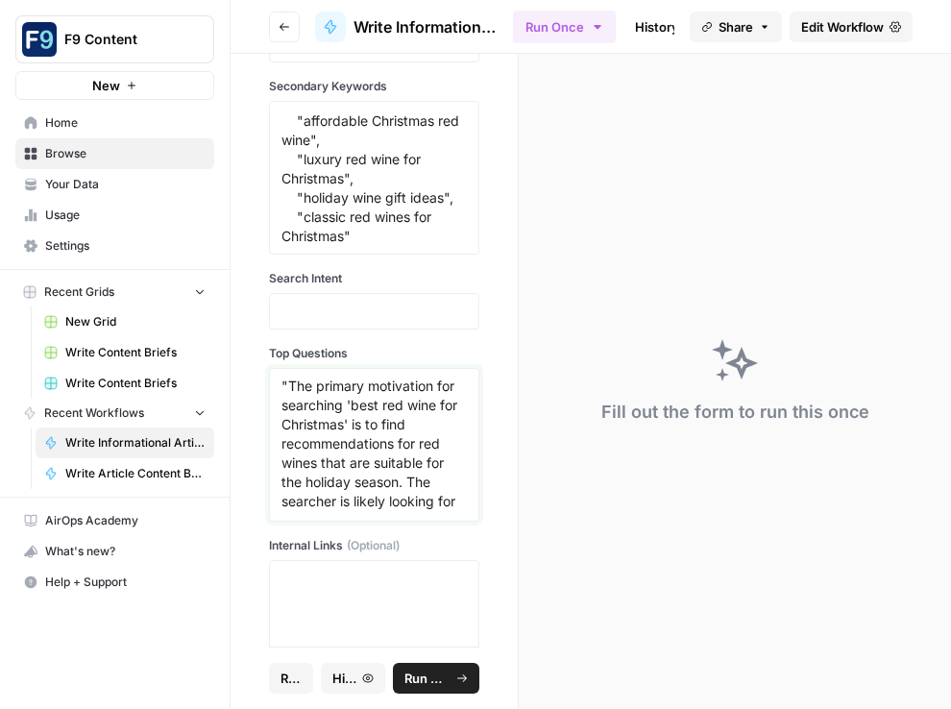
scroll to position [0, 0]
drag, startPoint x: 446, startPoint y: 507, endPoint x: 234, endPoint y: 381, distance: 245.9
click at [234, 381] on div "**********" at bounding box center [373, 350] width 287 height 592
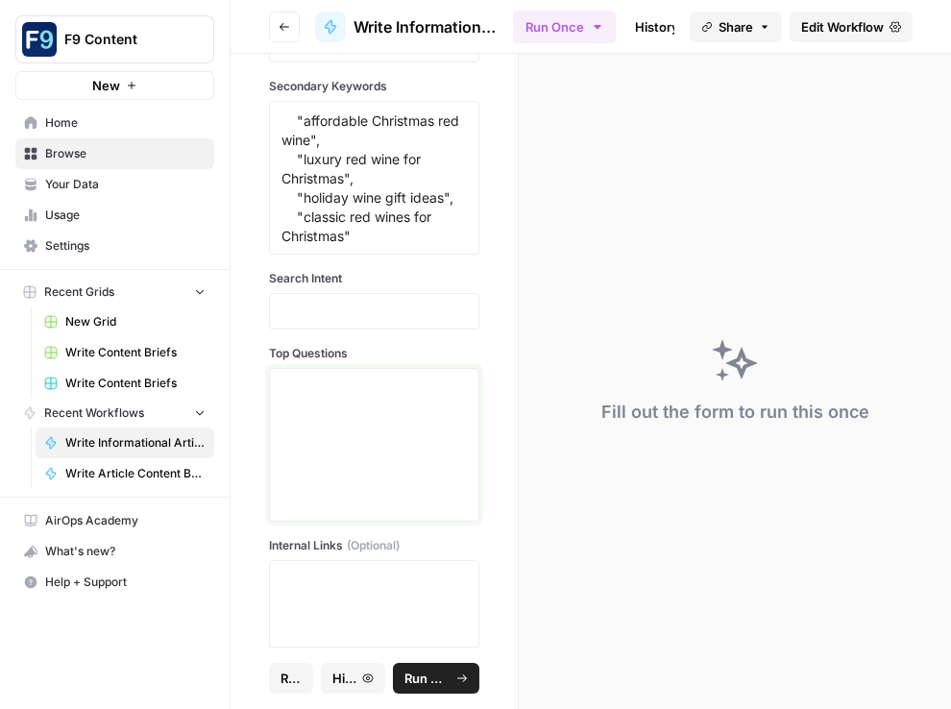
paste textarea ""What are the best red wines to pair with Christmas dinner?", "Which red wines …"
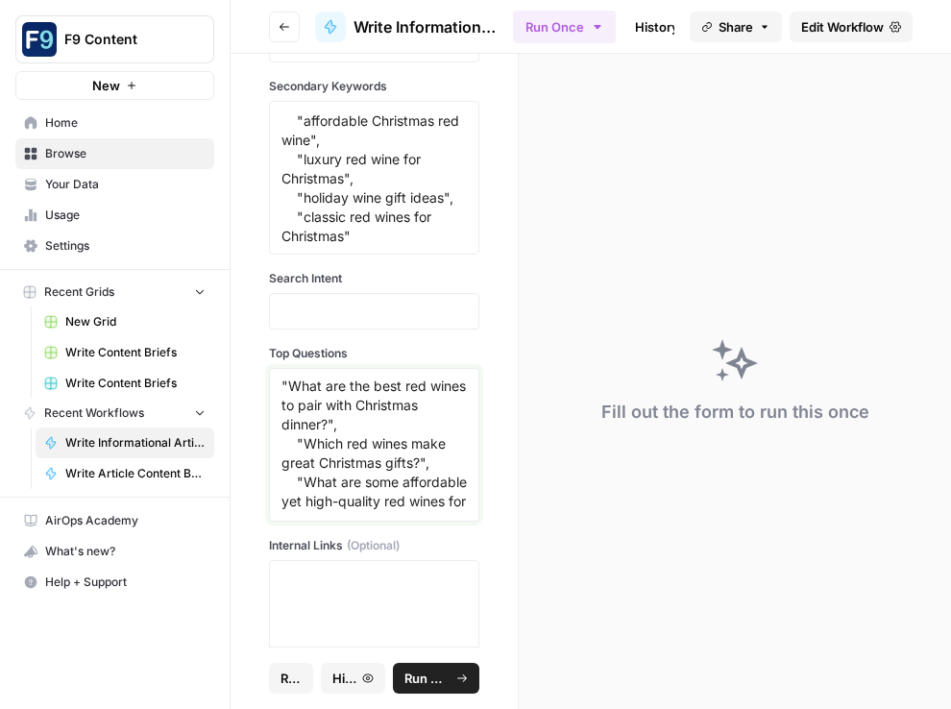
scroll to position [150, 0]
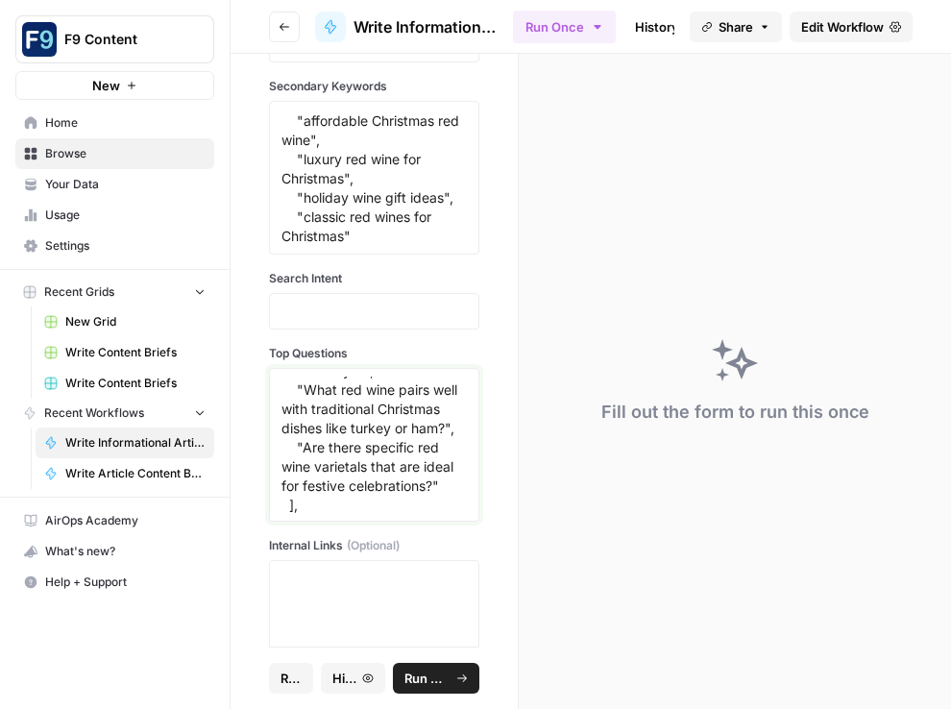
type textarea ""What are the best red wines to pair with Christmas dinner?", "Which red wines …"
click at [333, 307] on p at bounding box center [373, 310] width 185 height 19
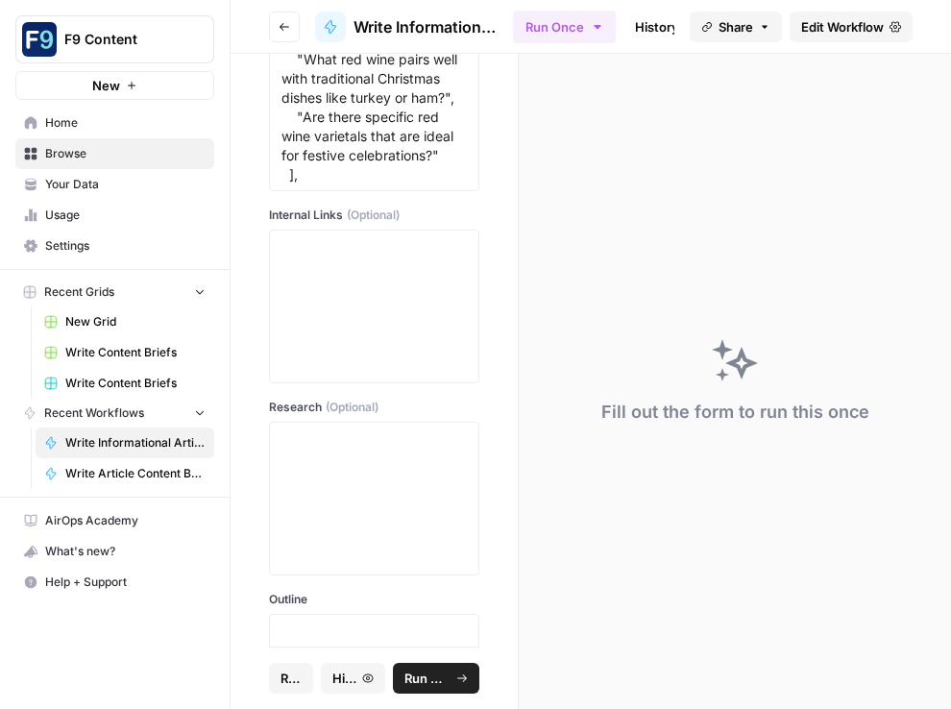
scroll to position [1092, 0]
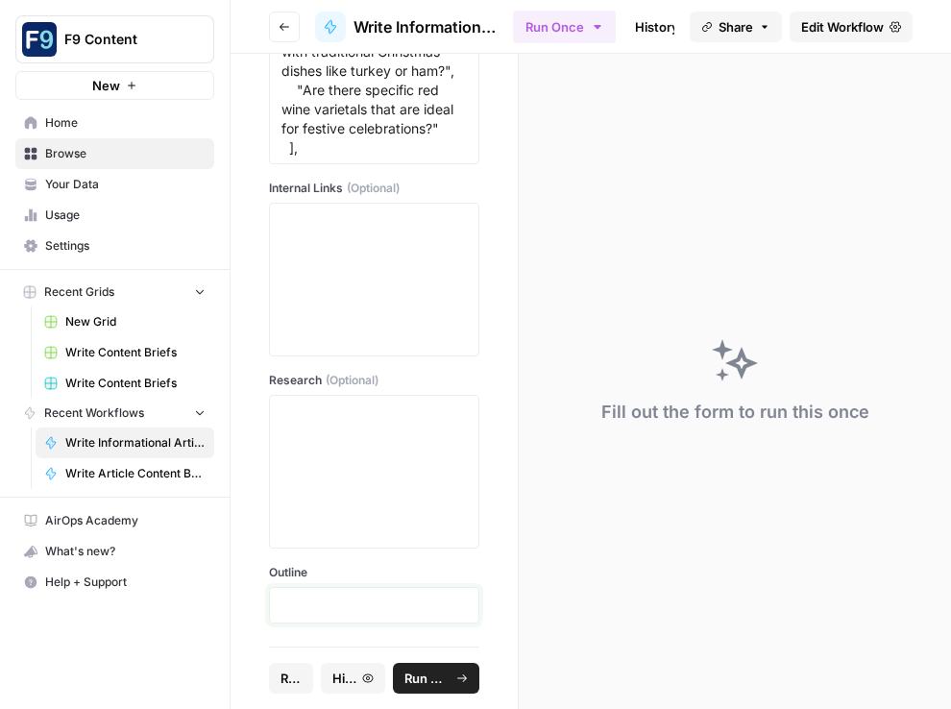
click at [332, 608] on p at bounding box center [373, 604] width 185 height 19
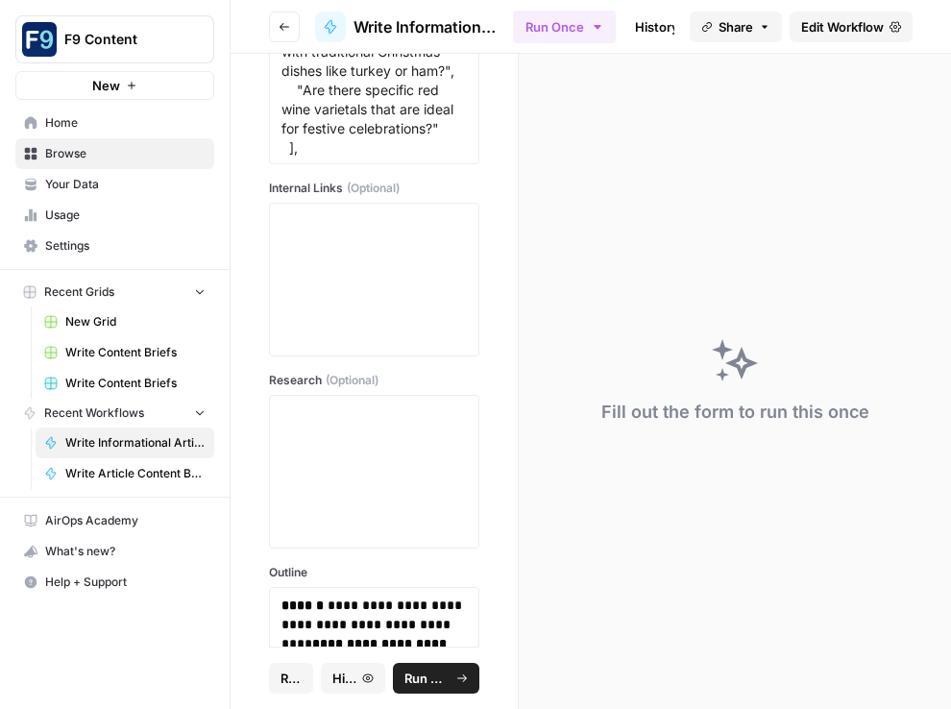
click at [417, 676] on span "Run Workflow" at bounding box center [427, 677] width 46 height 19
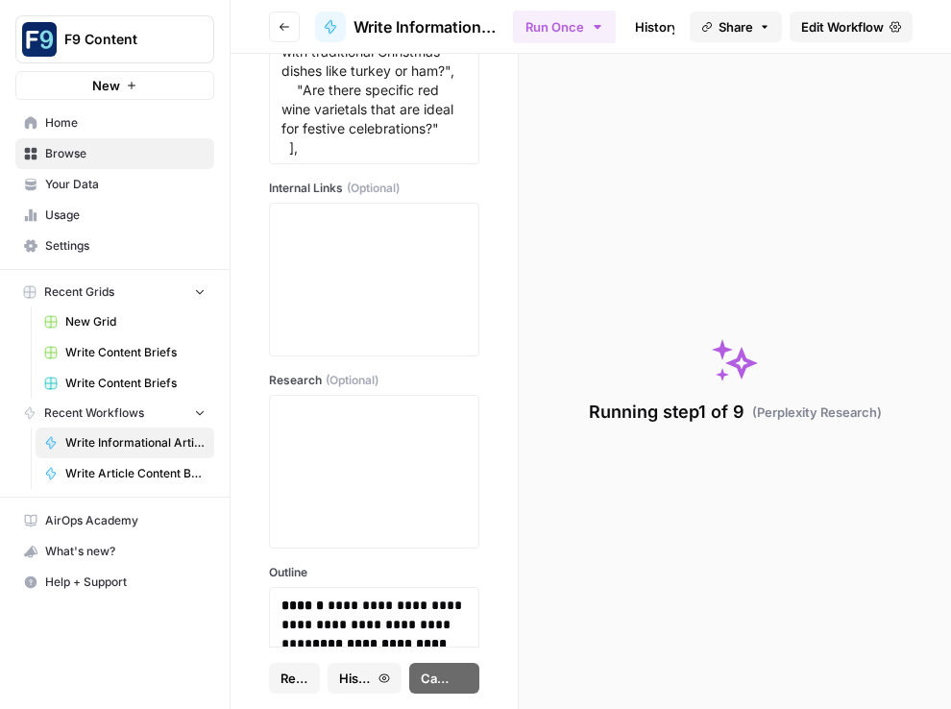
type textarea "null"
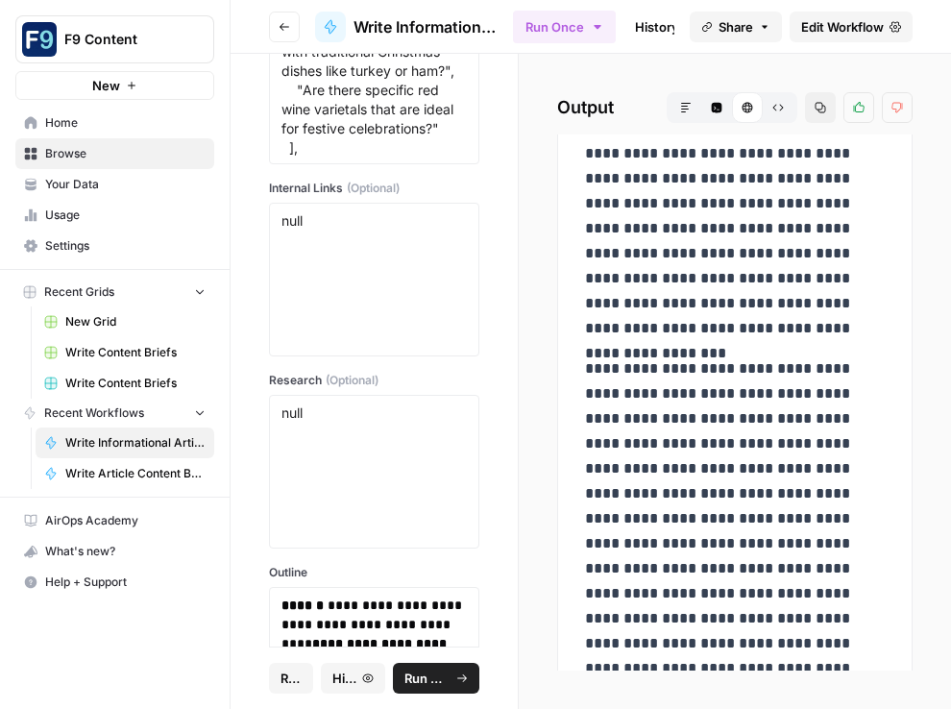
scroll to position [16337, 0]
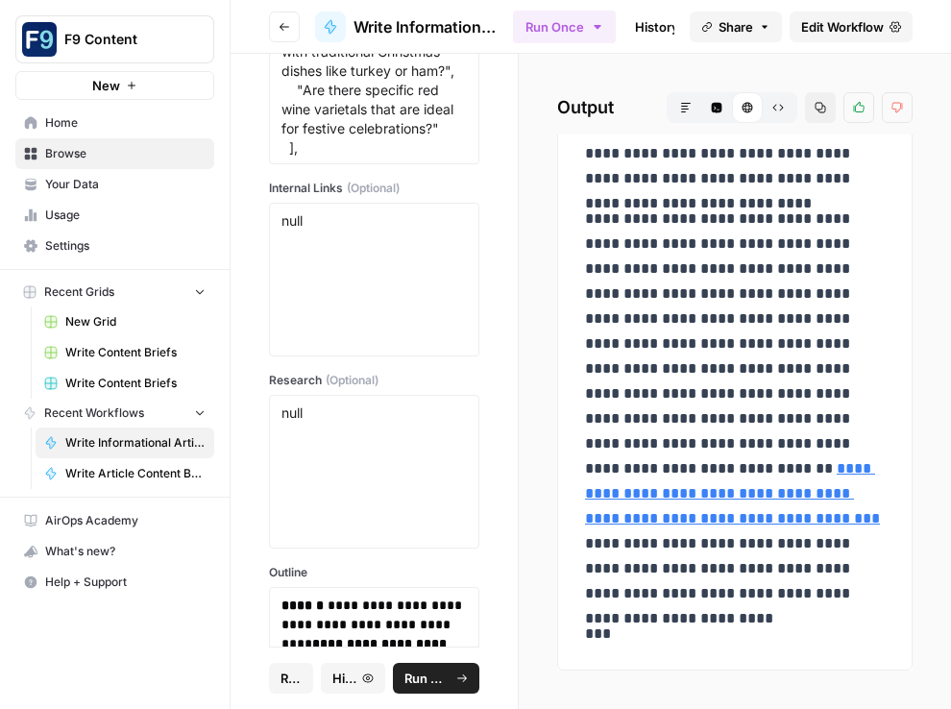
drag, startPoint x: 591, startPoint y: 378, endPoint x: 765, endPoint y: 601, distance: 282.5
copy div "**********"
